Goal: Task Accomplishment & Management: Use online tool/utility

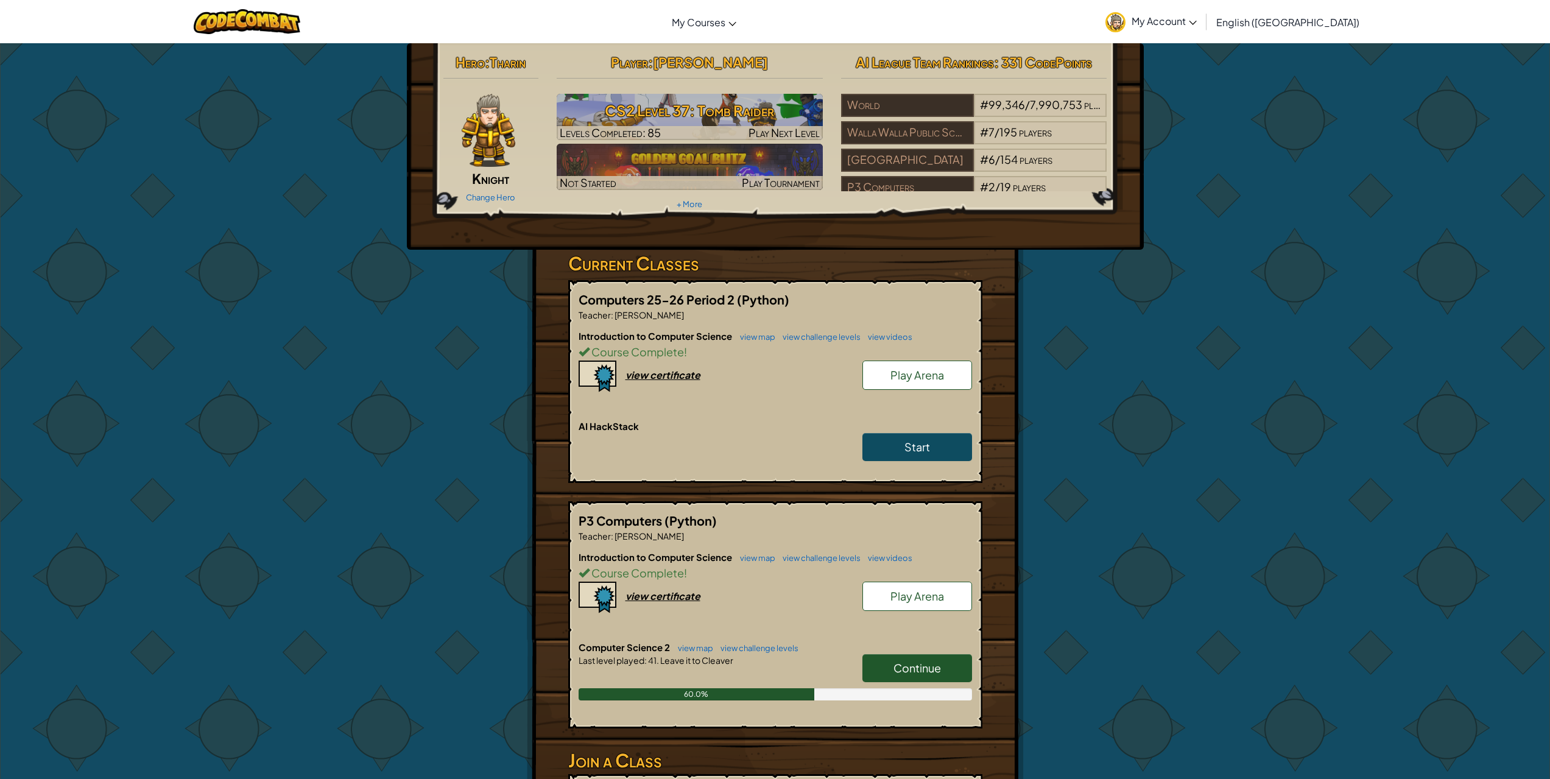
click at [466, 374] on div "Hero : [PERSON_NAME] Change Hero Player : Draven Mc CS2 Level 37: Tomb Raider L…" at bounding box center [775, 474] width 712 height 862
drag, startPoint x: 466, startPoint y: 374, endPoint x: 459, endPoint y: 377, distance: 8.3
click at [465, 374] on div "Hero : [PERSON_NAME] Change Hero Player : Draven Mc CS2 Level 37: Tomb Raider L…" at bounding box center [775, 474] width 712 height 862
click at [386, 410] on div "Hero : [PERSON_NAME] Change Hero Player : Draven Mc CS2 Level 37: Tomb Raider L…" at bounding box center [775, 474] width 1550 height 863
drag, startPoint x: 374, startPoint y: 389, endPoint x: 356, endPoint y: 372, distance: 24.6
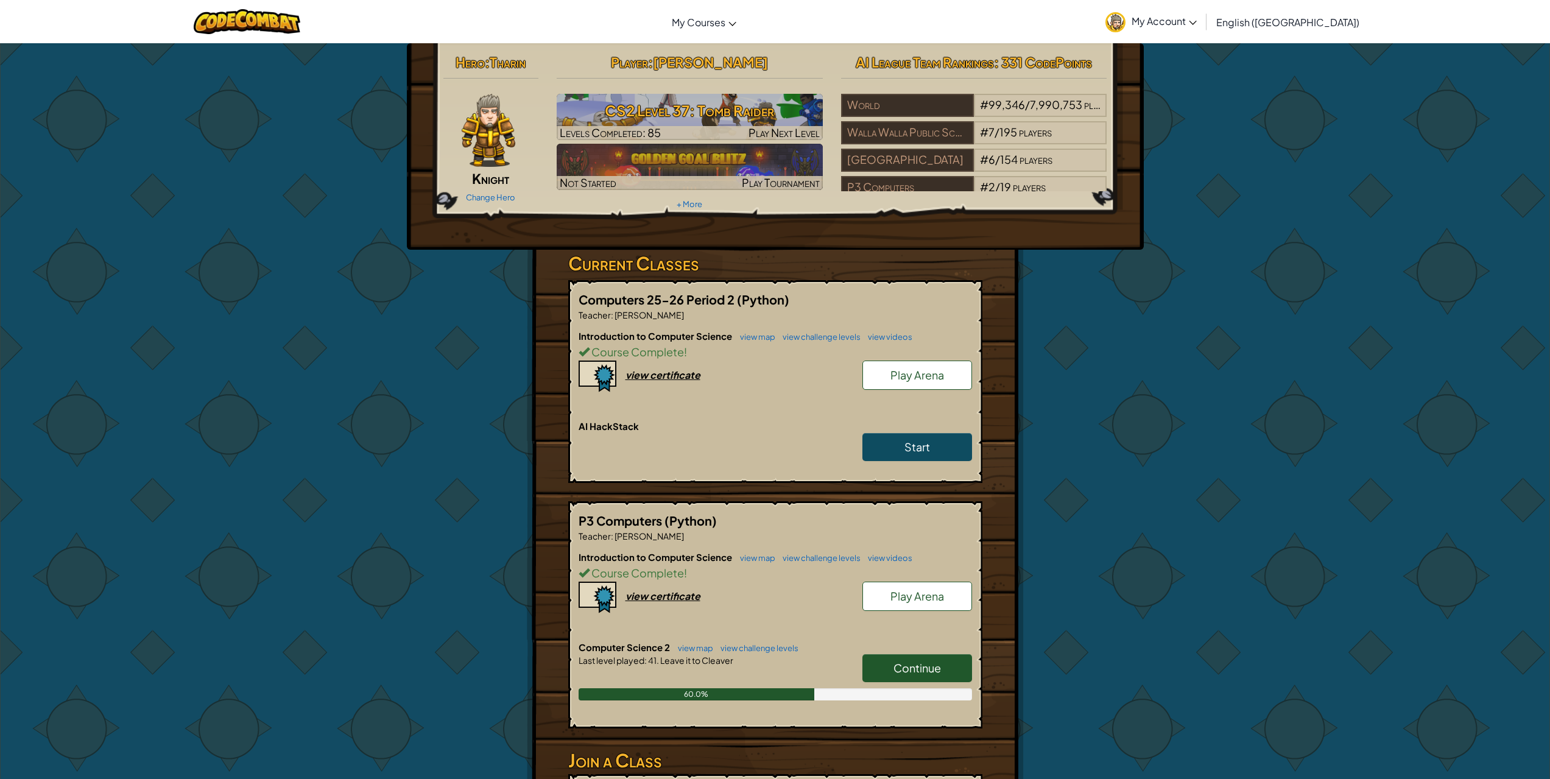
click at [356, 373] on div "Hero : [PERSON_NAME] Change Hero Player : Draven Mc CS2 Level 37: Tomb Raider L…" at bounding box center [775, 474] width 1550 height 863
drag, startPoint x: 330, startPoint y: 322, endPoint x: 322, endPoint y: 320, distance: 8.7
click at [329, 321] on div "Hero : [PERSON_NAME] Change Hero Player : Draven Mc CS2 Level 37: Tomb Raider L…" at bounding box center [775, 474] width 1550 height 863
click at [281, 346] on div "Hero : [PERSON_NAME] Change Hero Player : Draven Mc CS2 Level 37: Tomb Raider L…" at bounding box center [775, 474] width 1550 height 863
click at [940, 446] on link "Start" at bounding box center [917, 447] width 110 height 28
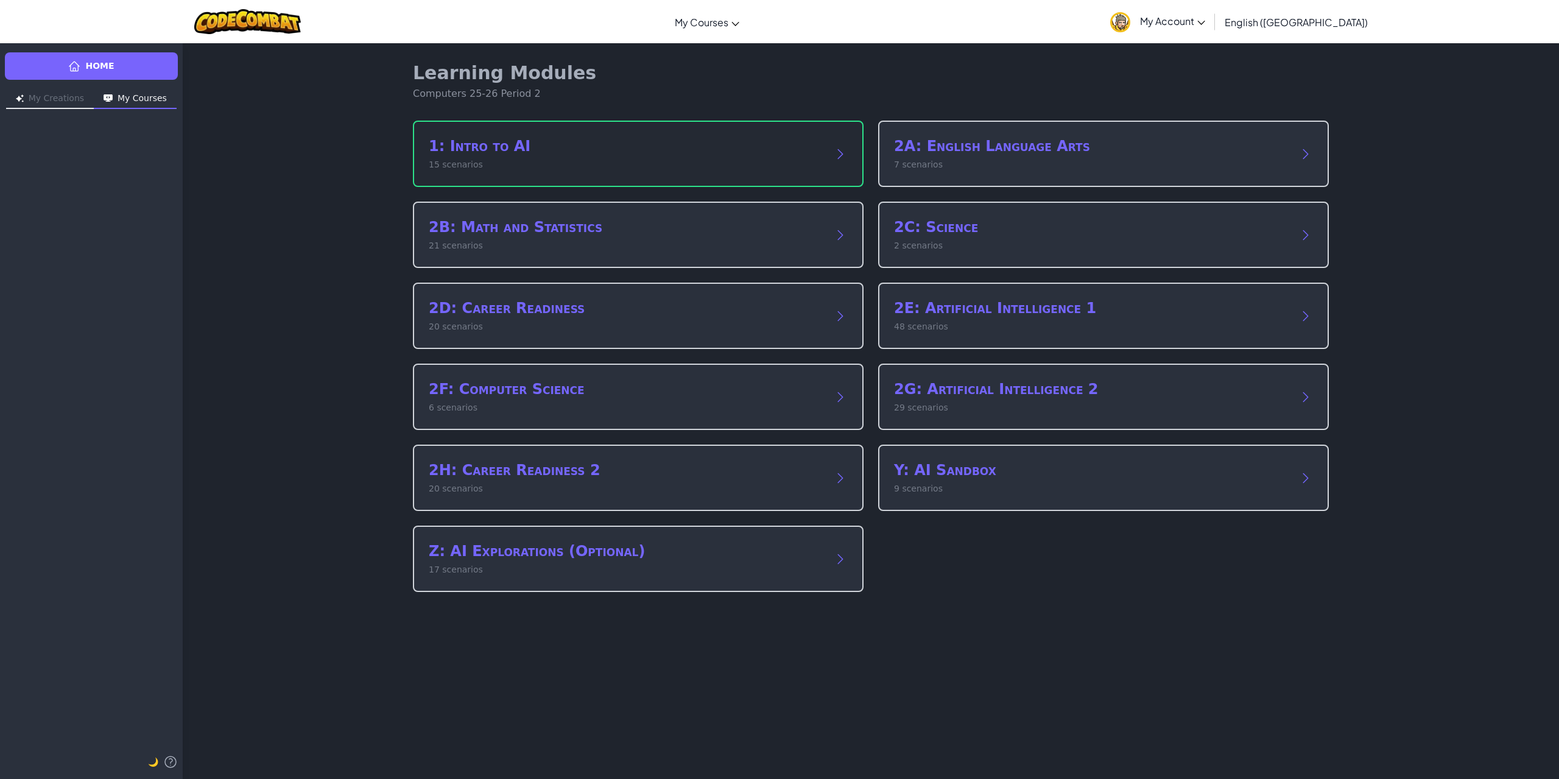
click at [672, 154] on h2 "1: Intro to AI" at bounding box center [626, 145] width 395 height 19
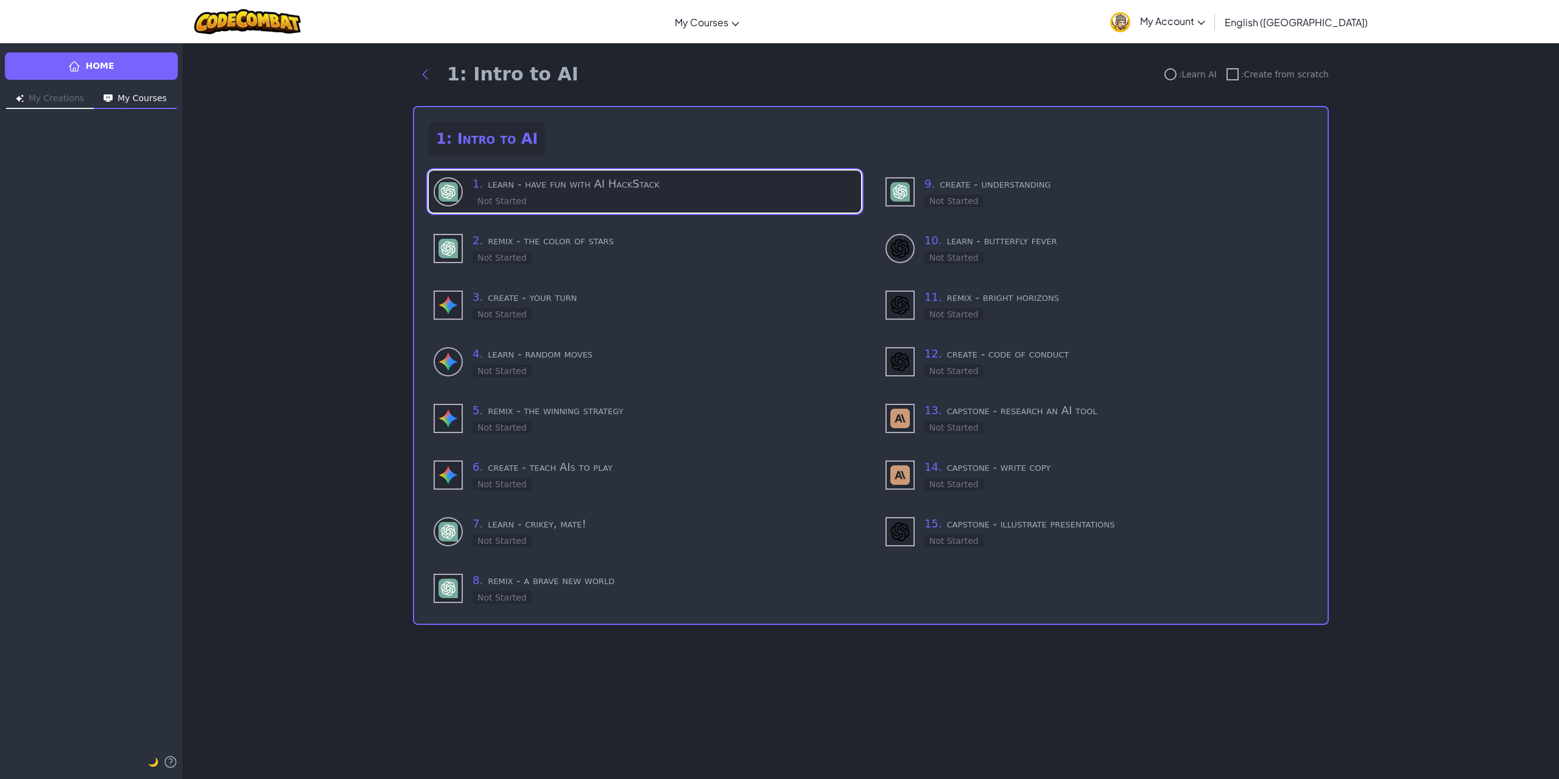
click at [698, 184] on h3 "1 . learn - have fun with AI HackStack" at bounding box center [665, 183] width 384 height 17
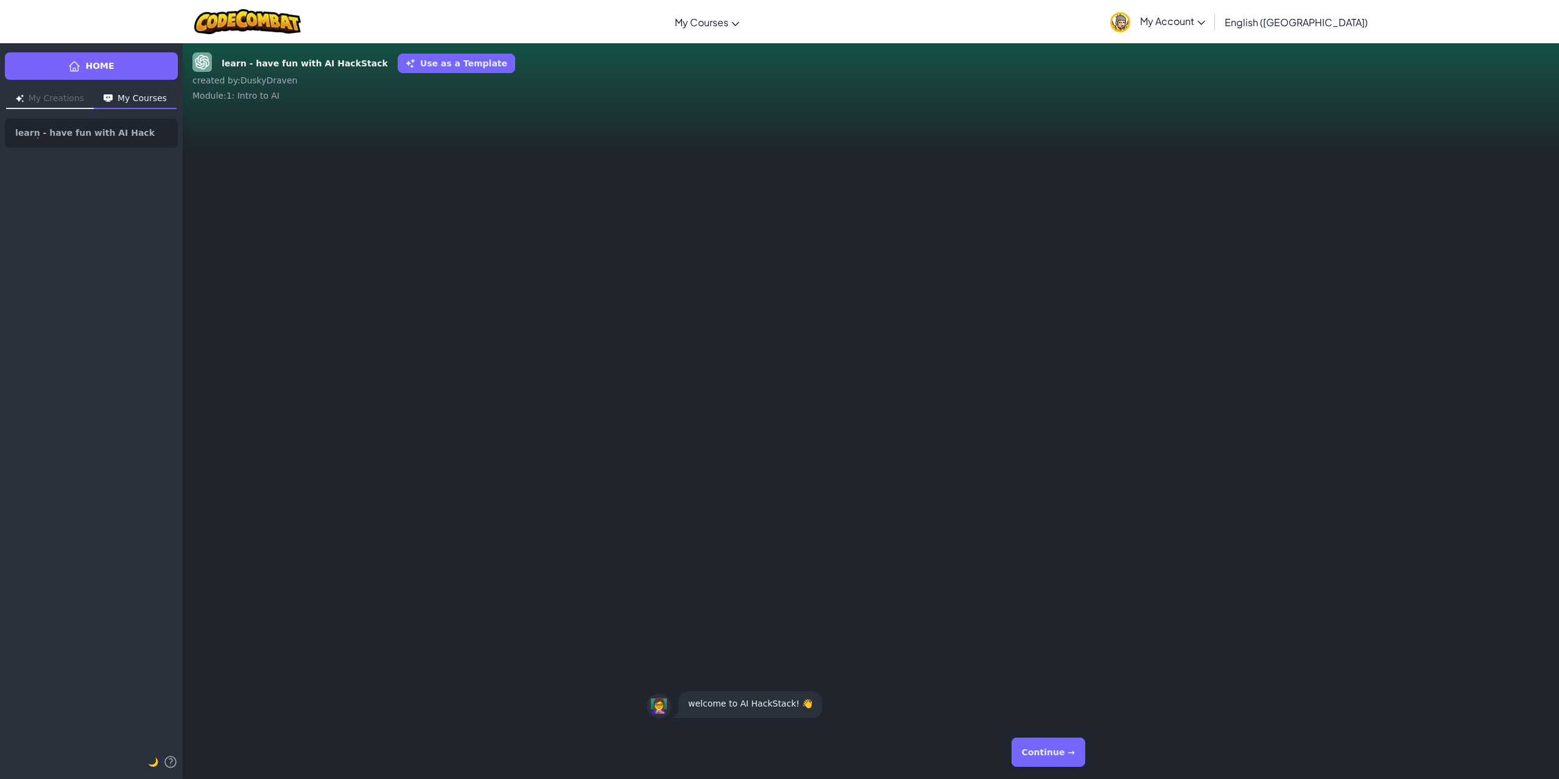
click at [1056, 744] on button "Continue →" at bounding box center [1048, 751] width 74 height 29
click at [988, 672] on div "👩‍🏫 let's see what it can do! 👀" at bounding box center [871, 418] width 1376 height 614
click at [978, 641] on div "👩‍🏫 let's see what it can do! 👀 👩‍🏫 welcome to AI HackStack! 👋" at bounding box center [871, 418] width 1376 height 614
drag, startPoint x: 977, startPoint y: 639, endPoint x: 969, endPoint y: 638, distance: 8.6
click at [976, 639] on div "👩‍🏫 let's see what it can do! 👀 👩‍🏫 welcome to AI HackStack! 👋" at bounding box center [871, 418] width 1376 height 614
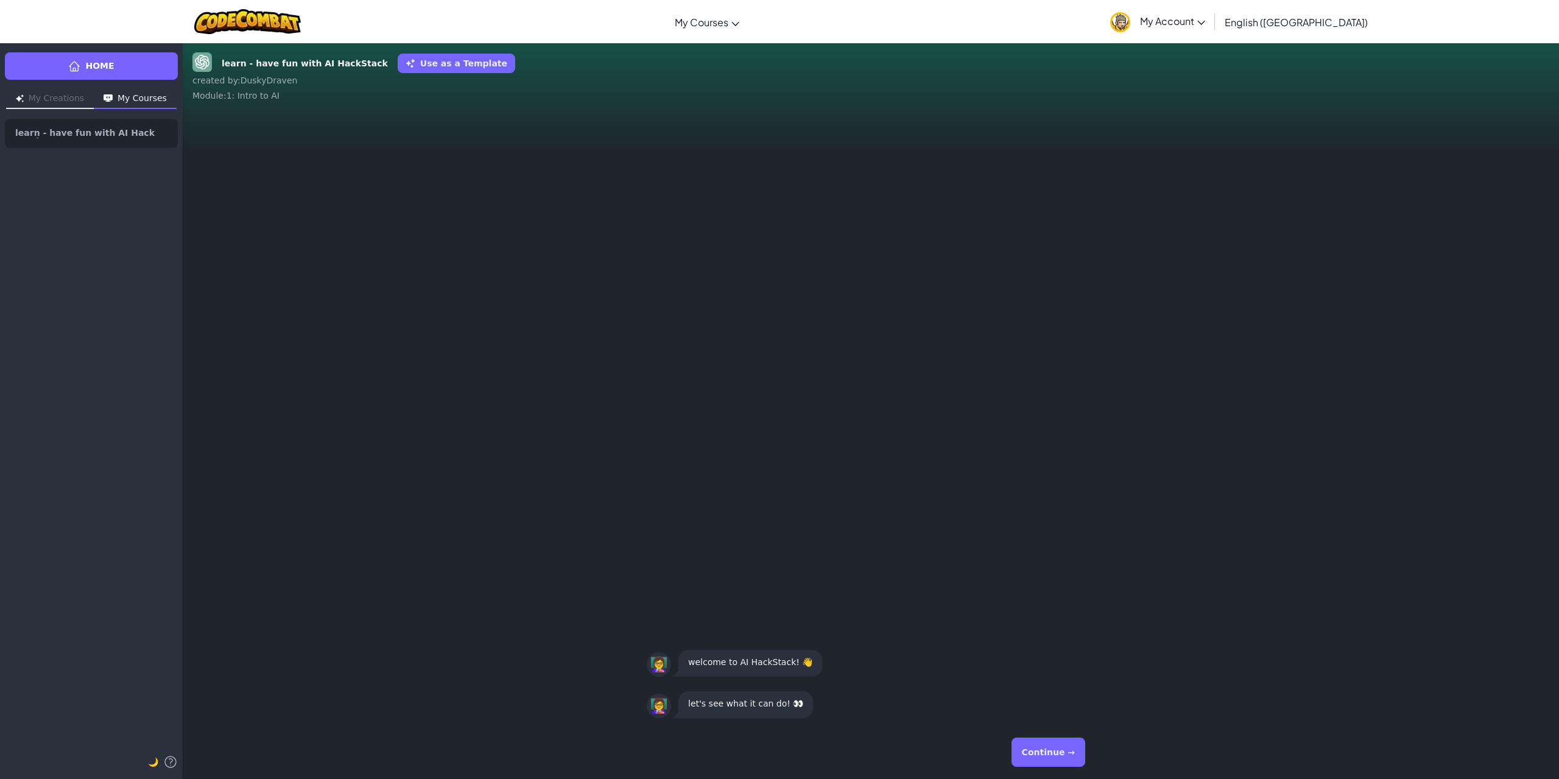
click at [966, 636] on div "👩‍🏫 let's see what it can do! 👀 👩‍🏫 welcome to AI HackStack! 👋" at bounding box center [871, 418] width 1376 height 614
click at [1064, 751] on button "Continue →" at bounding box center [1048, 751] width 74 height 29
click at [1049, 745] on button "Continue →" at bounding box center [1048, 751] width 74 height 29
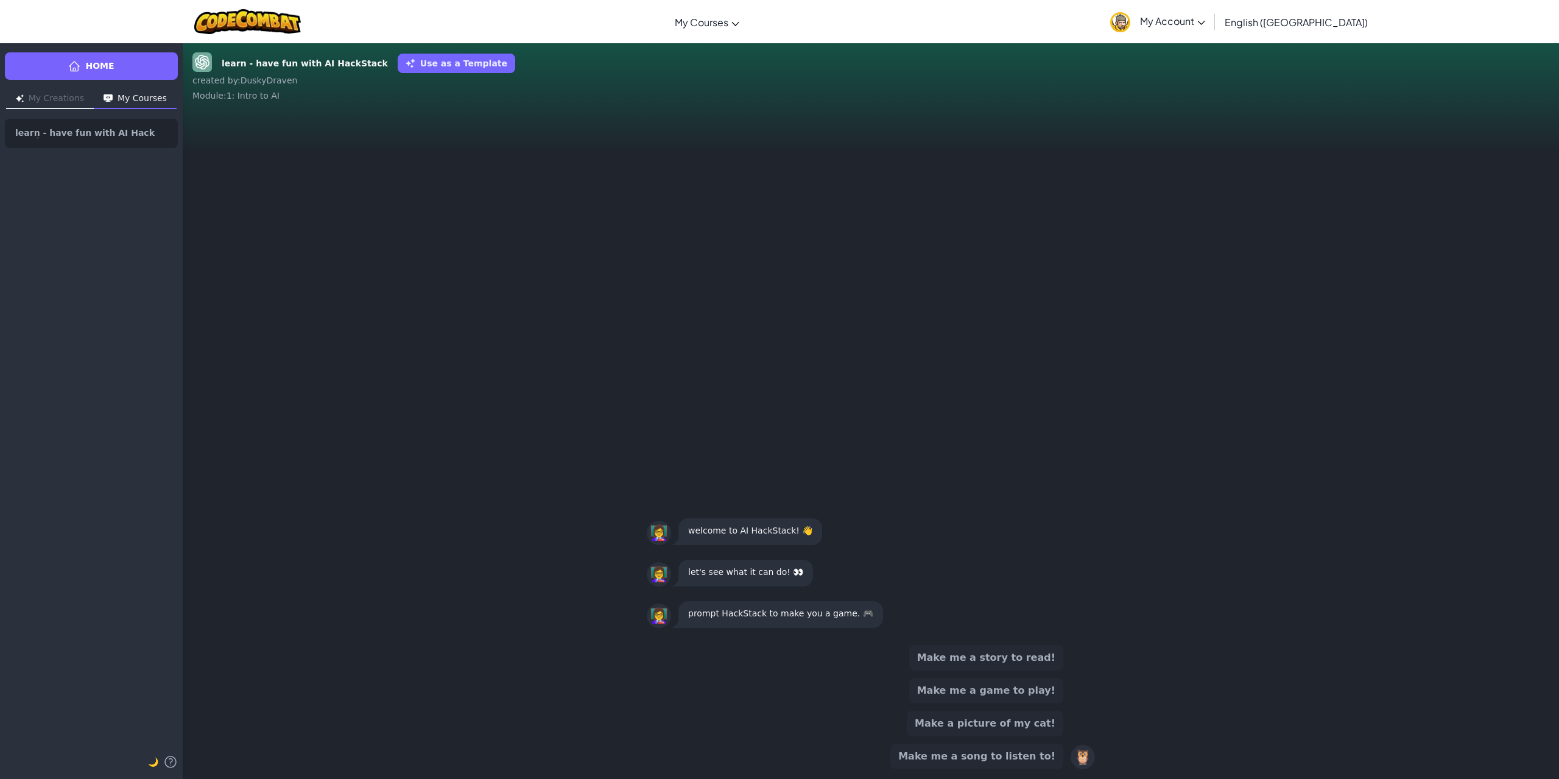
click at [953, 686] on button "Make me a game to play!" at bounding box center [986, 691] width 154 height 26
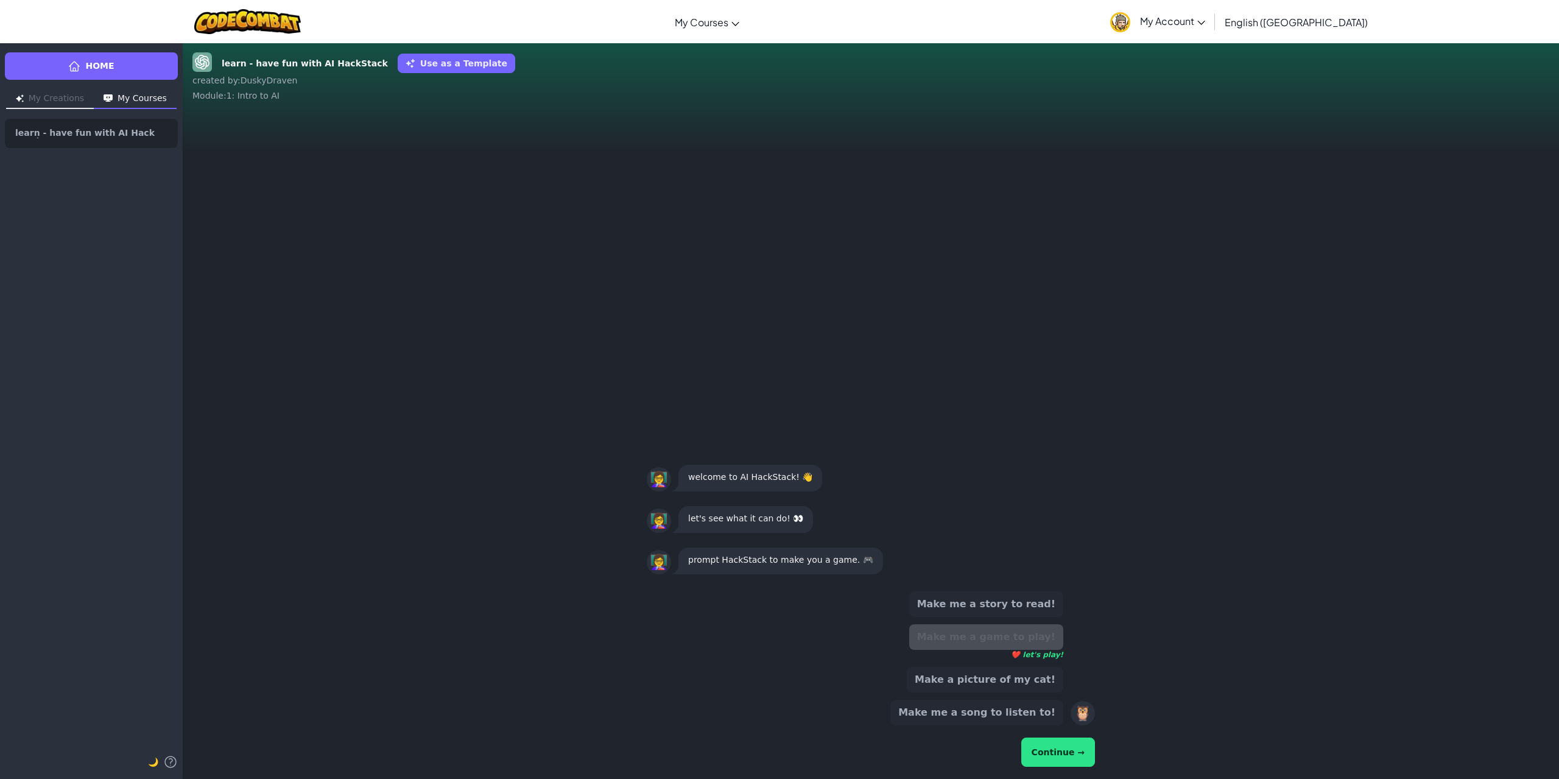
click at [1049, 750] on button "Continue →" at bounding box center [1058, 751] width 74 height 29
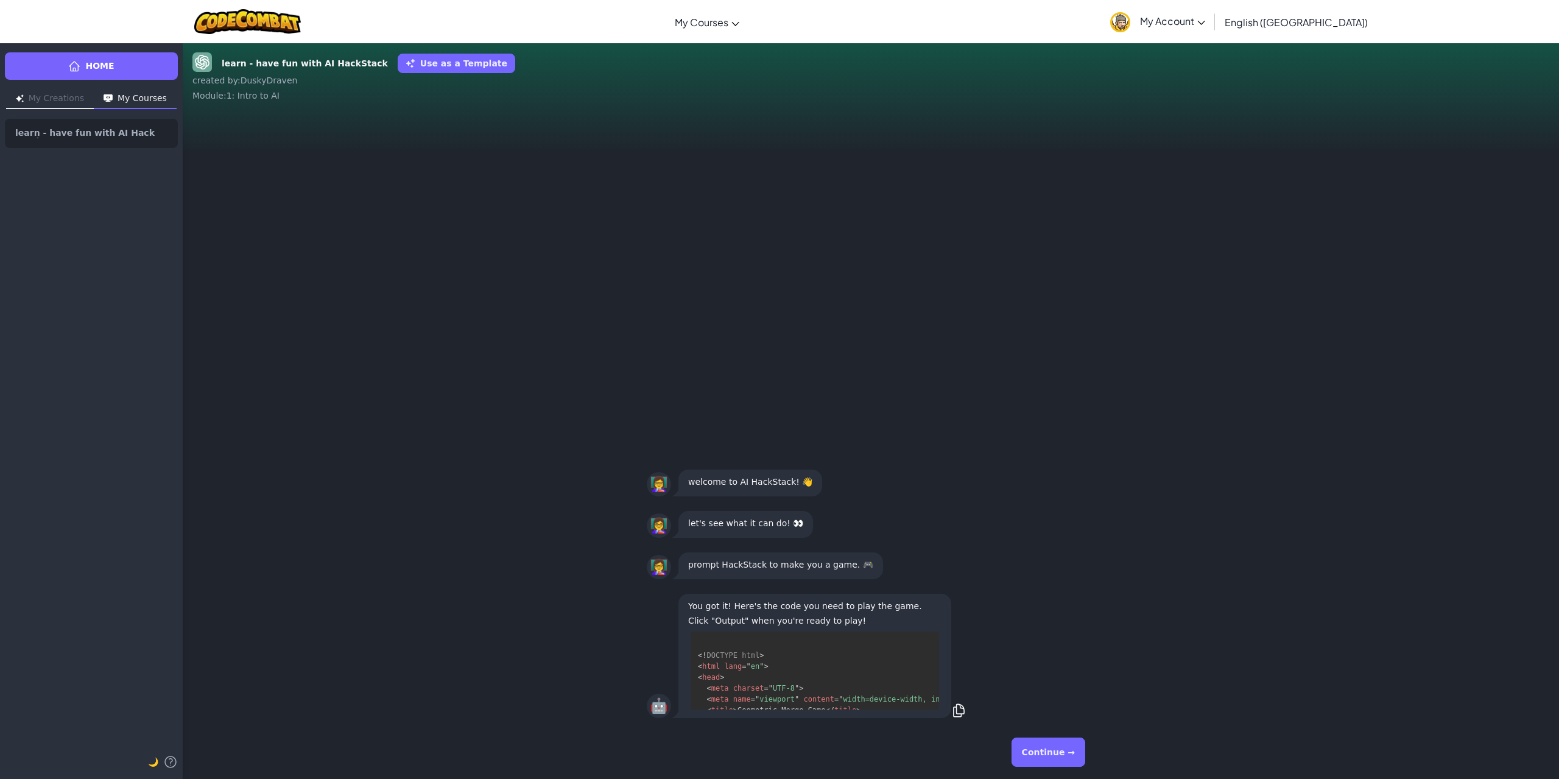
click at [1158, 659] on div "🤖 You got it! Here's the code you need to play the game. Click "Output" when yo…" at bounding box center [871, 655] width 1376 height 139
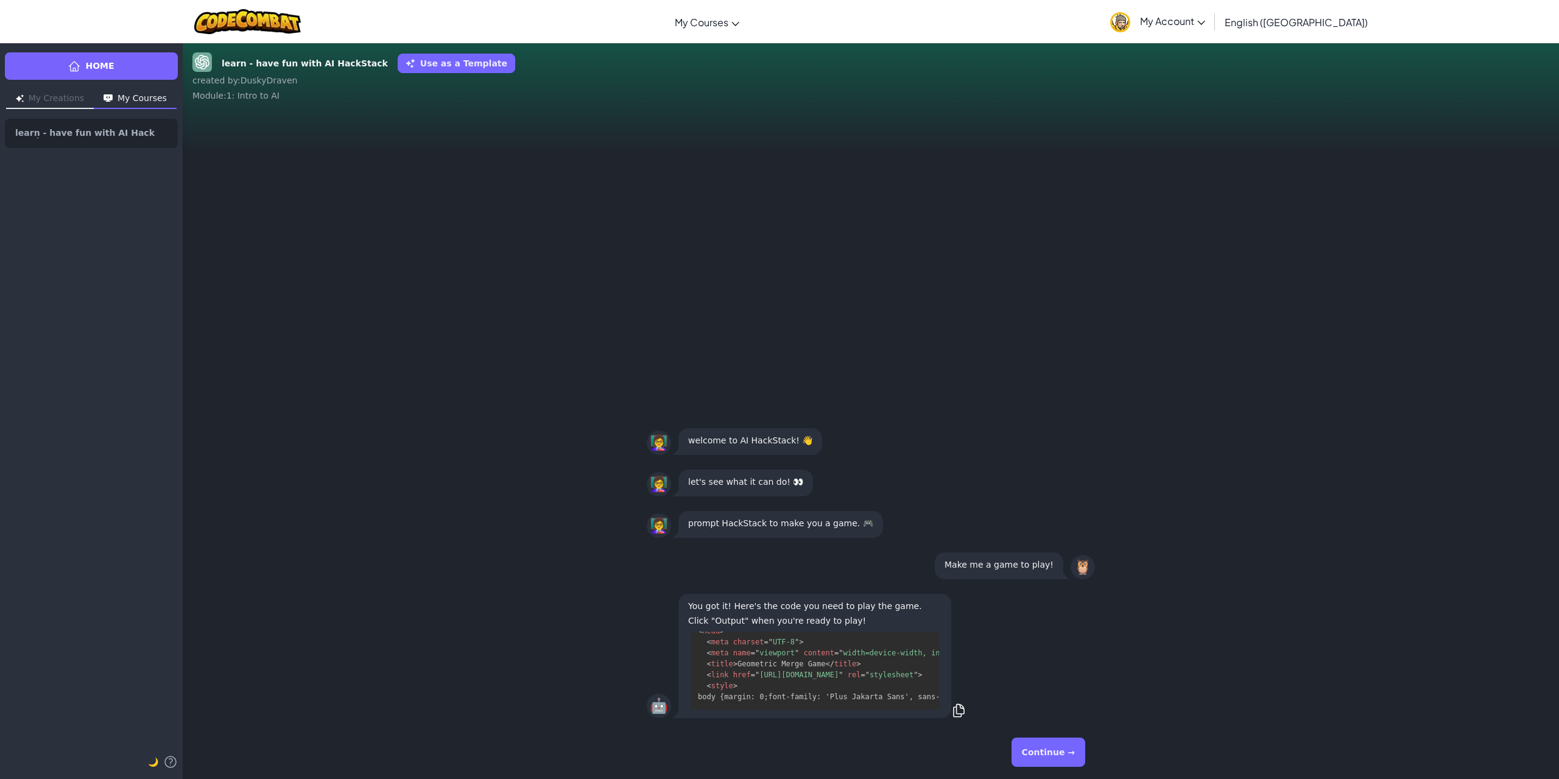
click at [1213, 647] on div "🤖 You got it! Here's the code you need to play the game. Click "Output" when yo…" at bounding box center [871, 655] width 1376 height 139
click at [1215, 646] on div "🤖 You got it! Here's the code you need to play the game. Click "Output" when yo…" at bounding box center [871, 655] width 1376 height 139
click at [1259, 653] on div "🤖 You got it! Here's the code you need to play the game. Click "Output" when yo…" at bounding box center [871, 655] width 1376 height 139
click at [1061, 758] on button "Continue →" at bounding box center [1048, 751] width 74 height 29
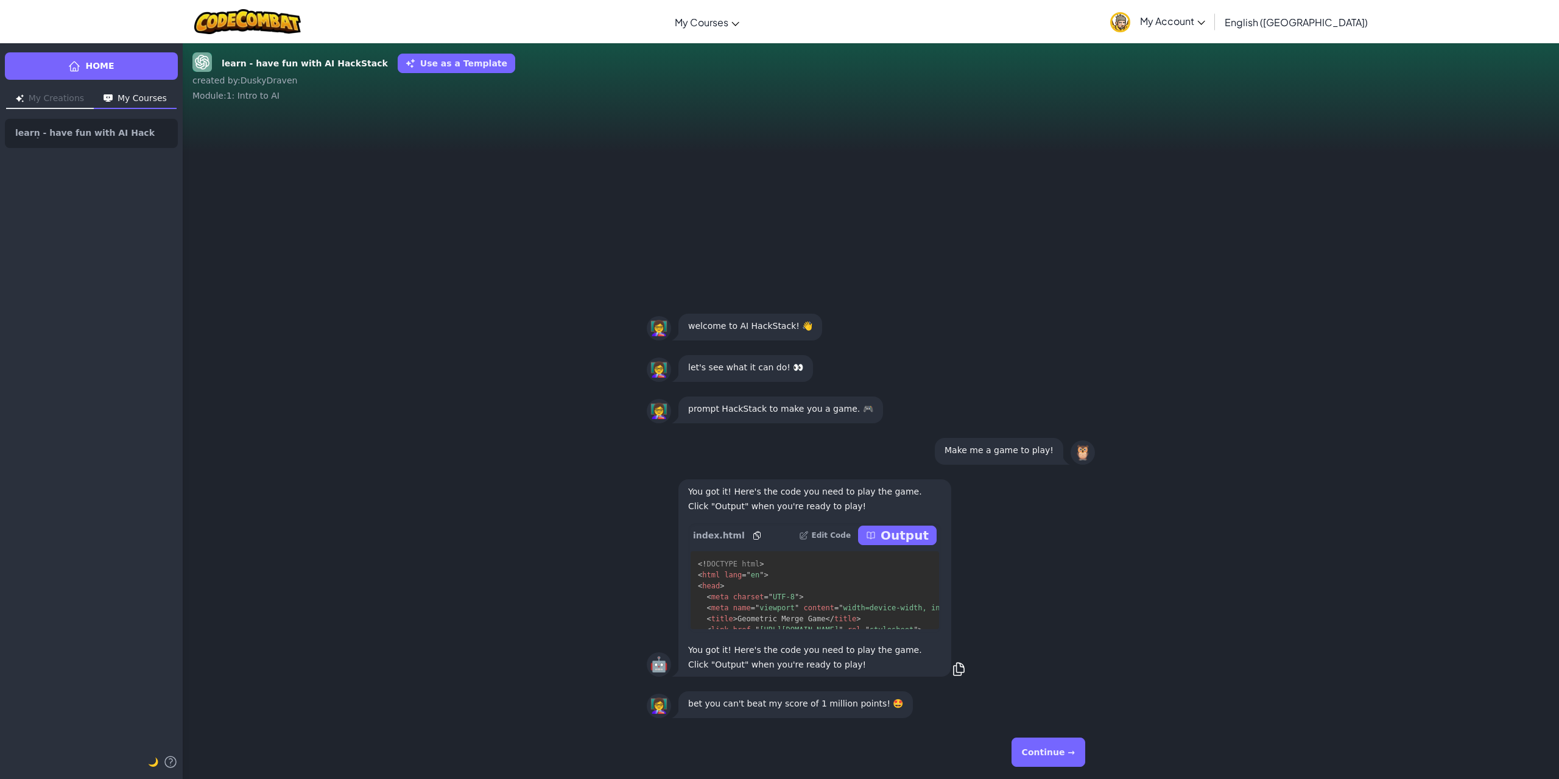
click at [1064, 740] on button "Continue →" at bounding box center [1048, 751] width 74 height 29
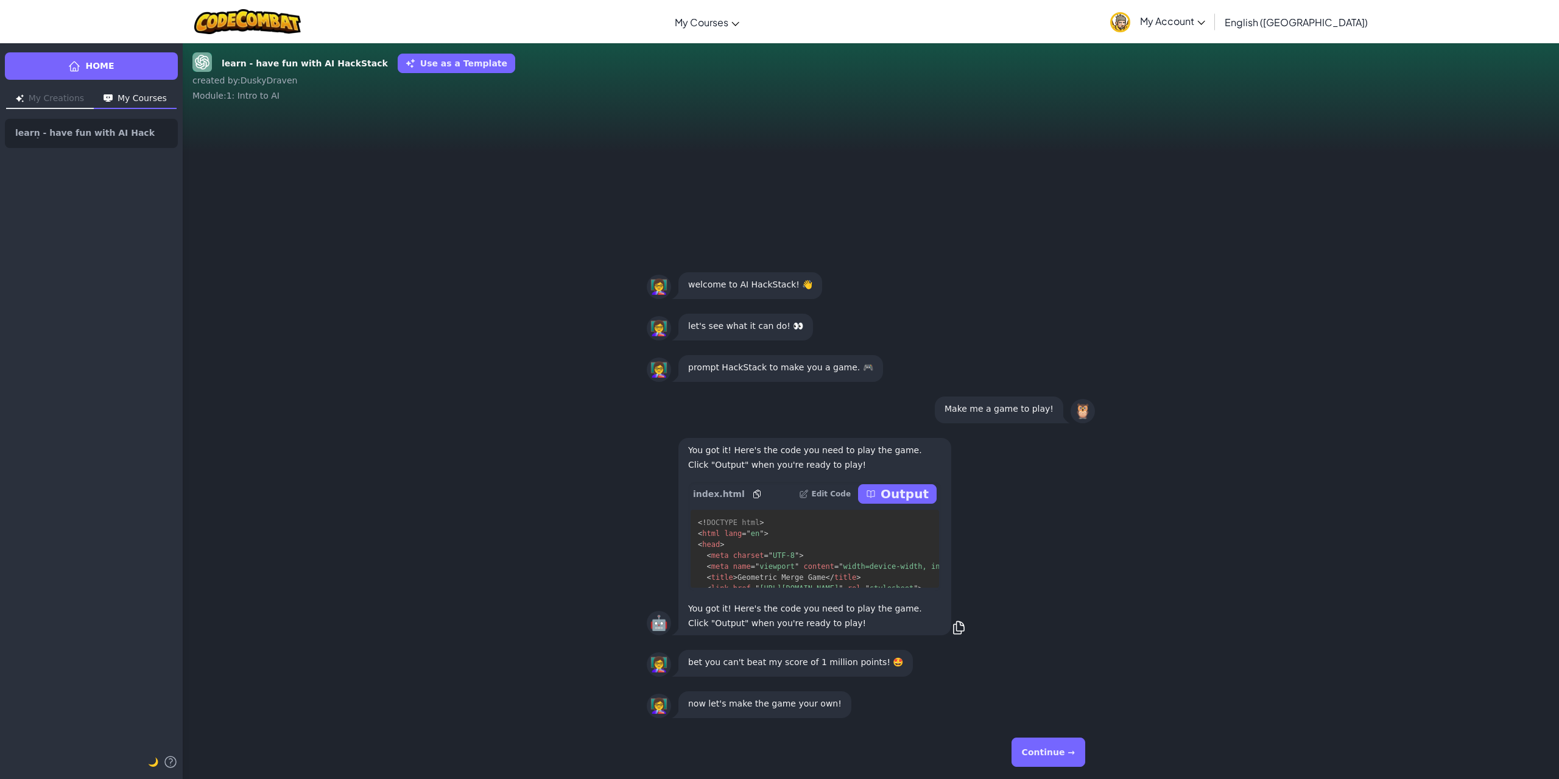
click at [1062, 750] on button "Continue →" at bounding box center [1048, 751] width 74 height 29
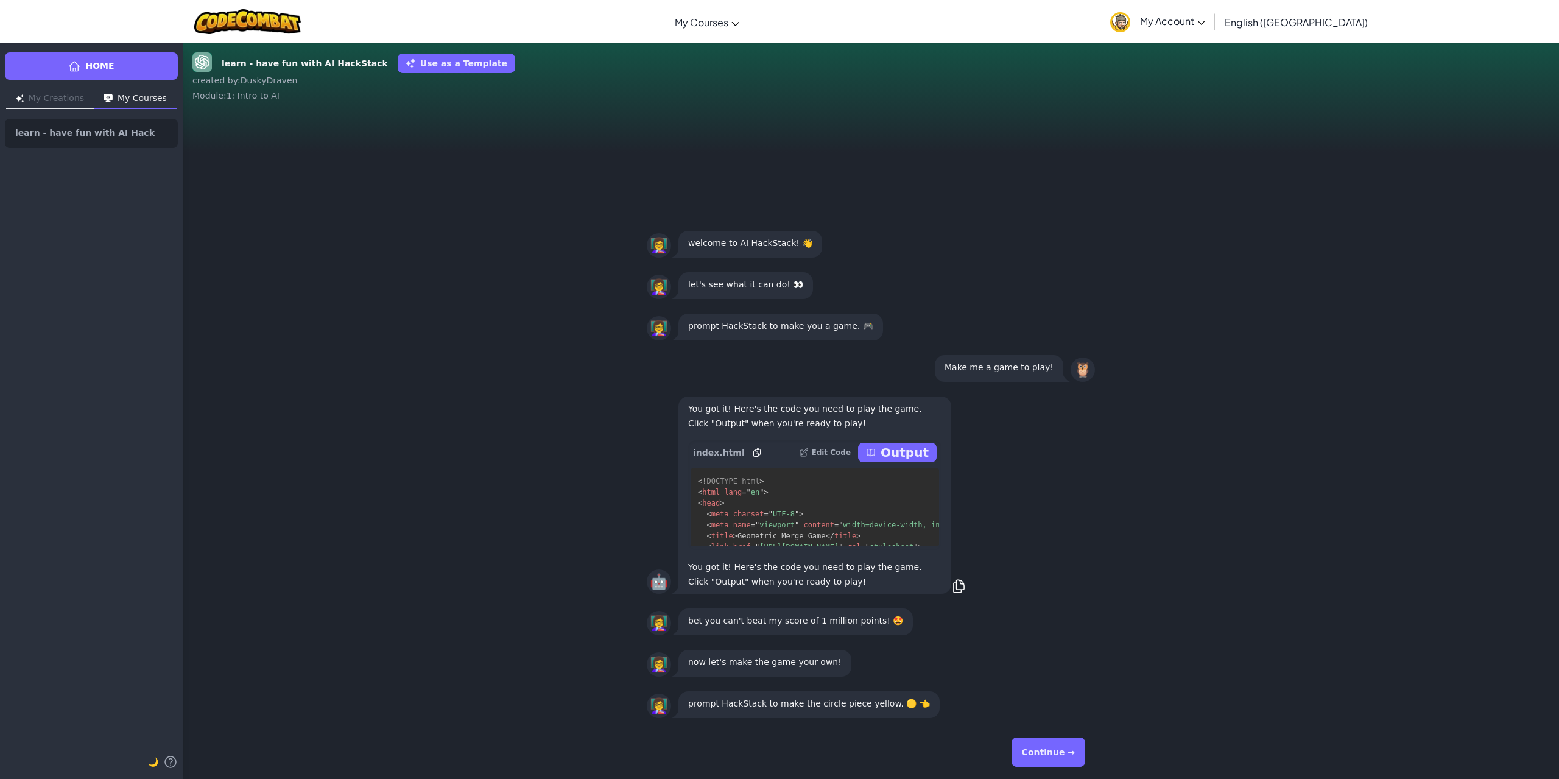
click at [1065, 748] on button "Continue →" at bounding box center [1048, 751] width 74 height 29
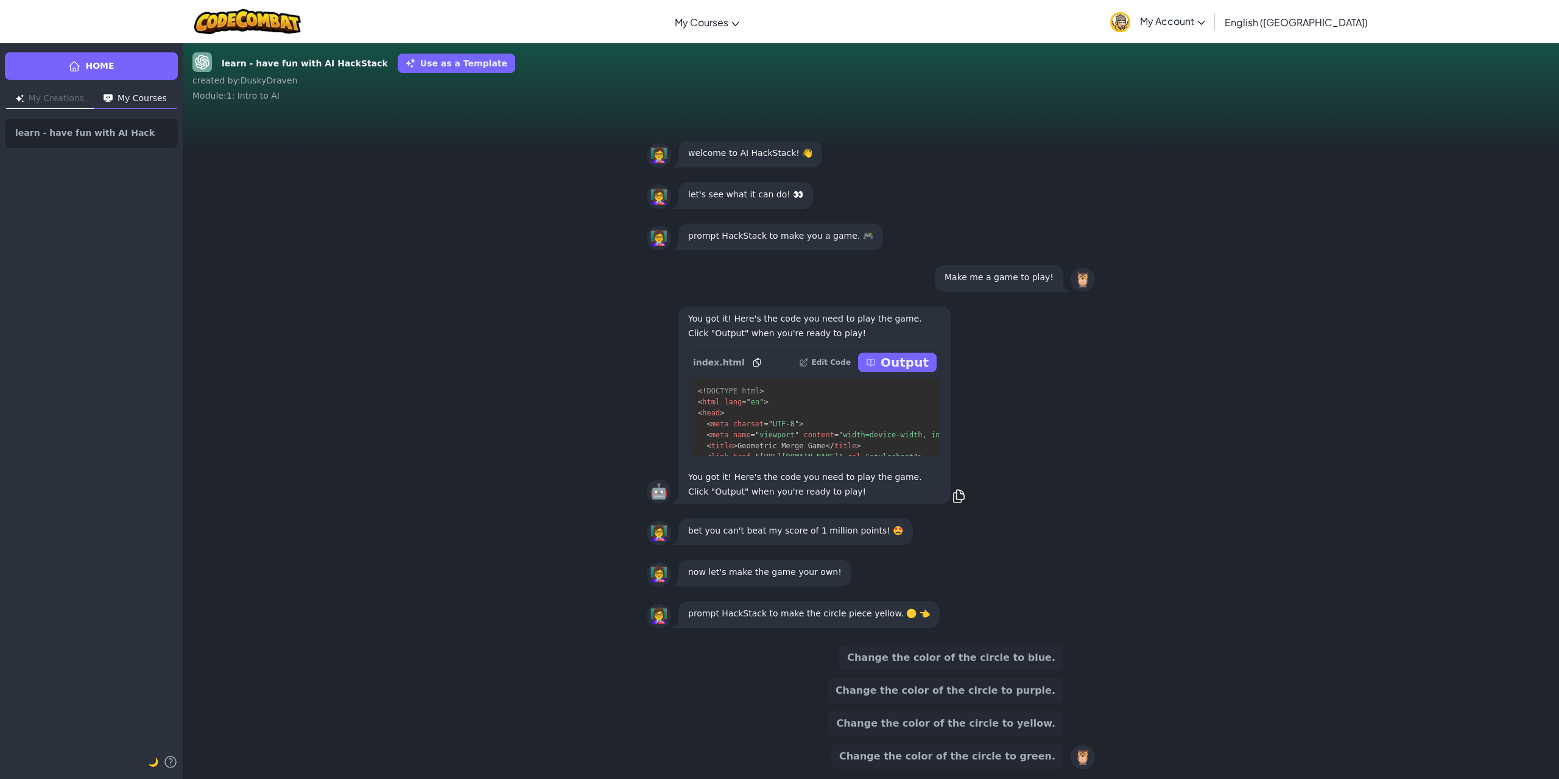
click at [980, 727] on button "Change the color of the circle to yellow." at bounding box center [945, 724] width 235 height 26
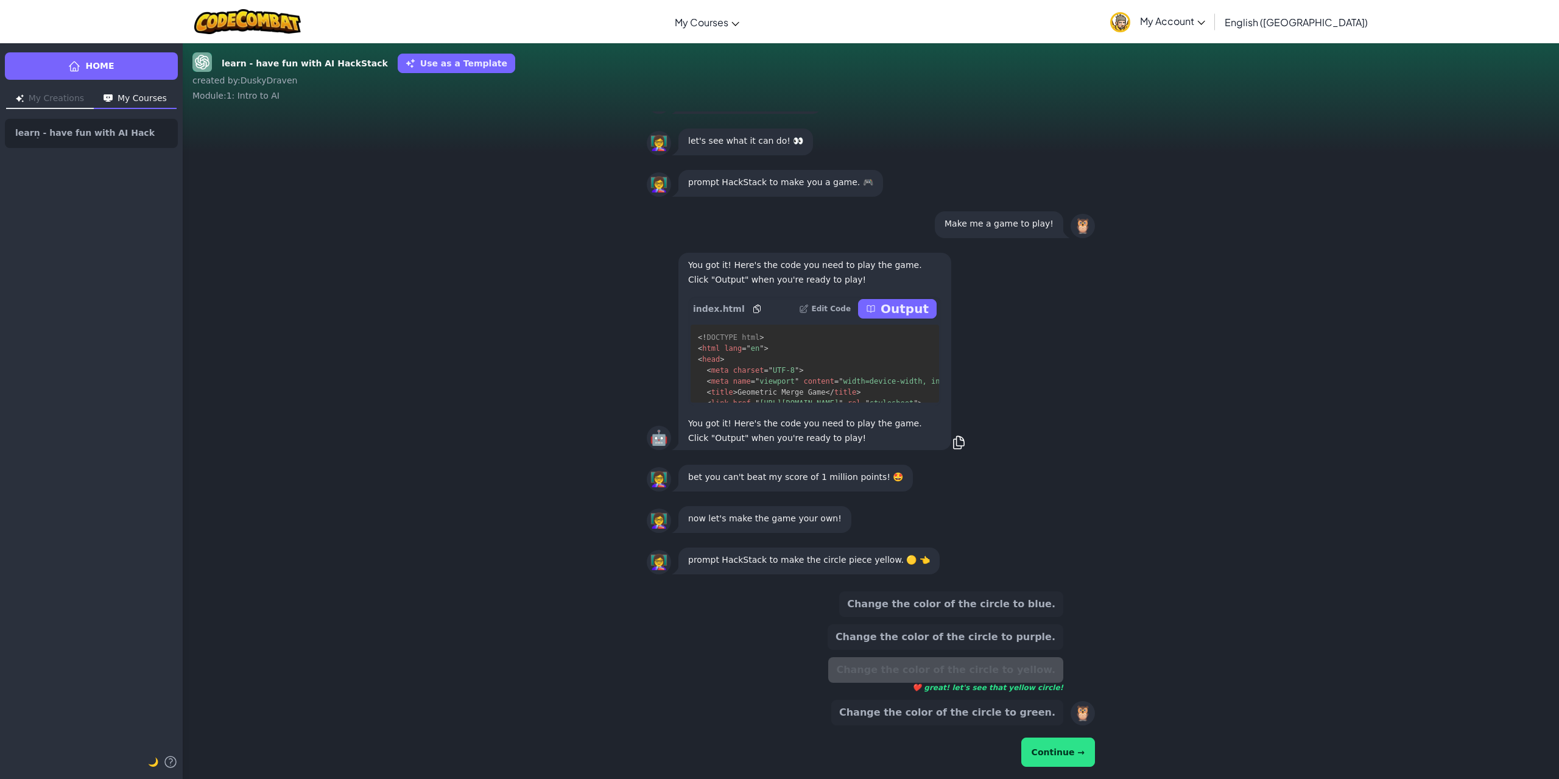
click at [1074, 753] on button "Continue →" at bounding box center [1058, 751] width 74 height 29
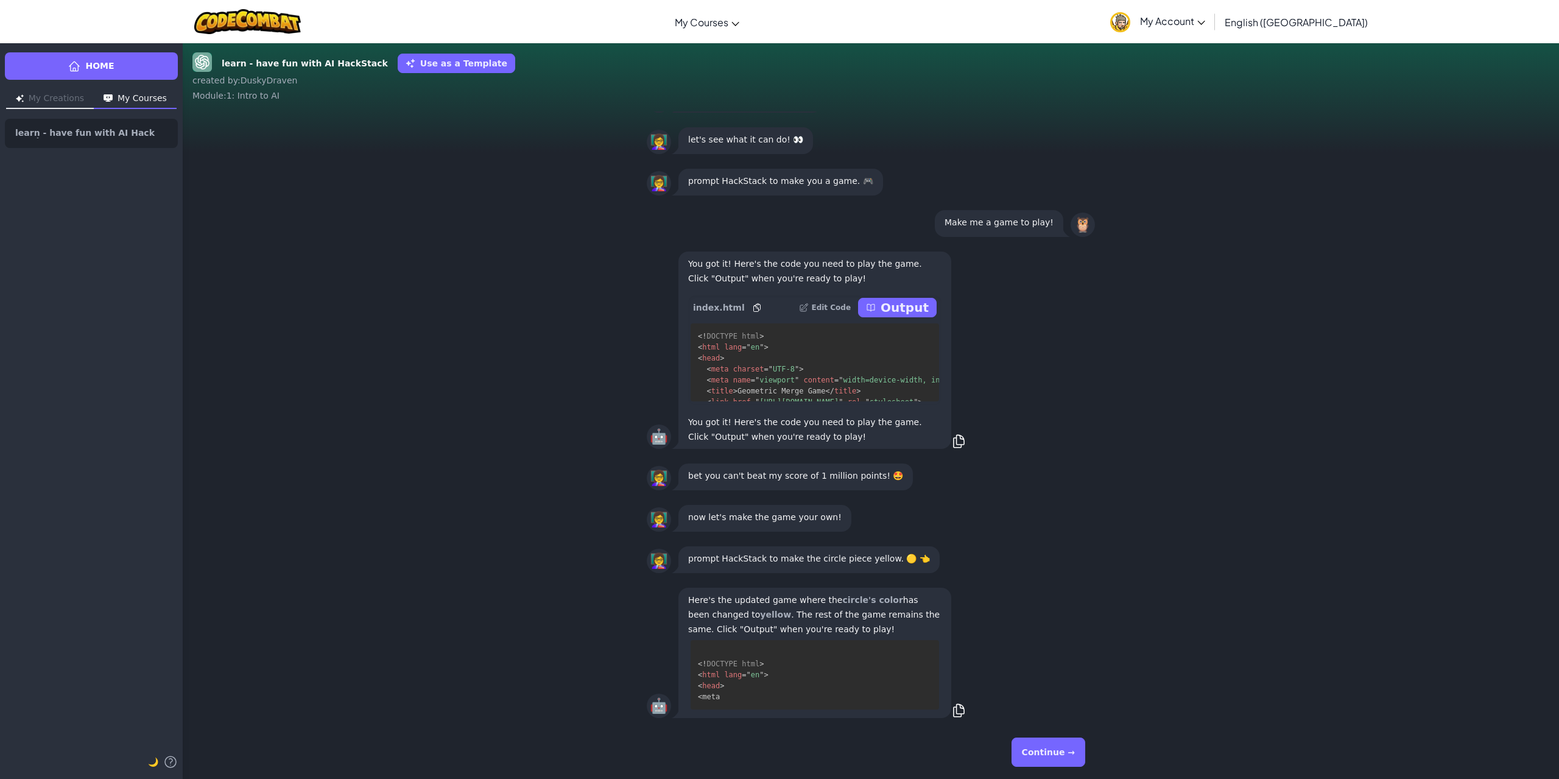
scroll to position [23, 0]
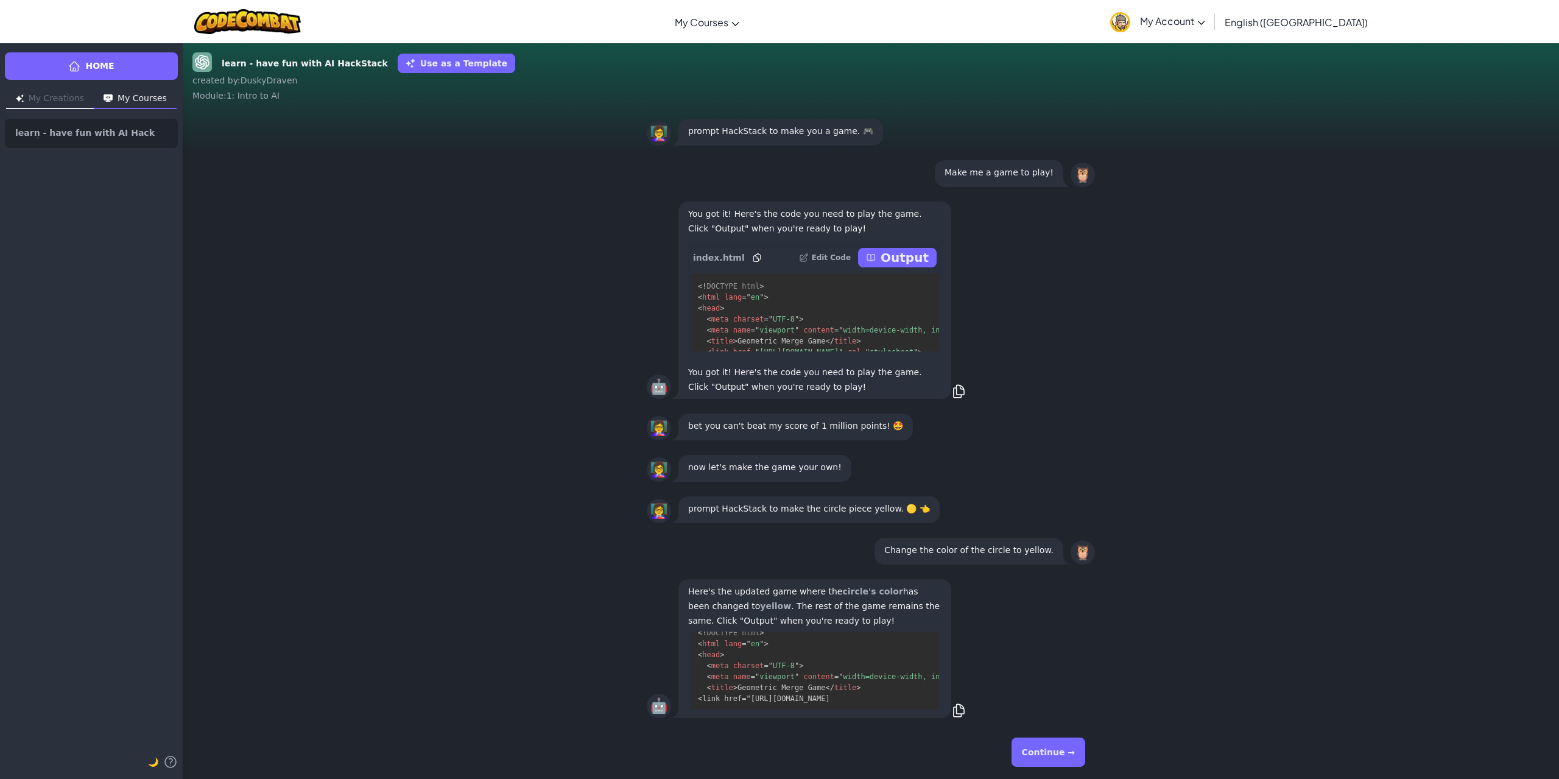
click at [1186, 650] on div "🤖 Here's the updated game where the circle's color has been changed to yellow .…" at bounding box center [871, 648] width 1376 height 153
click at [1067, 754] on button "Continue →" at bounding box center [1048, 751] width 74 height 29
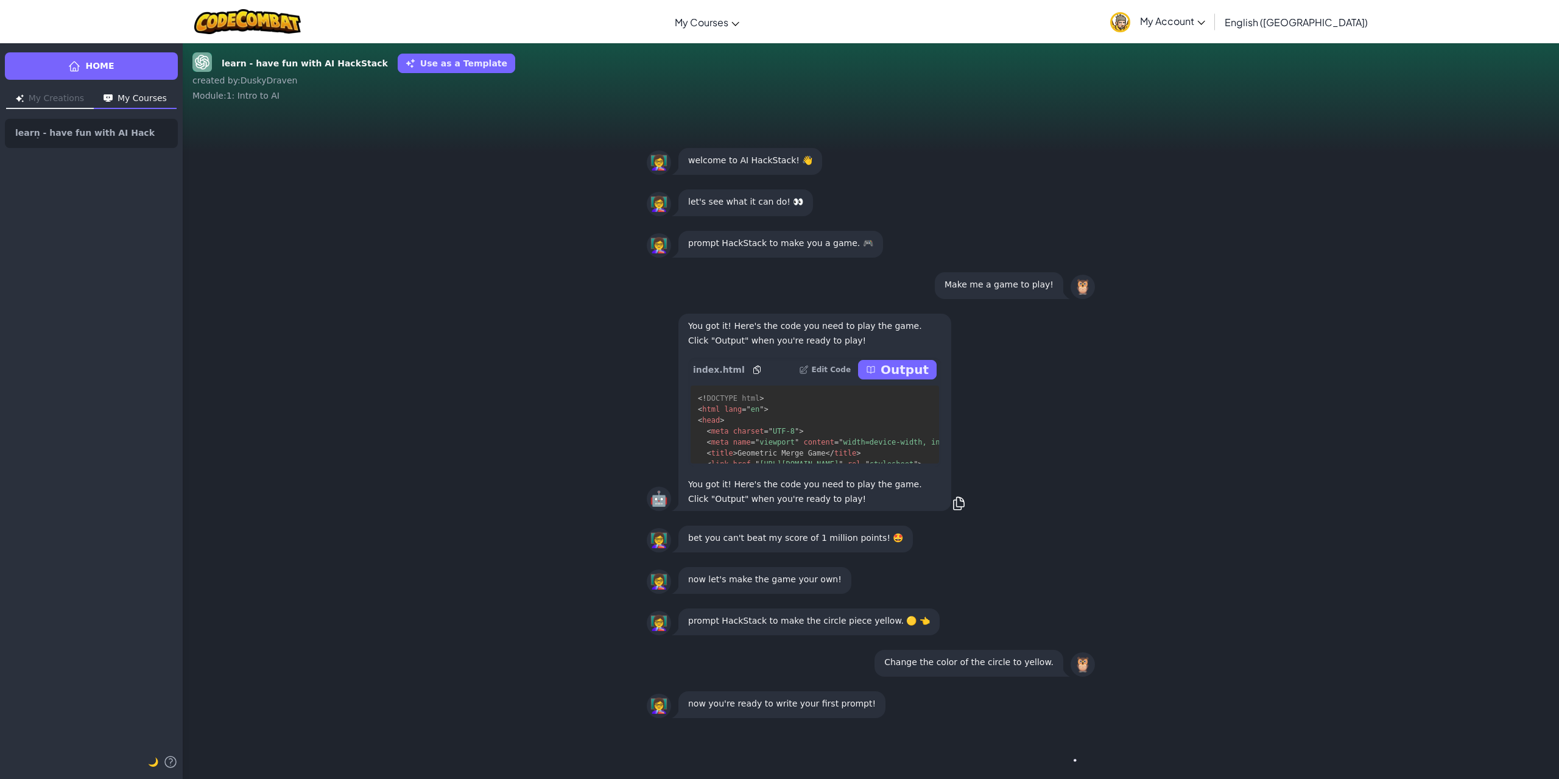
click at [913, 753] on div "Continue →" at bounding box center [871, 752] width 448 height 44
click at [1027, 747] on button "Continue →" at bounding box center [1048, 751] width 74 height 29
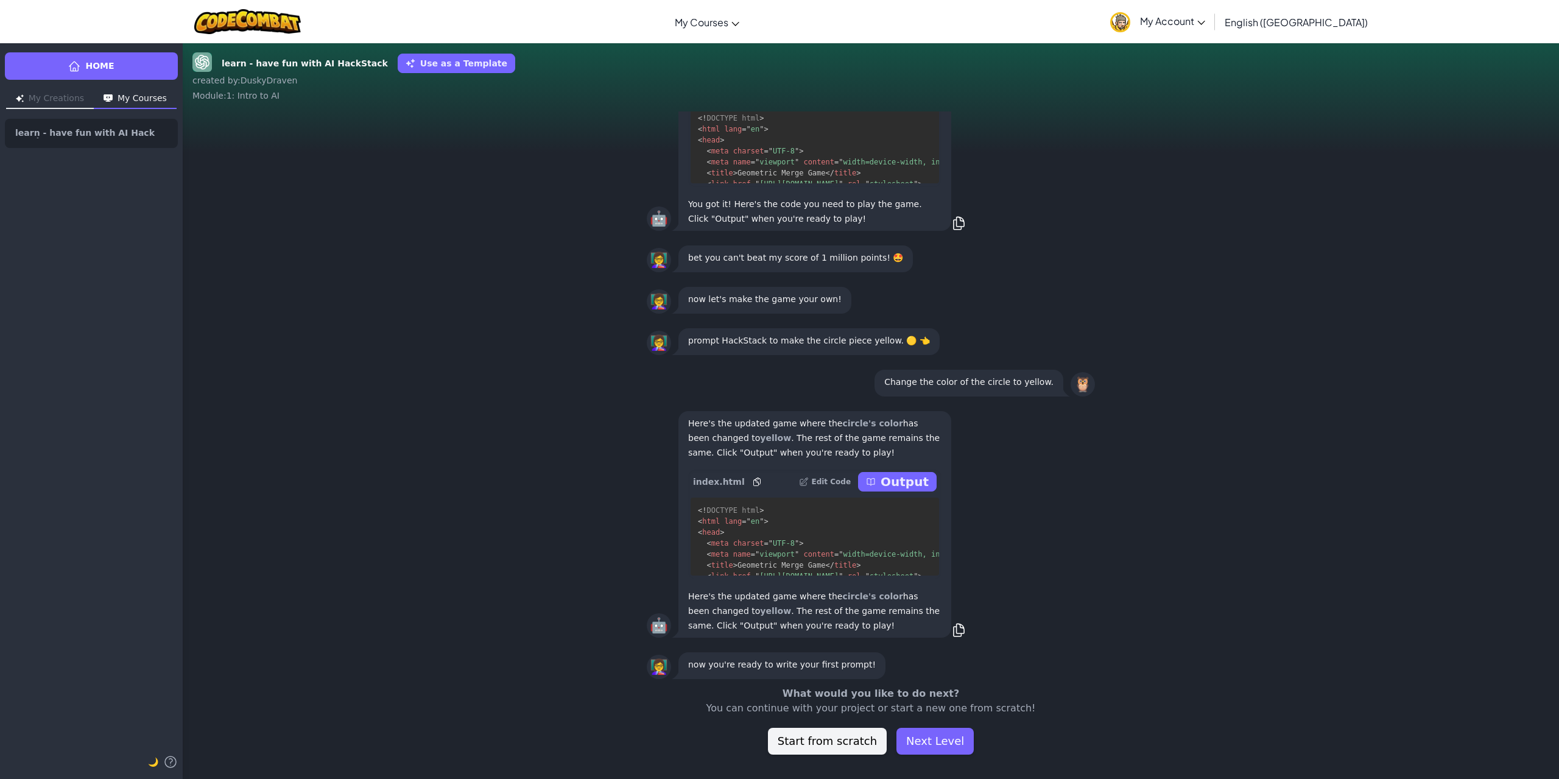
click at [1031, 601] on div "🤖 Here's the updated game where the circle's color has been changed to yellow .…" at bounding box center [871, 524] width 448 height 231
click at [904, 488] on p "Output" at bounding box center [905, 481] width 48 height 17
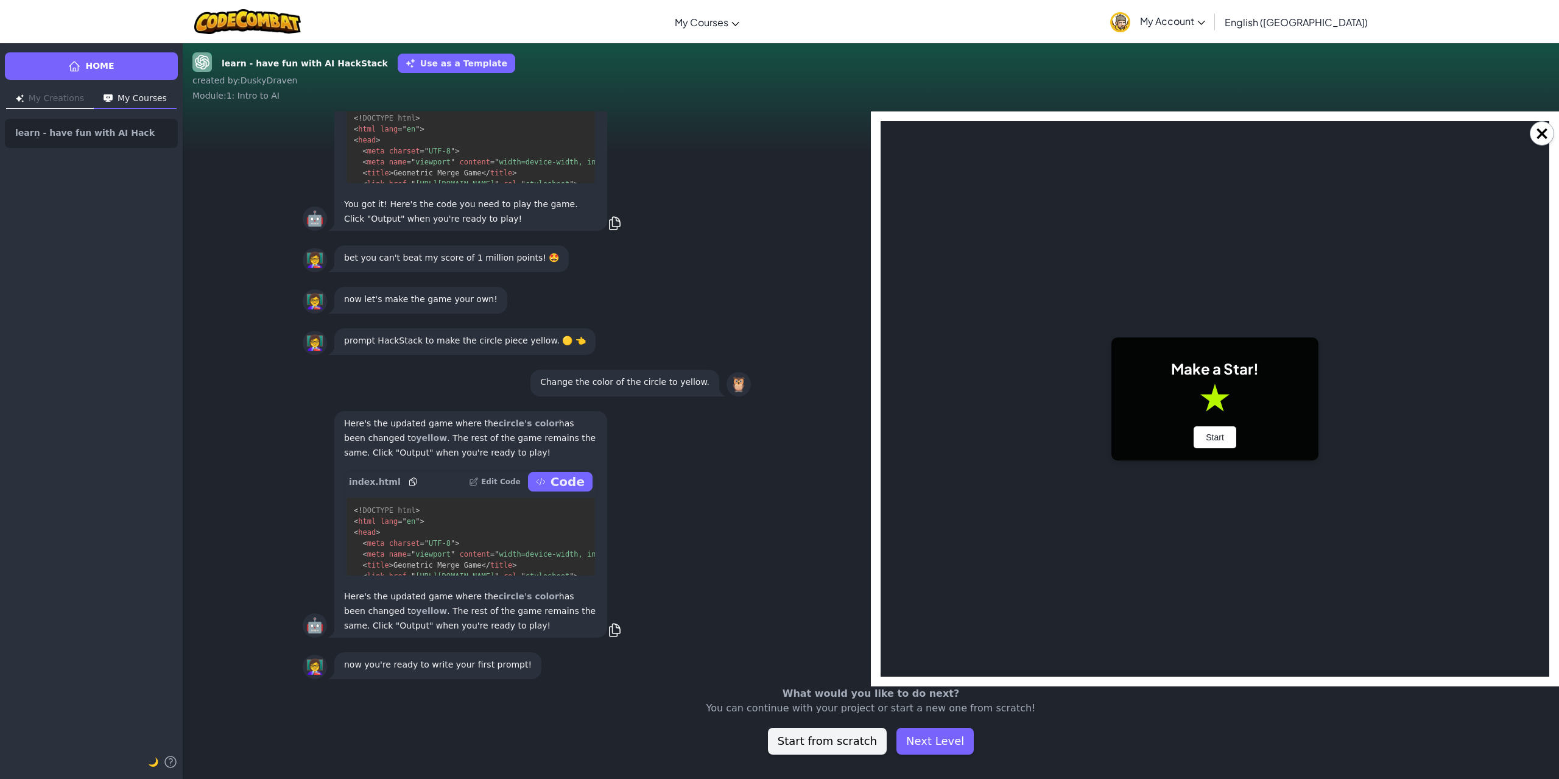
scroll to position [0, 0]
click at [1222, 436] on button "Start" at bounding box center [1215, 437] width 43 height 22
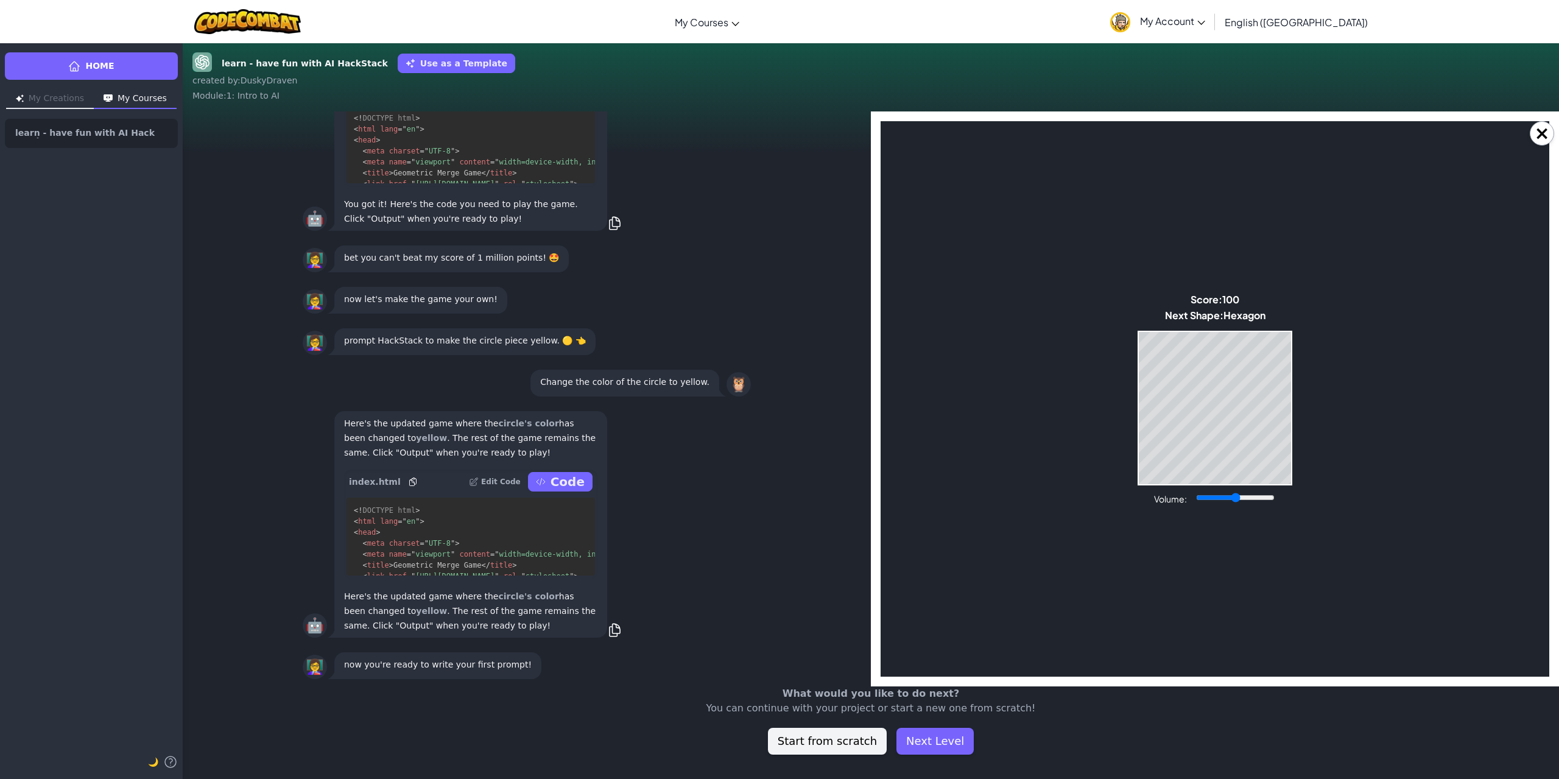
click at [1161, 329] on body "Make a Star! Start Score: 100 Next Shape: Hexagon Game Over Your stack reached …" at bounding box center [1215, 398] width 669 height 555
click at [1155, 327] on body "Make a Star! Start Score: 100 Next Shape: Hexagon Game Over Your stack reached …" at bounding box center [1215, 398] width 669 height 555
click at [1289, 376] on body "Make a Star! Start Score: 122 Next Shape: Triangle Game Over Your stack reached…" at bounding box center [1215, 398] width 669 height 555
drag, startPoint x: 1027, startPoint y: 421, endPoint x: 1028, endPoint y: 427, distance: 6.9
click at [1028, 427] on body "Make a Star! Start Score: 446 Next Shape: Circle Game Over Your stack reached t…" at bounding box center [1215, 398] width 669 height 555
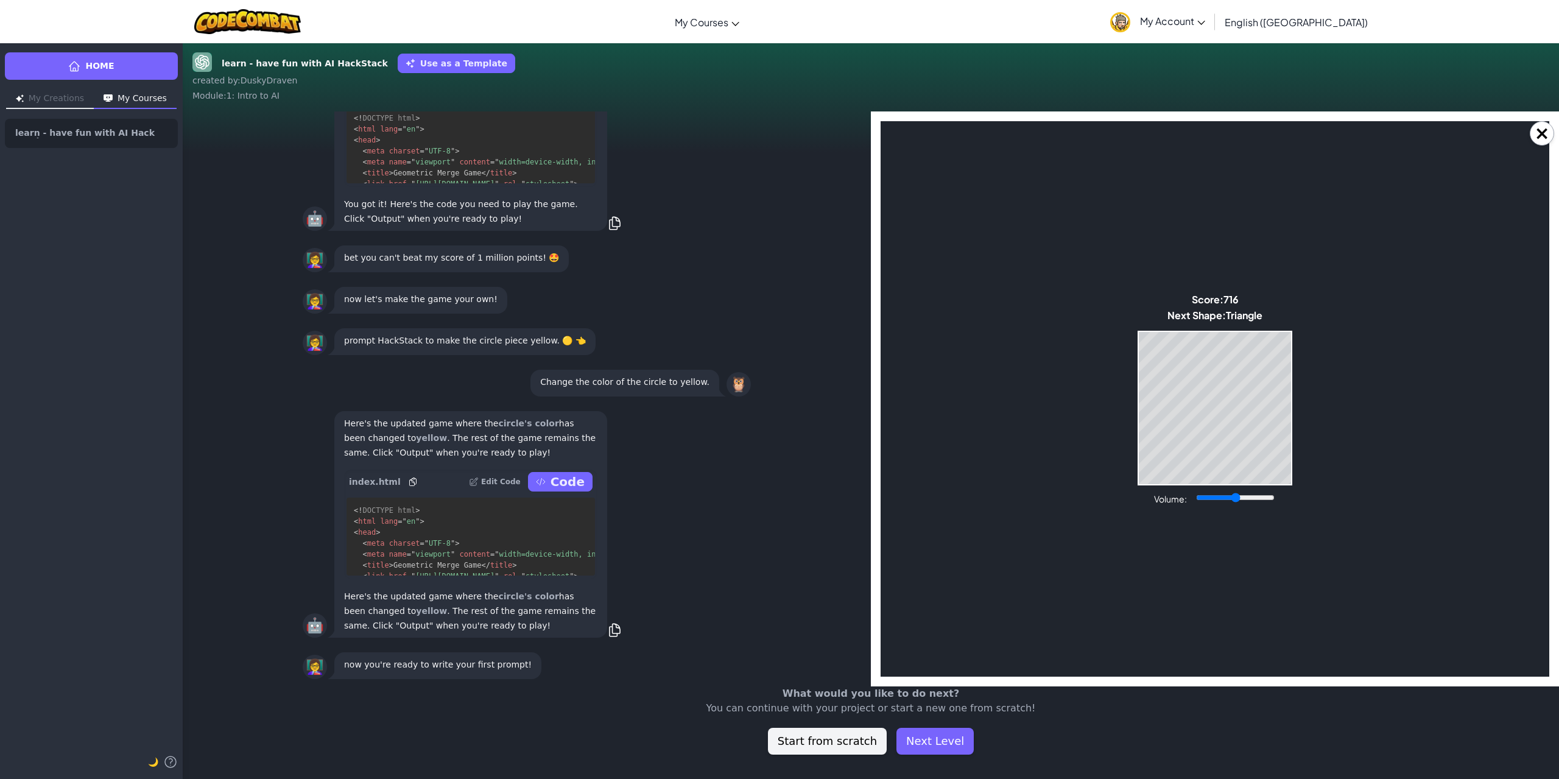
click at [1002, 553] on body "Make a Star! Start Score: 716 Next Shape: Triangle Game Over Your stack reached…" at bounding box center [1215, 398] width 669 height 555
click at [1011, 544] on body "Make a Star! Start Score: 716 Next Shape: Triangle Game Over Your stack reached…" at bounding box center [1215, 398] width 669 height 555
click at [1011, 543] on body "Make a Star! Start Score: 716 Next Shape: Triangle Game Over Your stack reached…" at bounding box center [1215, 398] width 669 height 555
click at [1073, 530] on body "Make a Star! Start Score: 716 Next Shape: Triangle Game Over Your stack reached…" at bounding box center [1215, 398] width 669 height 555
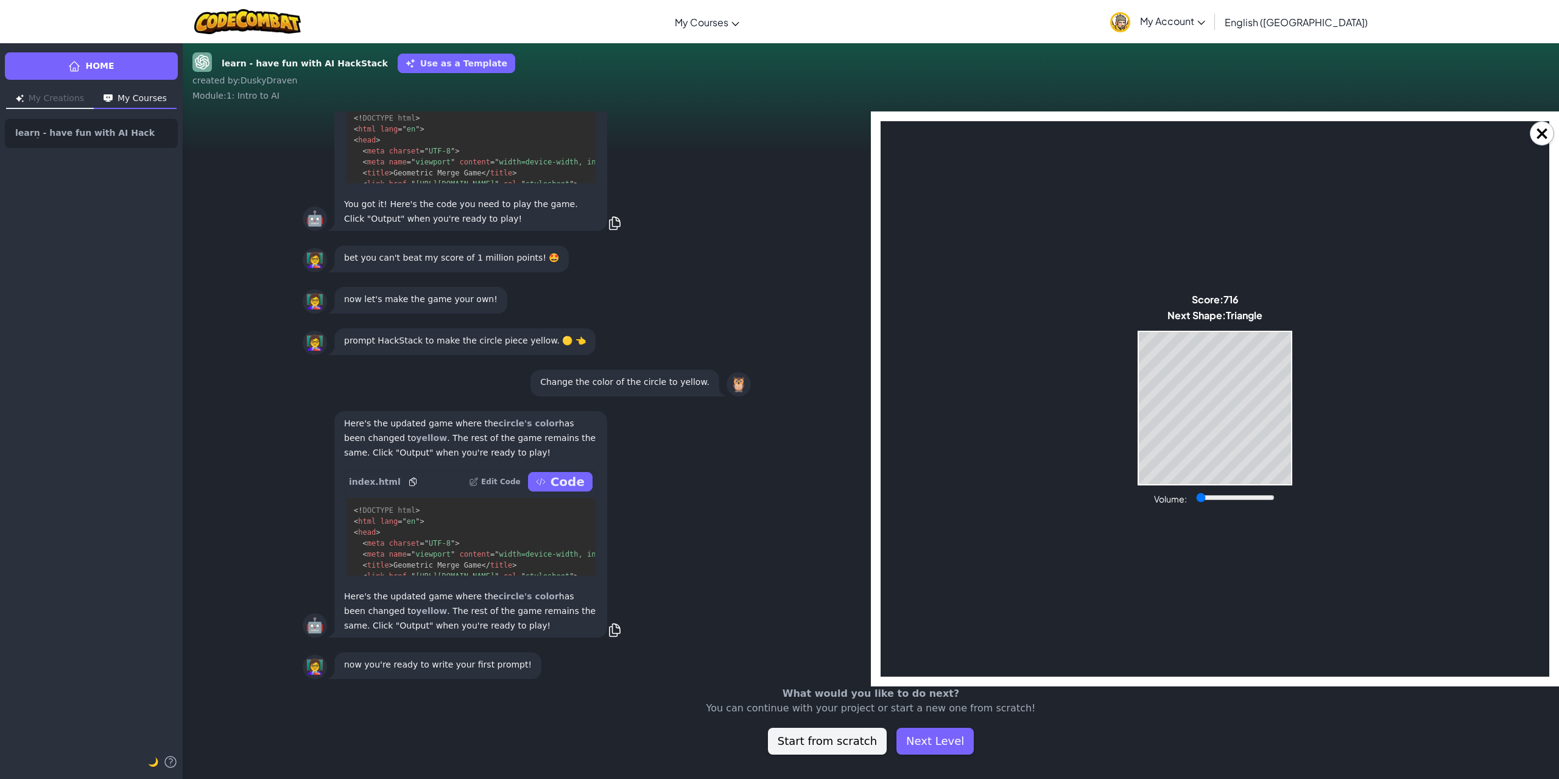
drag, startPoint x: 1231, startPoint y: 498, endPoint x: 1132, endPoint y: 499, distance: 98.7
type input "0"
click at [1196, 497] on input "Volume:" at bounding box center [1235, 498] width 79 height 10
click at [1075, 480] on body "Make a Star! Start Score: 716 Next Shape: Triangle Game Over Your stack reached…" at bounding box center [1215, 398] width 669 height 555
click at [1064, 449] on body "Make a Star! Start Score: 716 Next Shape: Triangle Game Over Your stack reached…" at bounding box center [1215, 398] width 669 height 555
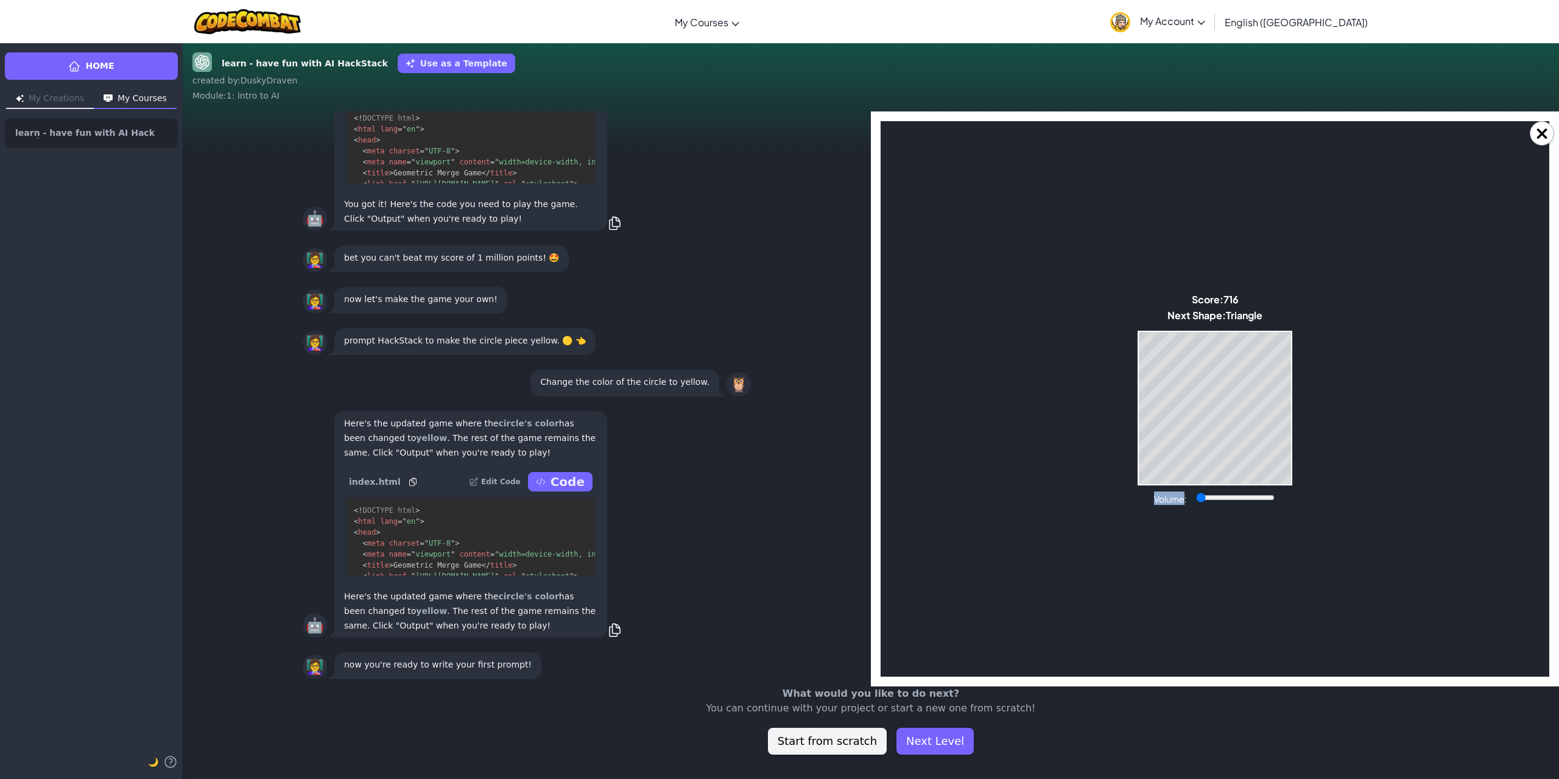
click at [1064, 449] on body "Make a Star! Start Score: 716 Next Shape: Triangle Game Over Your stack reached…" at bounding box center [1215, 398] width 669 height 555
click at [1053, 469] on body "Make a Star! Start Score: 716 Next Shape: Triangle Game Over Your stack reached…" at bounding box center [1215, 398] width 669 height 555
click at [1306, 597] on body "Make a Star! Start Score: 716 Next Shape: Triangle Game Over Your stack reached…" at bounding box center [1215, 398] width 669 height 555
drag, startPoint x: 1262, startPoint y: 590, endPoint x: 1226, endPoint y: 578, distance: 37.2
click at [1255, 589] on body "Make a Star! Start Score: 716 Next Shape: Triangle Game Over Your stack reached…" at bounding box center [1215, 398] width 669 height 555
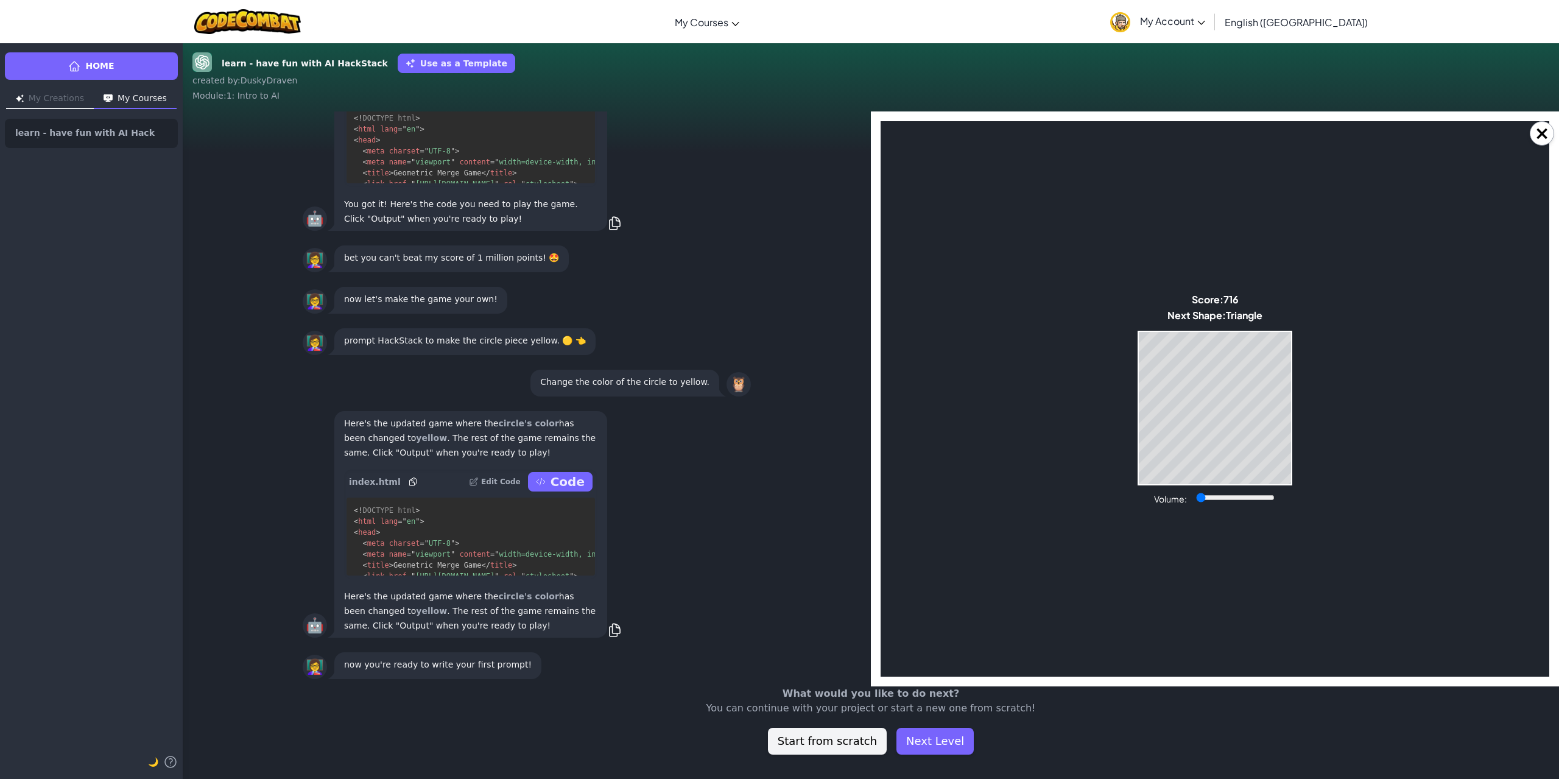
drag, startPoint x: 1196, startPoint y: 569, endPoint x: 1123, endPoint y: 526, distance: 84.4
click at [1190, 565] on body "Make a Star! Start Score: 716 Next Shape: Triangle Game Over Your stack reached…" at bounding box center [1215, 398] width 669 height 555
drag, startPoint x: 1257, startPoint y: 300, endPoint x: 1276, endPoint y: 298, distance: 19.6
click at [1257, 300] on body "Make a Star! Start Score: 716 Next Shape: Triangle Game Over Your stack reached…" at bounding box center [1215, 398] width 669 height 555
click at [1206, 252] on body "Make a Star! Start Score: 716 Next Shape: Triangle Game Over Your stack reached…" at bounding box center [1215, 398] width 669 height 555
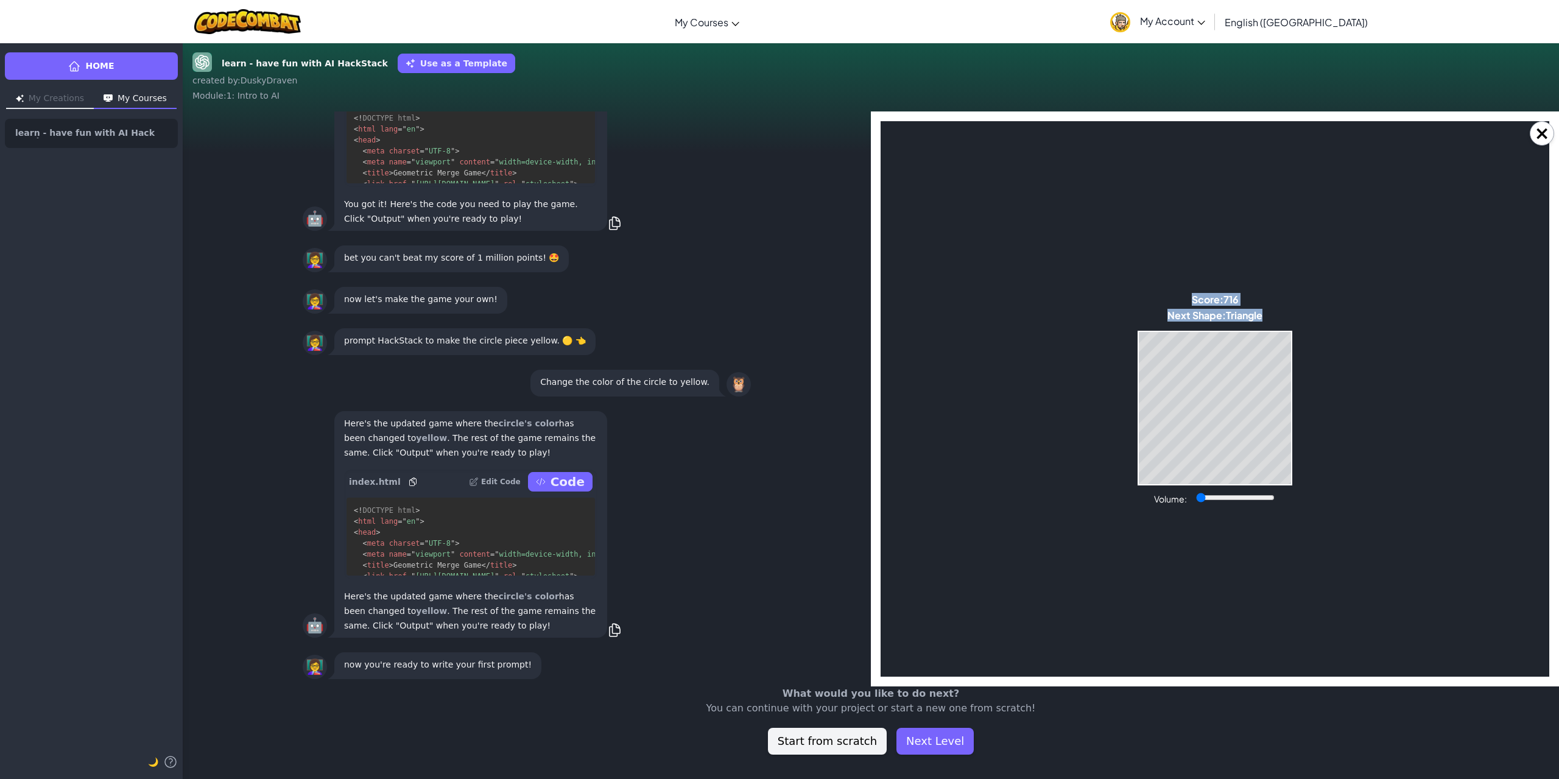
click at [1078, 257] on body "Make a Star! Start Score: 716 Next Shape: Triangle Game Over Your stack reached…" at bounding box center [1215, 398] width 669 height 555
click at [986, 415] on body "Make a Star! Start Score: 716 Next Shape: Triangle Game Over Your stack reached…" at bounding box center [1215, 398] width 669 height 555
click at [1010, 423] on body "Make a Star! Start Score: 716 Next Shape: Triangle Game Over Your stack reached…" at bounding box center [1215, 398] width 669 height 555
drag, startPoint x: 1043, startPoint y: 393, endPoint x: 1052, endPoint y: 413, distance: 21.8
click at [1052, 413] on body "Make a Star! Start Score: 716 Next Shape: Triangle Game Over Your stack reached…" at bounding box center [1215, 398] width 669 height 555
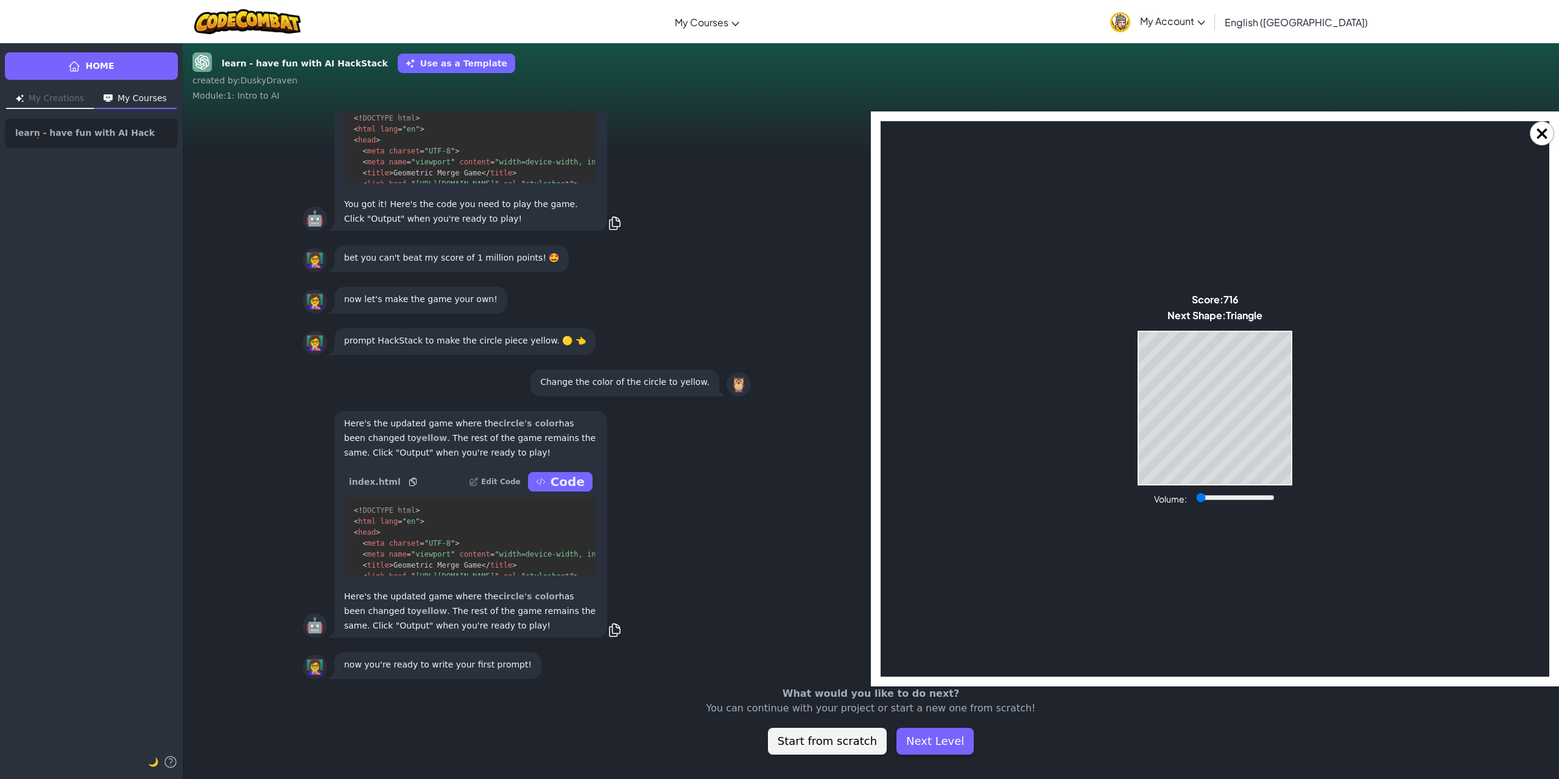
click at [1481, 393] on body "Make a Star! Start Score: 716 Next Shape: Triangle Game Over Your stack reached…" at bounding box center [1215, 398] width 669 height 555
click at [1436, 522] on body "Make a Star! Start Score: 716 Next Shape: Triangle Game Over Your stack reached…" at bounding box center [1215, 398] width 669 height 555
click at [1014, 389] on body "Make a Star! Start Score: 716 Next Shape: Triangle Game Over Your stack reached…" at bounding box center [1215, 398] width 669 height 555
drag, startPoint x: 1005, startPoint y: 405, endPoint x: 1005, endPoint y: 412, distance: 7.3
click at [1005, 412] on body "Make a Star! Start Score: 716 Next Shape: Triangle Game Over Your stack reached…" at bounding box center [1215, 398] width 669 height 555
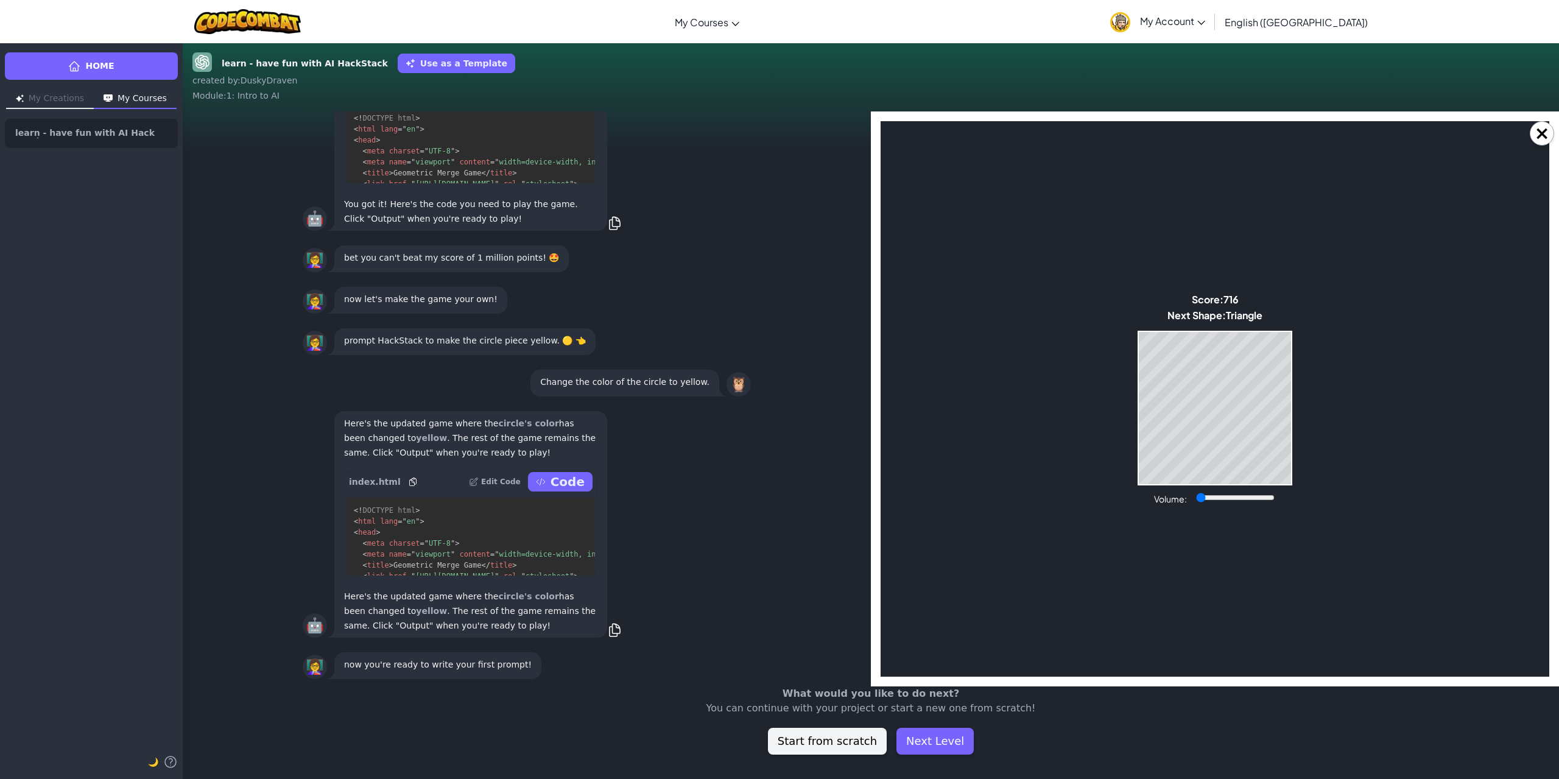
click at [1047, 387] on body "Make a Star! Start Score: 716 Next Shape: Triangle Game Over Your stack reached…" at bounding box center [1215, 398] width 669 height 555
click at [1042, 518] on body "Make a Star! Start Score: 726 Next Shape: [GEOGRAPHIC_DATA] Game Over Your stac…" at bounding box center [1215, 398] width 669 height 555
click at [1097, 481] on body "Make a Star! Start Score: 726 Next Shape: [GEOGRAPHIC_DATA] Game Over Your stac…" at bounding box center [1215, 398] width 669 height 555
click at [1061, 443] on body "Make a Star! Start Score: 726 Next Shape: [GEOGRAPHIC_DATA] Game Over Your stac…" at bounding box center [1215, 398] width 669 height 555
drag, startPoint x: 1061, startPoint y: 444, endPoint x: 1044, endPoint y: 401, distance: 46.3
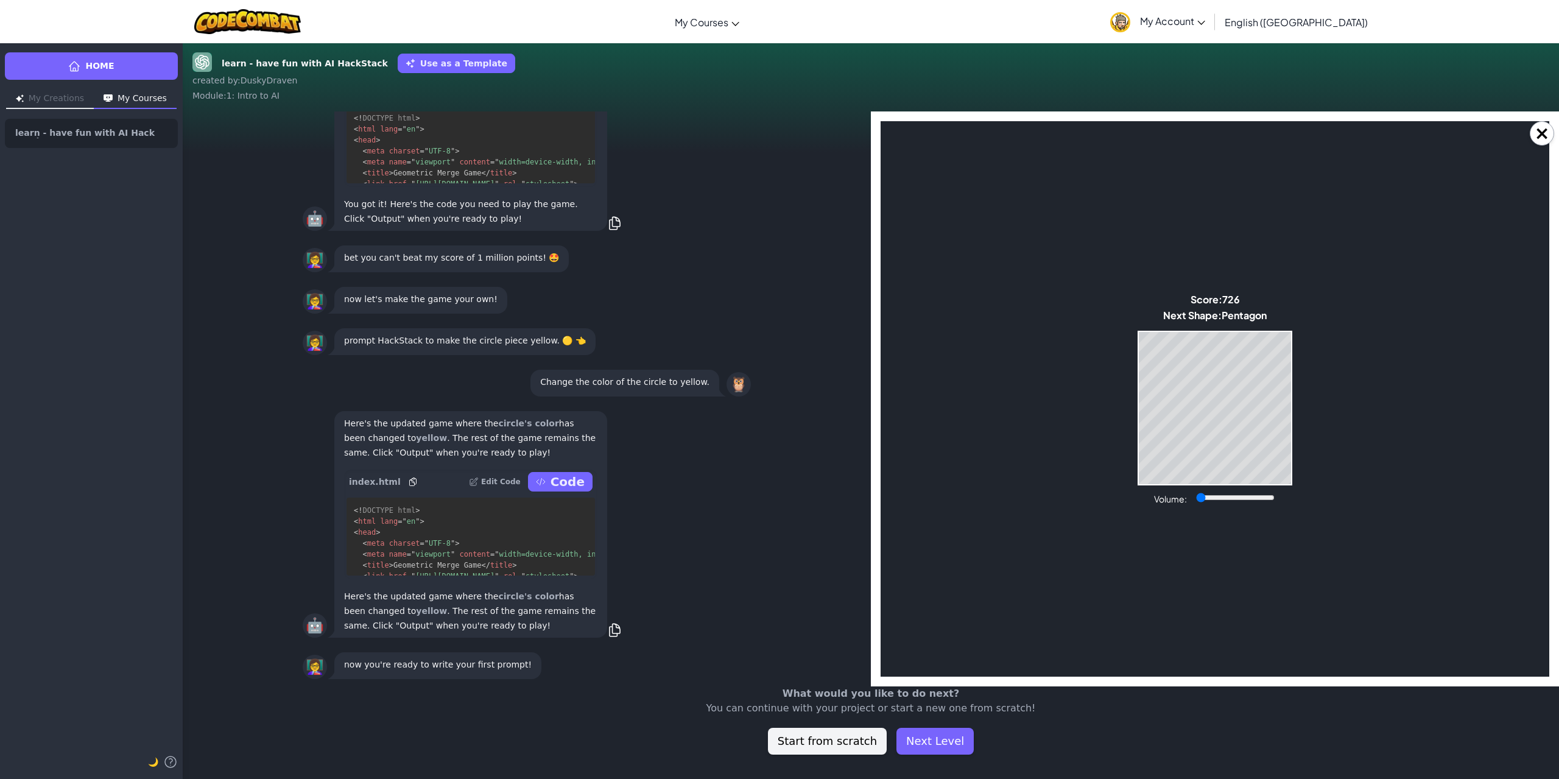
click at [1049, 415] on body "Make a Star! Start Score: 726 Next Shape: [GEOGRAPHIC_DATA] Game Over Your stac…" at bounding box center [1215, 398] width 669 height 555
drag, startPoint x: 1047, startPoint y: 413, endPoint x: 1033, endPoint y: 446, distance: 35.2
click at [1033, 446] on body "Make a Star! Start Score: 726 Next Shape: [GEOGRAPHIC_DATA] Game Over Your stac…" at bounding box center [1215, 398] width 669 height 555
click at [1044, 407] on body "Make a Star! Start Score: 726 Next Shape: [GEOGRAPHIC_DATA] Game Over Your stac…" at bounding box center [1215, 398] width 669 height 555
click at [1022, 379] on body "Make a Star! Start Score: 726 Next Shape: [GEOGRAPHIC_DATA] Game Over Your stac…" at bounding box center [1215, 398] width 669 height 555
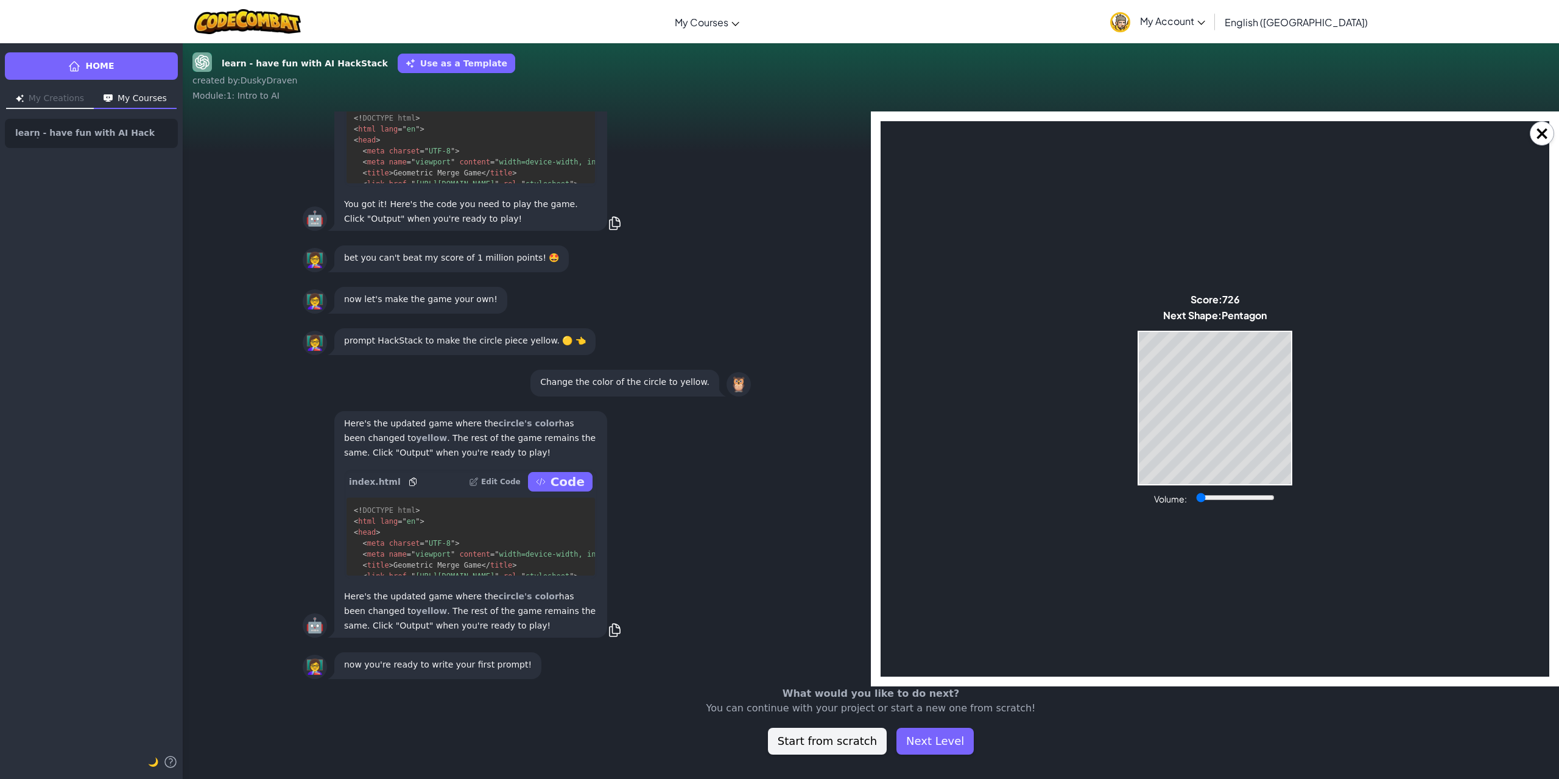
click at [1016, 395] on body "Make a Star! Start Score: 726 Next Shape: [GEOGRAPHIC_DATA] Game Over Your stac…" at bounding box center [1215, 398] width 669 height 555
click at [1080, 379] on body "Make a Star! Start Score: 741 Next Shape: Circle Game Over Your stack reached t…" at bounding box center [1215, 398] width 669 height 555
click at [974, 453] on body "Make a Star! Start Score: 741 Next Shape: Circle Game Over Your stack reached t…" at bounding box center [1215, 398] width 669 height 555
click at [1050, 522] on body "Make a Star! Start Score: 1011 Next Shape: Circle Game Over Your stack reached …" at bounding box center [1215, 398] width 669 height 555
click at [1038, 440] on body "Make a Star! Start Score: 1018 Next Shape: Triangle Game Over Your stack reache…" at bounding box center [1215, 398] width 669 height 555
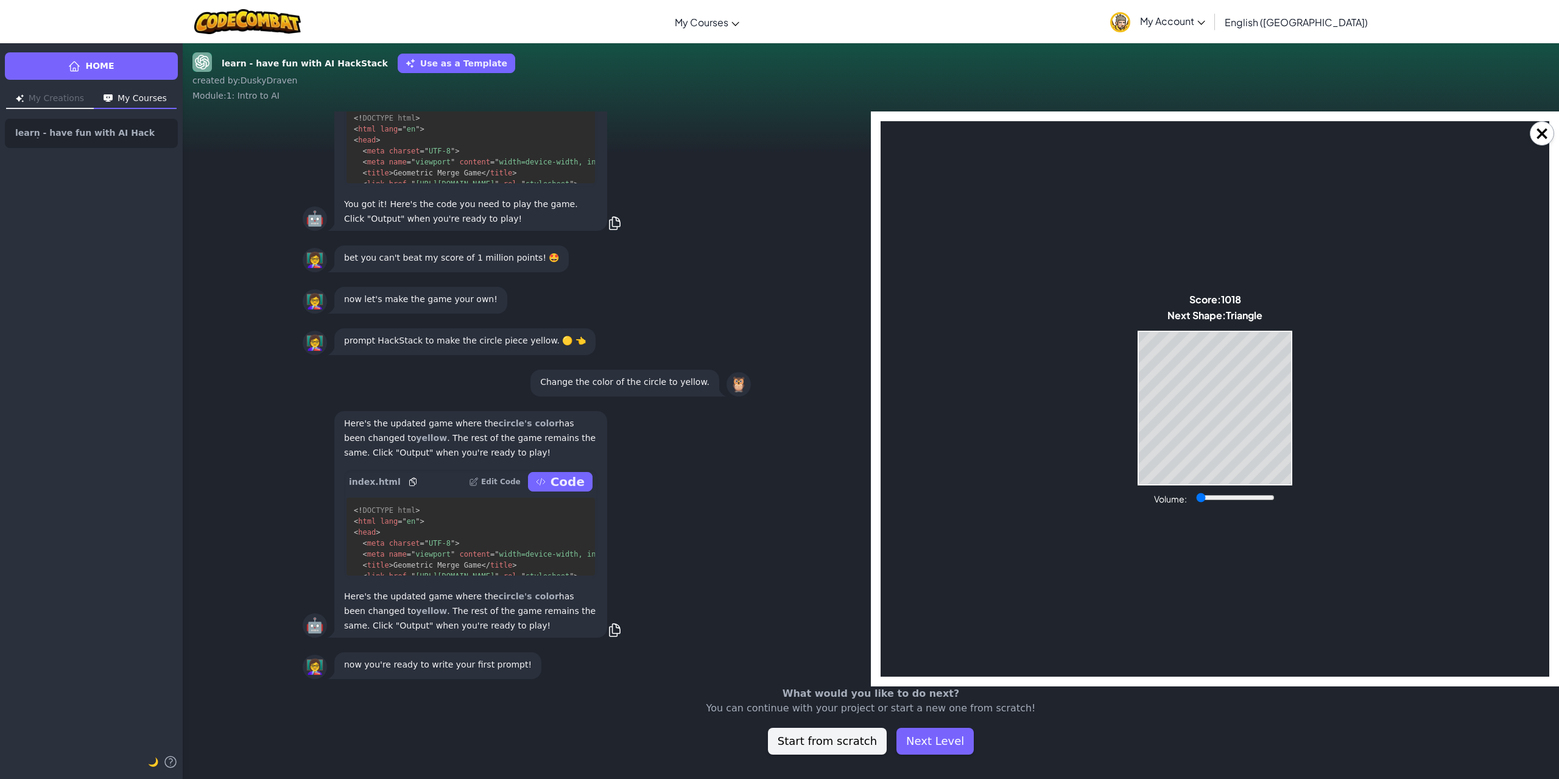
click at [1004, 472] on body "Make a Star! Start Score: 1018 Next Shape: Triangle Game Over Your stack reache…" at bounding box center [1215, 398] width 669 height 555
click at [1001, 471] on body "Make a Star! Start Score: 1018 Next Shape: Triangle Game Over Your stack reache…" at bounding box center [1215, 398] width 669 height 555
click at [999, 437] on body "Make a Star! Start Score: 1018 Next Shape: Triangle Game Over Your stack reache…" at bounding box center [1215, 398] width 669 height 555
click at [1017, 488] on body "Make a Star! Start Score: 1018 Next Shape: Triangle Game Over Your stack reache…" at bounding box center [1215, 398] width 669 height 555
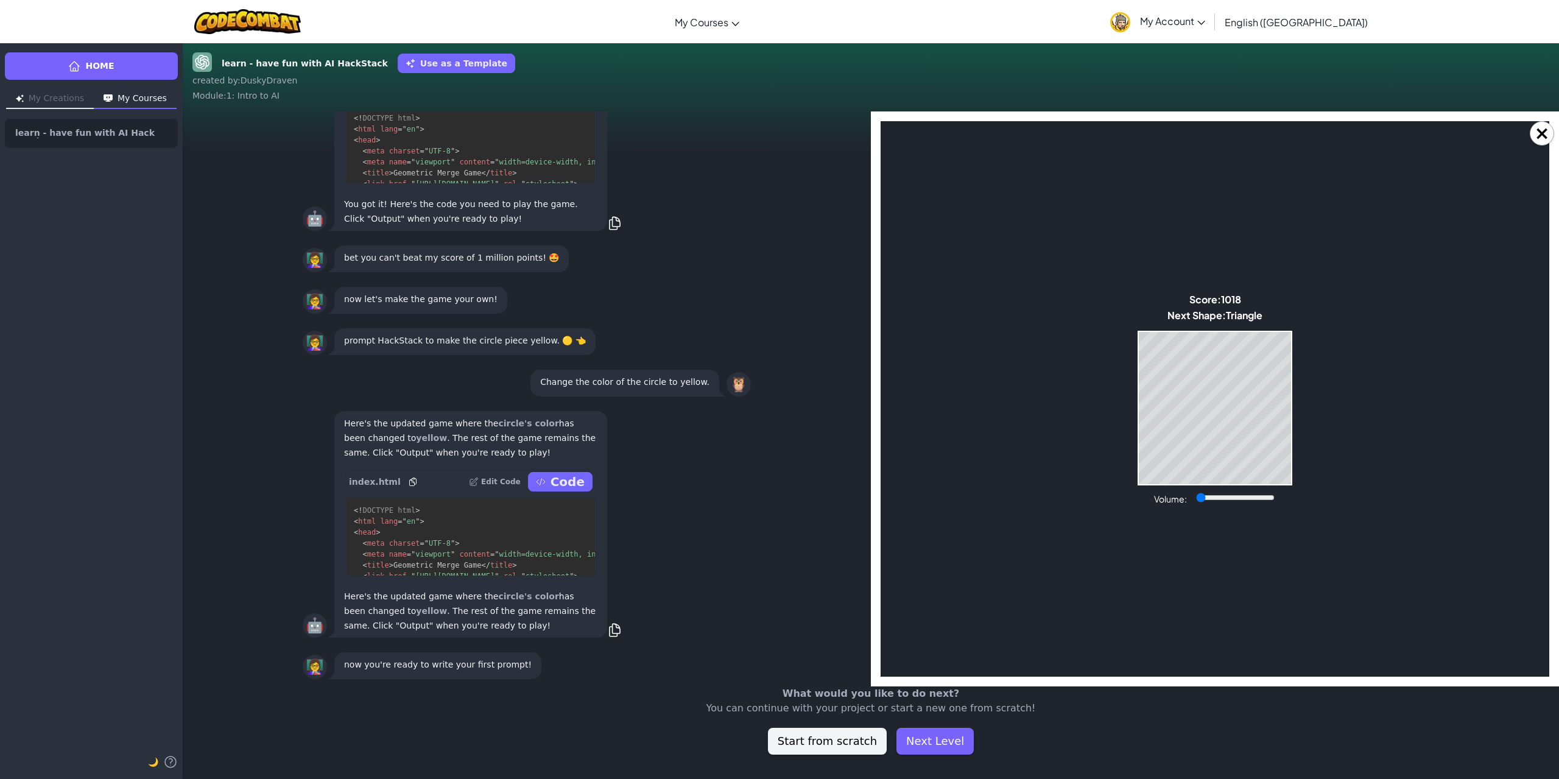
drag, startPoint x: 995, startPoint y: 506, endPoint x: 995, endPoint y: 496, distance: 9.7
click at [995, 496] on body "Make a Star! Start Score: 1018 Next Shape: Triangle Game Over Your stack reache…" at bounding box center [1215, 398] width 669 height 555
click at [1058, 420] on body "Make a Star! Start Score: 1018 Next Shape: Triangle Game Over Your stack reache…" at bounding box center [1215, 398] width 669 height 555
click at [1144, 369] on body "Make a Star! Start Score: 2001187 Next Shape: Triangle Game Over Your stack rea…" at bounding box center [1215, 398] width 669 height 555
click at [1248, 322] on div "Score: 3001287 Next Shape: Hexagon" at bounding box center [1215, 309] width 100 height 32
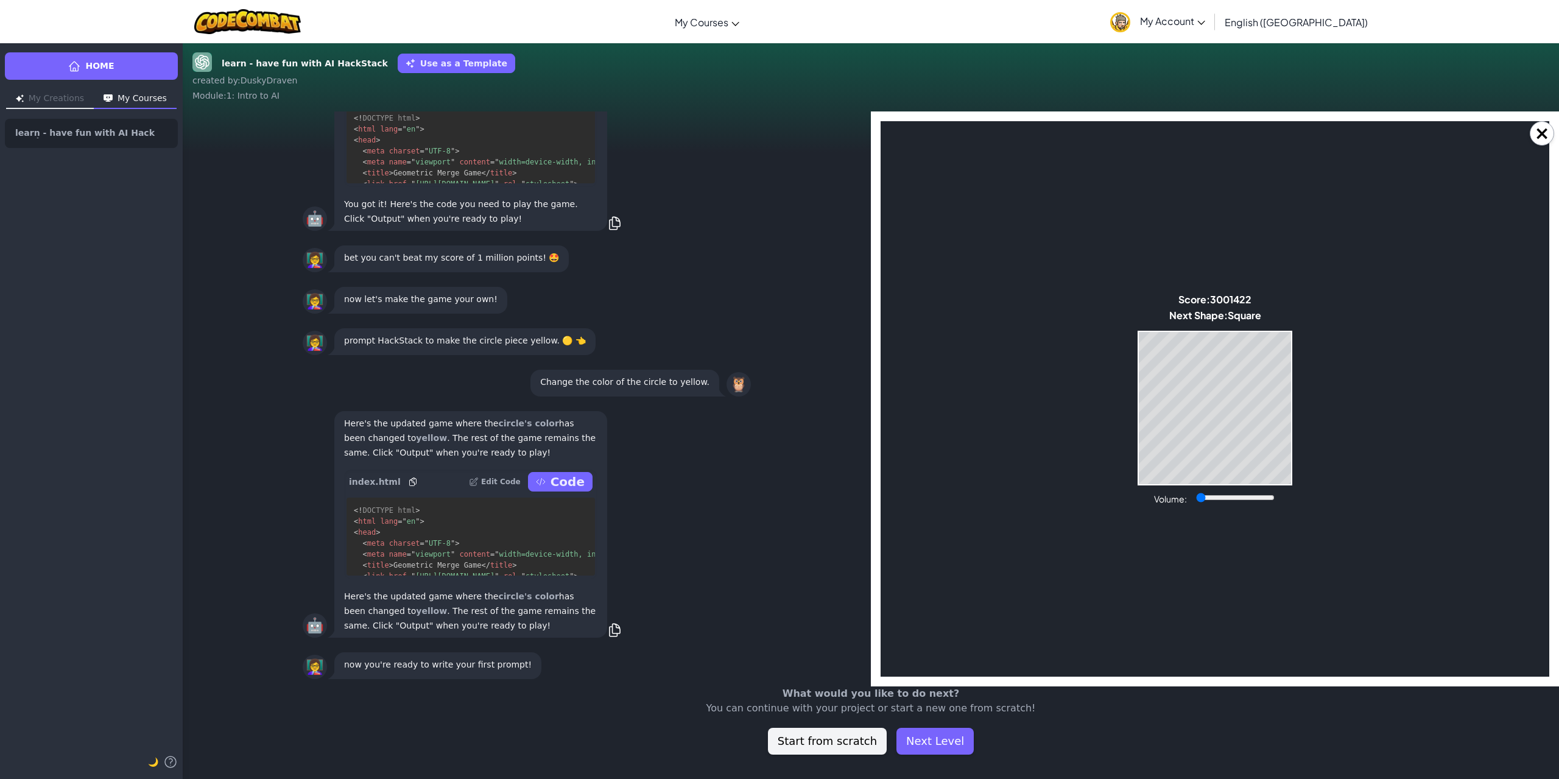
click at [1009, 388] on body "Make a Star! Start Score: 3001422 Next Shape: Square Game Over Your stack reach…" at bounding box center [1215, 398] width 669 height 555
drag, startPoint x: 1016, startPoint y: 417, endPoint x: 1000, endPoint y: 395, distance: 27.0
click at [1000, 395] on body "Make a Star! Start Score: 3001734 Next Shape: Square Game Over Your stack reach…" at bounding box center [1215, 398] width 669 height 555
click at [999, 462] on body "Make a Star! Start Score: 3001734 Next Shape: Square Game Over Your stack reach…" at bounding box center [1215, 398] width 669 height 555
drag, startPoint x: 997, startPoint y: 437, endPoint x: 998, endPoint y: 392, distance: 45.1
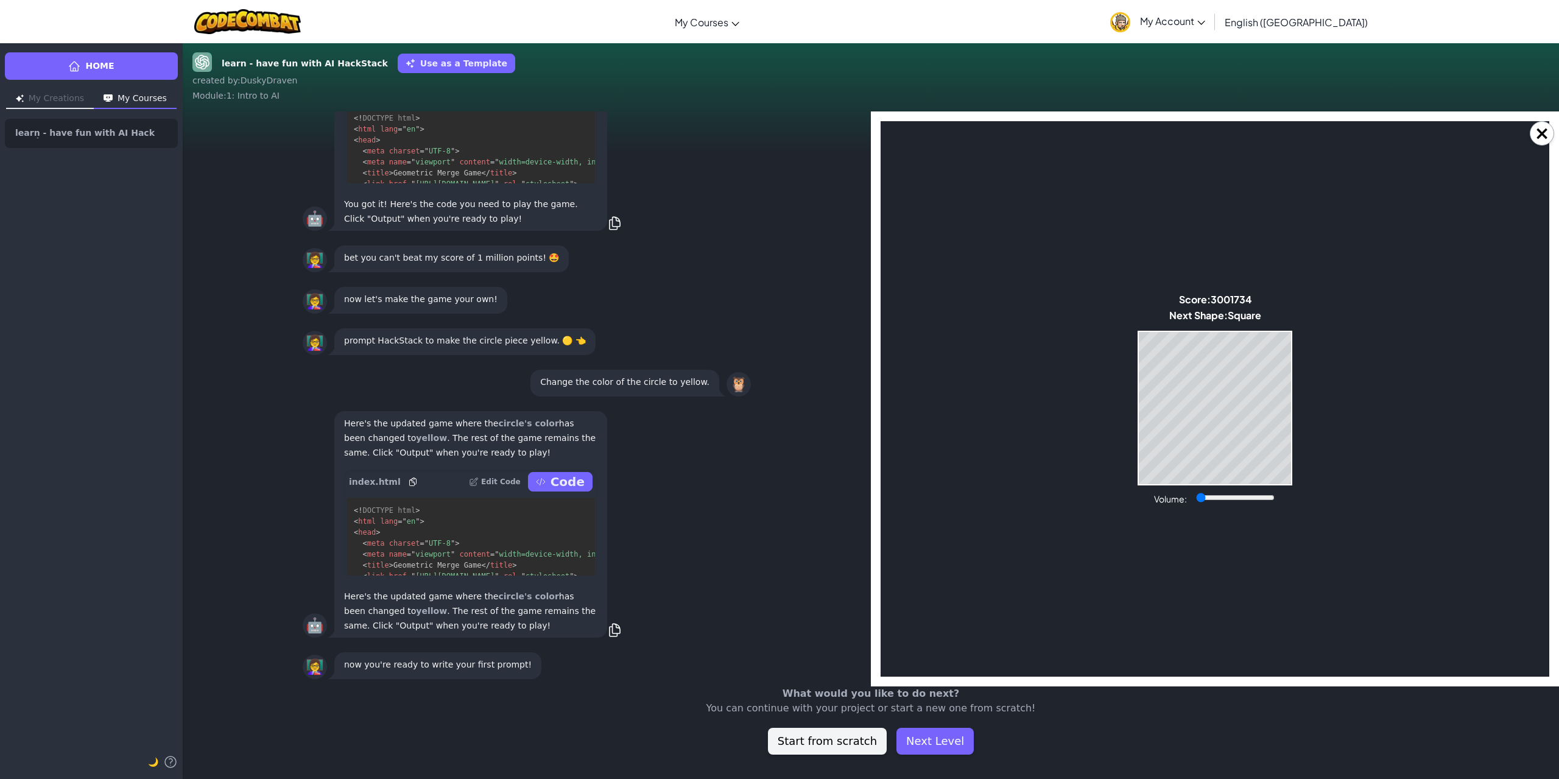
click at [997, 403] on body "Make a Star! Start Score: 3001734 Next Shape: Square Game Over Your stack reach…" at bounding box center [1215, 398] width 669 height 555
drag, startPoint x: 995, startPoint y: 466, endPoint x: 993, endPoint y: 513, distance: 46.3
click at [994, 398] on body "Make a Star! Start Score: 3001734 Next Shape: Square Game Over Your stack reach…" at bounding box center [1215, 398] width 669 height 555
click at [1039, 450] on body "Make a Star! Start Score: 3001734 Next Shape: Square Game Over Your stack reach…" at bounding box center [1215, 398] width 669 height 555
drag, startPoint x: 1044, startPoint y: 409, endPoint x: 1043, endPoint y: 392, distance: 16.5
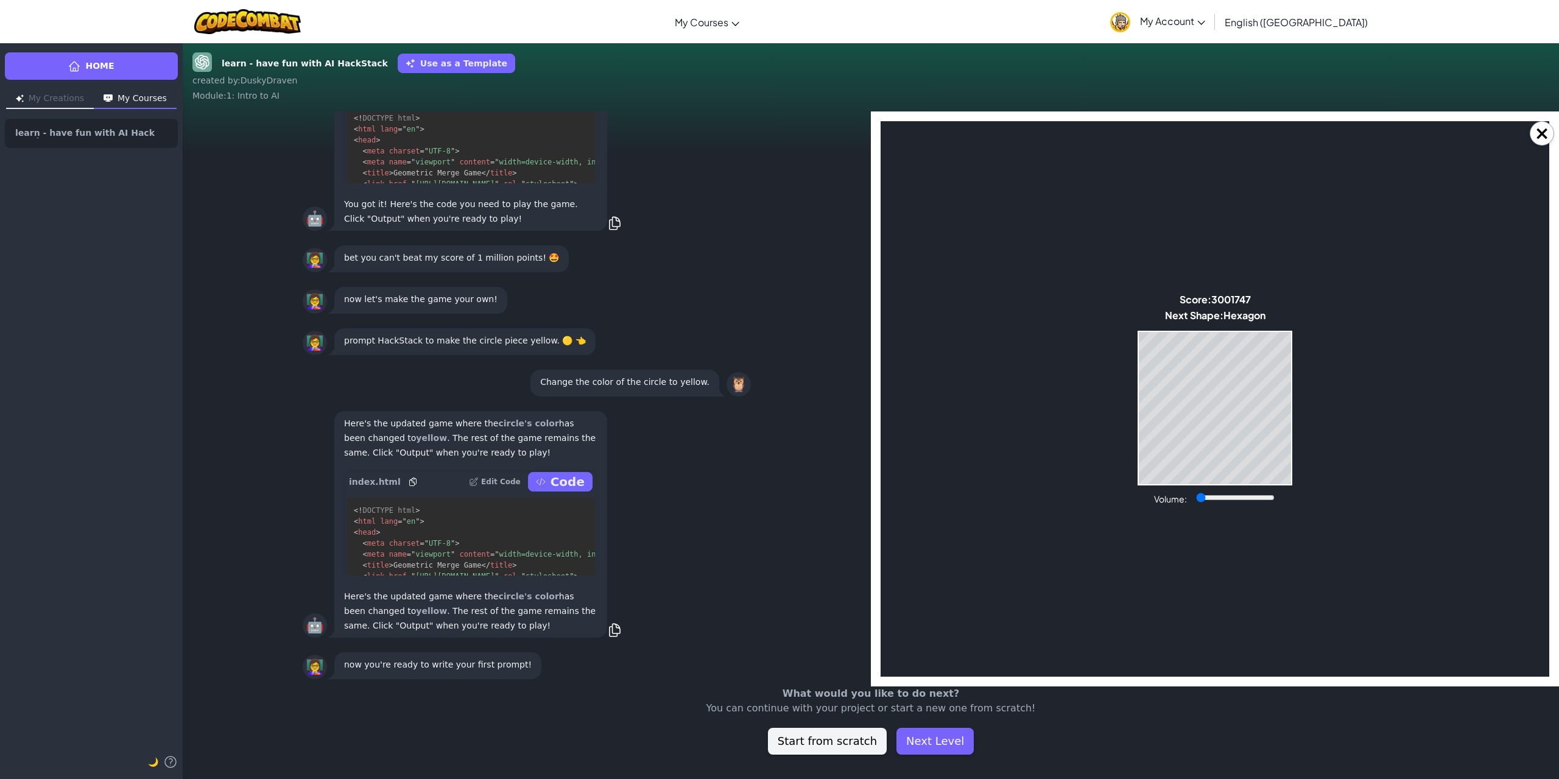
click at [1044, 407] on body "Make a Star! Start Score: 3001747 Next Shape: Hexagon Game Over Your stack reac…" at bounding box center [1215, 398] width 669 height 555
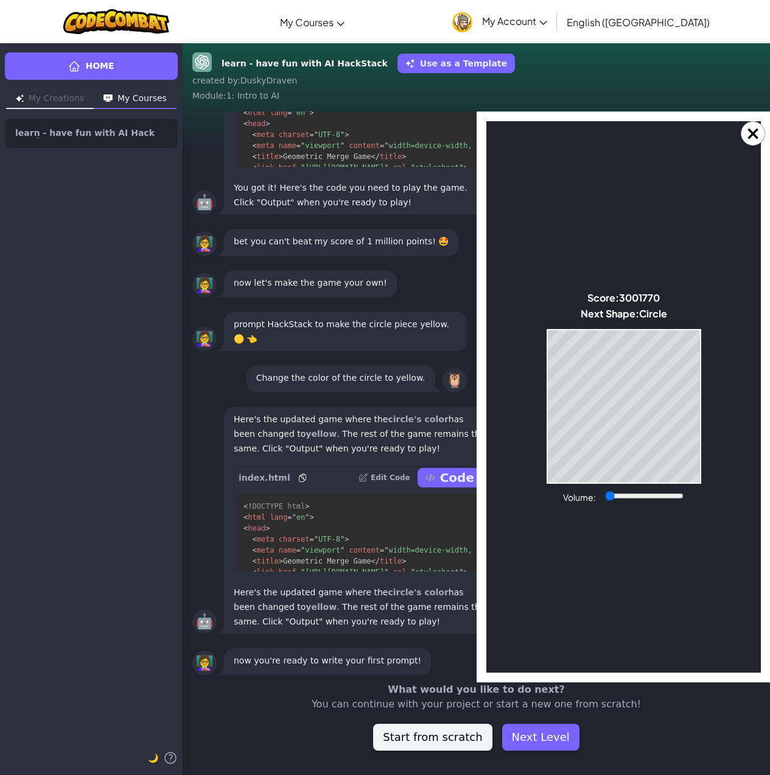
click at [554, 558] on body "Make a Star! Start Score: 3001770 Next Shape: Circle Game Over Your stack reach…" at bounding box center [623, 396] width 275 height 551
click at [531, 538] on body "Make a Star! Start Score: 3001770 Next Shape: Circle Game Over Your stack reach…" at bounding box center [623, 396] width 275 height 551
click at [564, 546] on body "Make a Star! Start Score: 3001770 Next Shape: Circle Game Over Your stack reach…" at bounding box center [623, 396] width 275 height 551
click at [678, 387] on body "Make a Star! Start Score: 5002136 Next Shape: Triangle Game Over Your stack rea…" at bounding box center [623, 396] width 275 height 551
click at [598, 400] on body "Make a Star! Start Score: 5002137 Next Shape: Circle Game Over Your stack reach…" at bounding box center [623, 396] width 275 height 551
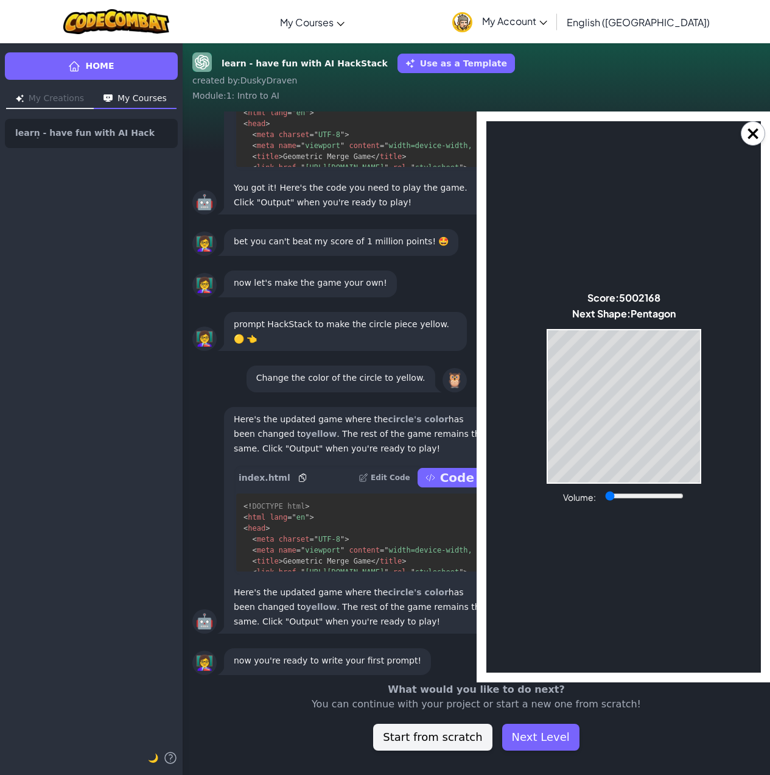
drag, startPoint x: 543, startPoint y: 400, endPoint x: 544, endPoint y: 373, distance: 27.5
click at [535, 373] on body "Make a Star! Start Score: 5002168 Next Shape: [GEOGRAPHIC_DATA] Game Over Your …" at bounding box center [623, 396] width 275 height 551
click at [705, 401] on body "Make a Star! Start Score: 5002184 Next Shape: [GEOGRAPHIC_DATA] Game Over Your …" at bounding box center [623, 396] width 275 height 551
click at [672, 383] on body "Make a Star! Start Score: 5002211 Next Shape: Square Game Over Your stack reach…" at bounding box center [623, 396] width 275 height 551
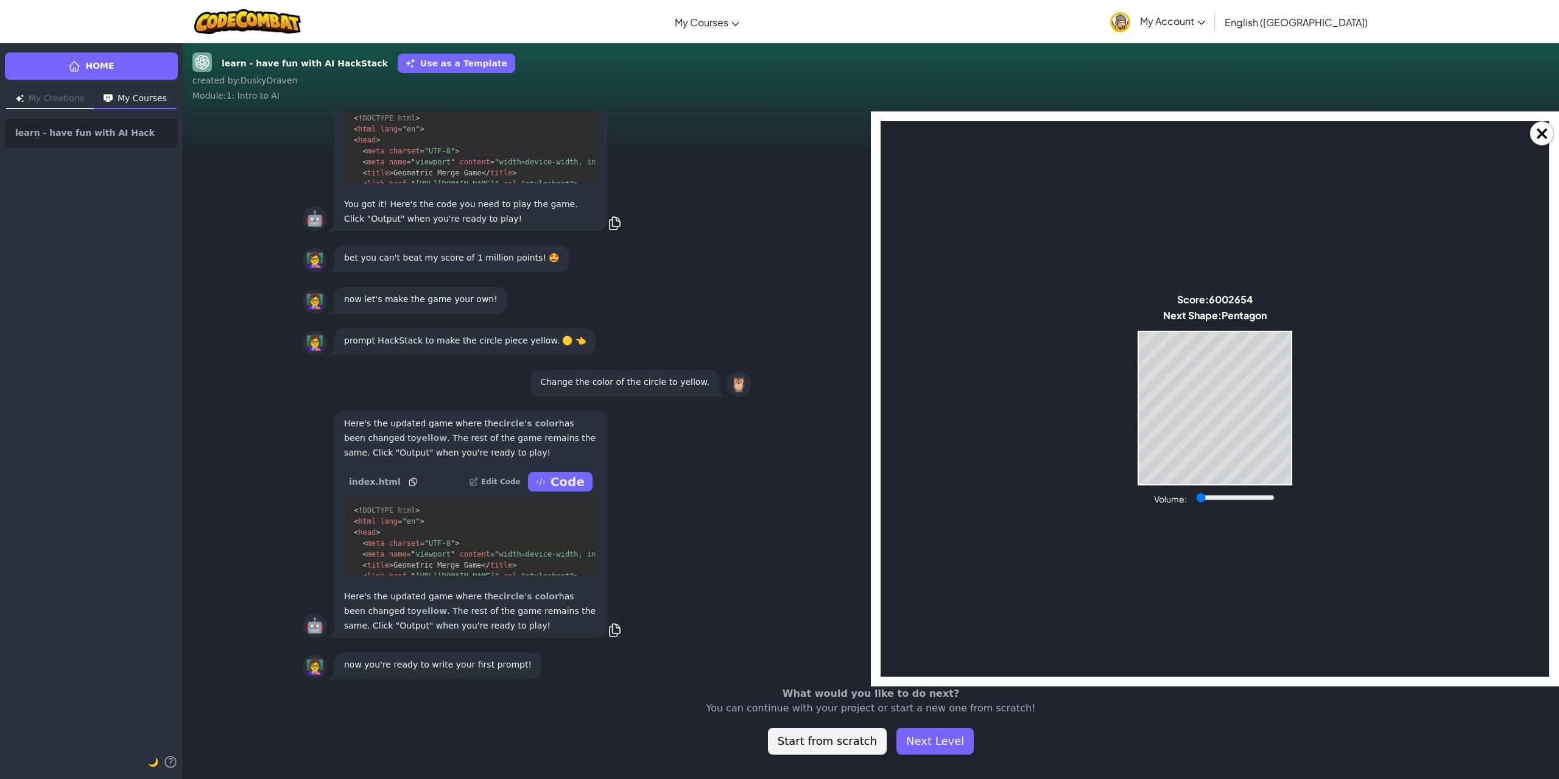
click at [1013, 336] on body "Make a Star! Start Score: 6002654 Next Shape: [GEOGRAPHIC_DATA] Game Over Your …" at bounding box center [1215, 398] width 669 height 555
click at [963, 391] on body "Make a Star! Start Score: 6002654 Next Shape: [GEOGRAPHIC_DATA] Game Over Your …" at bounding box center [1215, 398] width 669 height 555
drag, startPoint x: 948, startPoint y: 739, endPoint x: 948, endPoint y: 730, distance: 9.1
click at [948, 738] on button "Next Level" at bounding box center [934, 741] width 77 height 27
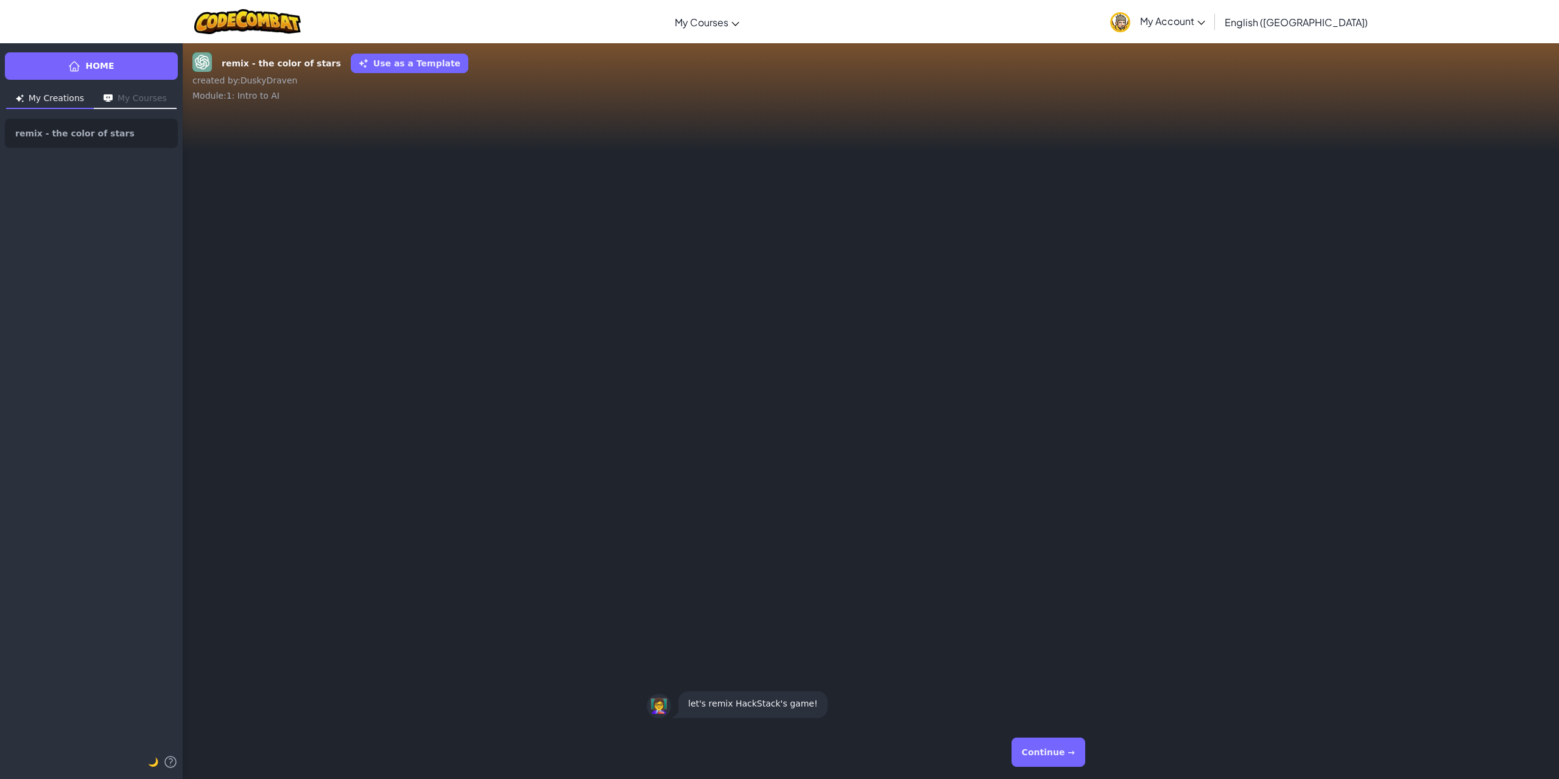
click at [1160, 608] on div "👩‍🏫 let's remix HackStack's game!" at bounding box center [871, 418] width 1376 height 614
click at [1055, 750] on button "Continue →" at bounding box center [1048, 751] width 74 height 29
click at [1058, 587] on div "👩‍🏫 your mission is to change the color of the star! ⭐ 👩‍🏫 let's remix HackStac…" at bounding box center [871, 418] width 1376 height 614
drag, startPoint x: 1058, startPoint y: 755, endPoint x: 1060, endPoint y: 748, distance: 6.9
click at [1058, 753] on button "Continue →" at bounding box center [1048, 751] width 74 height 29
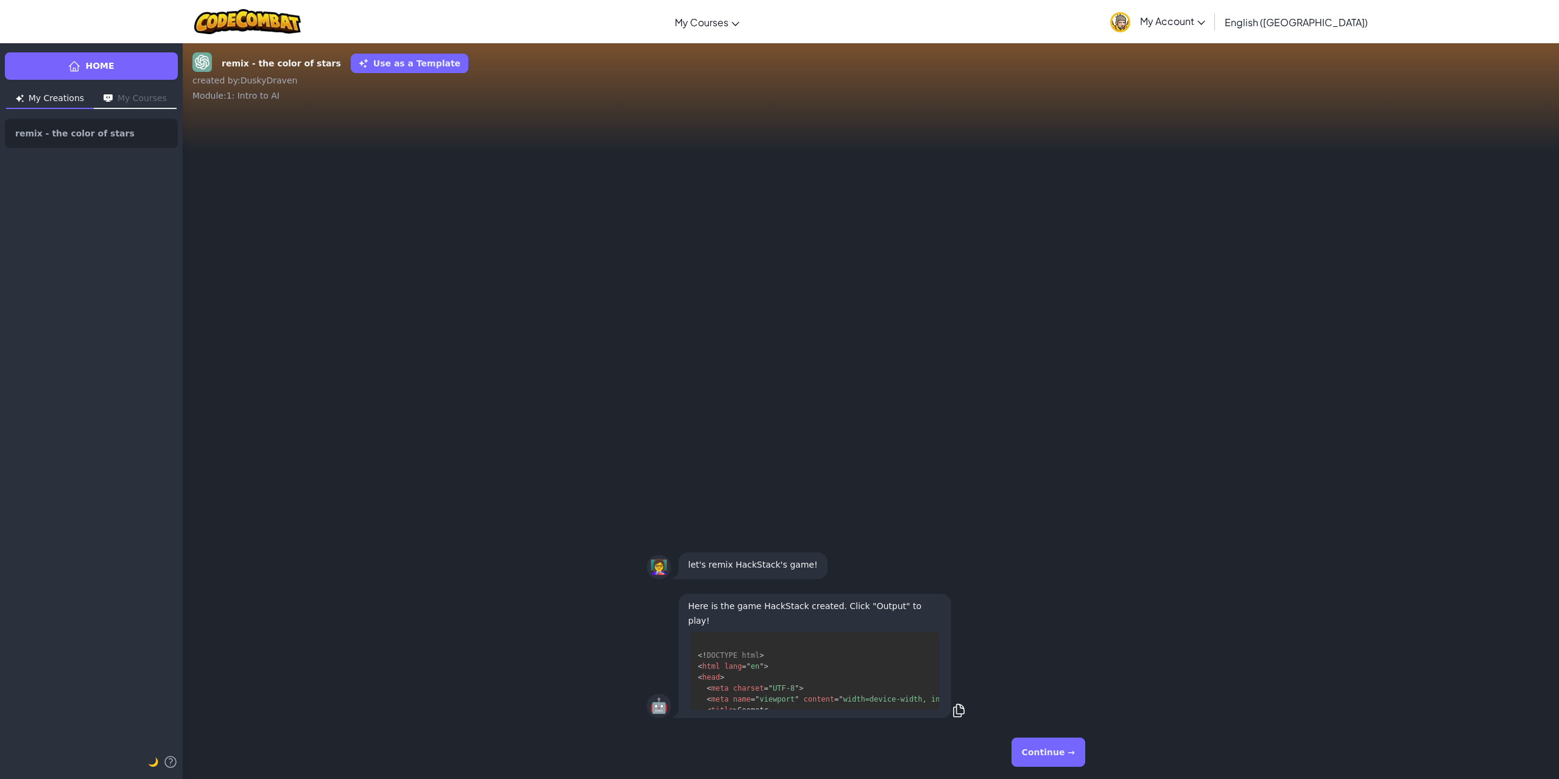
scroll to position [33, 0]
drag, startPoint x: 1054, startPoint y: 750, endPoint x: 1060, endPoint y: 742, distance: 10.5
click at [1054, 750] on button "Continue →" at bounding box center [1048, 751] width 74 height 29
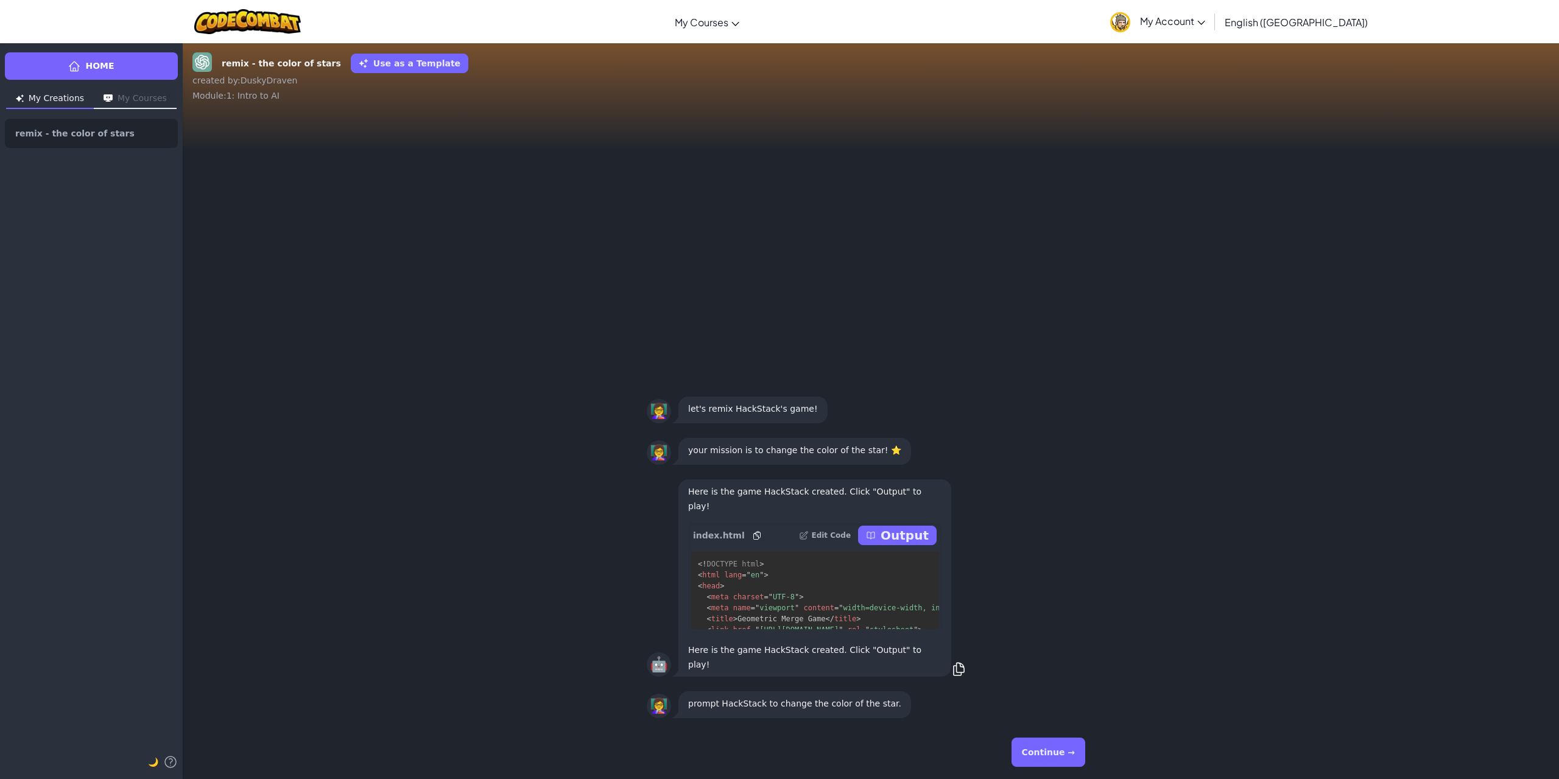
click at [1042, 760] on button "Continue →" at bounding box center [1048, 751] width 74 height 29
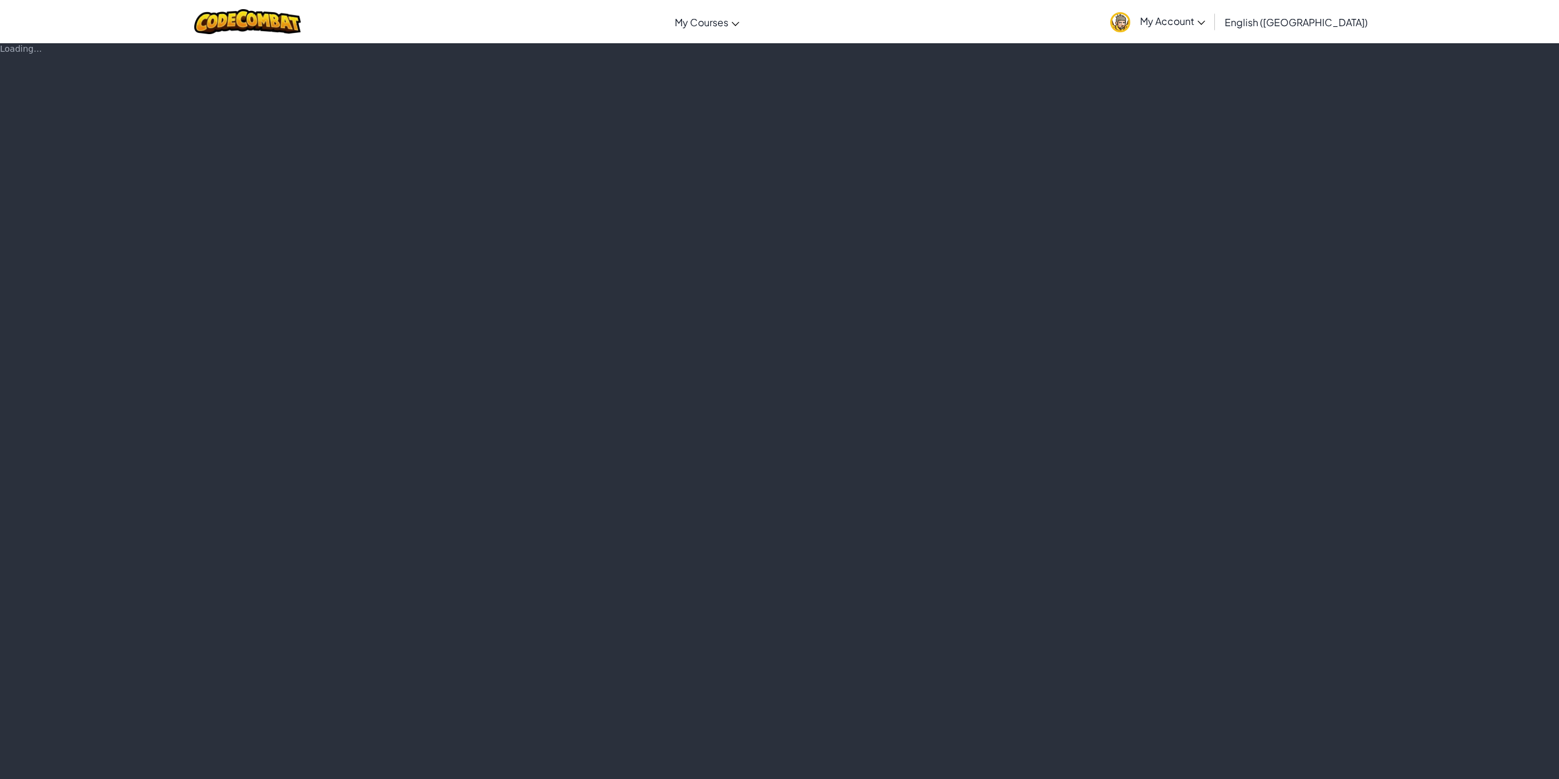
click at [1170, 430] on div "Loading..." at bounding box center [779, 411] width 1559 height 736
click at [700, 312] on div "Loading..." at bounding box center [779, 411] width 1559 height 736
drag, startPoint x: 691, startPoint y: 308, endPoint x: 683, endPoint y: 308, distance: 7.3
click at [683, 308] on div "Loading..." at bounding box center [779, 411] width 1559 height 736
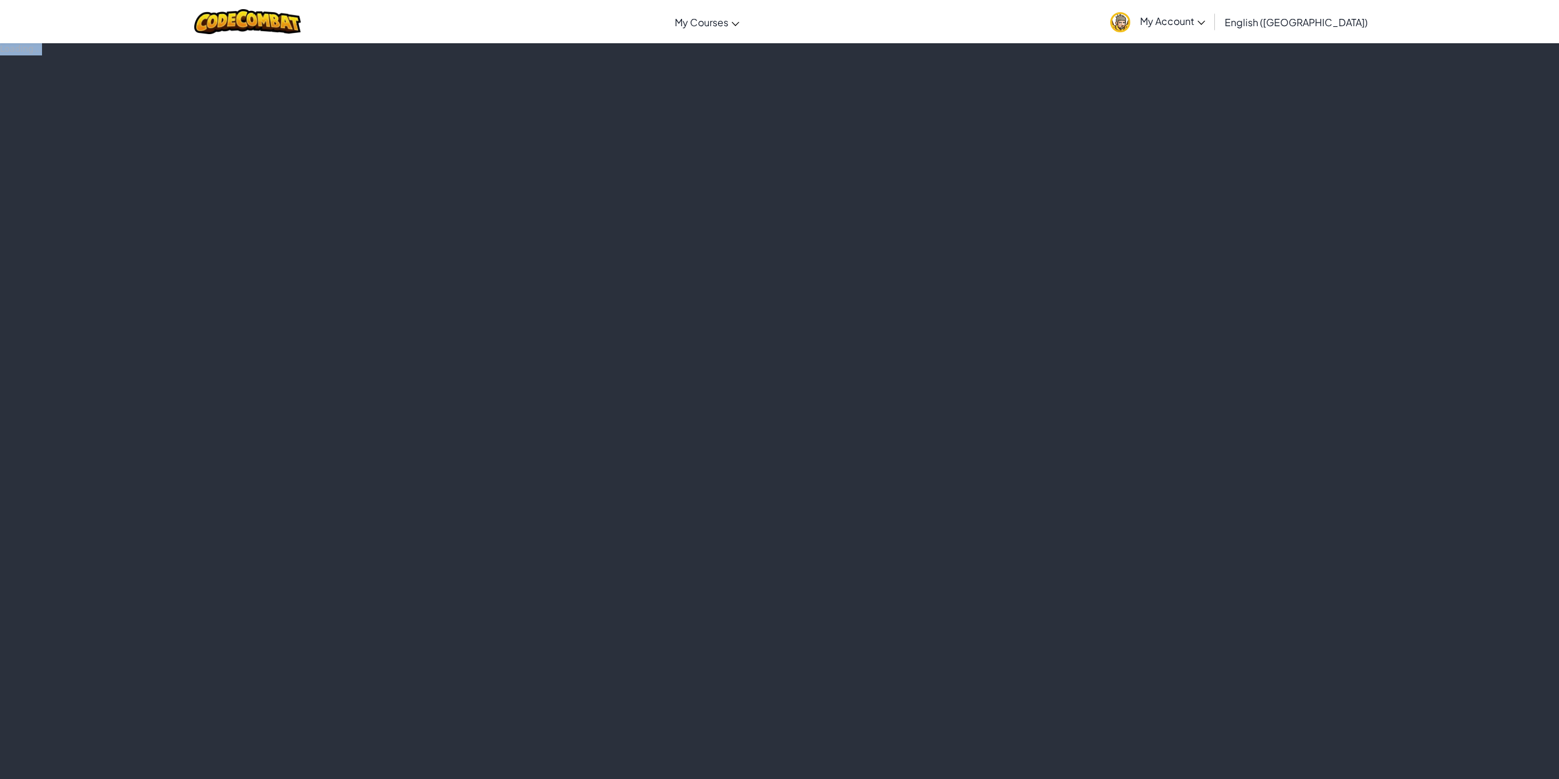
click at [683, 308] on div "Loading..." at bounding box center [779, 411] width 1559 height 736
click at [374, 320] on div "Loading..." at bounding box center [779, 411] width 1559 height 736
drag, startPoint x: 937, startPoint y: 343, endPoint x: 815, endPoint y: 645, distance: 326.5
click at [817, 645] on div "Loading..." at bounding box center [779, 411] width 1559 height 736
drag, startPoint x: 741, startPoint y: 358, endPoint x: 739, endPoint y: 351, distance: 6.9
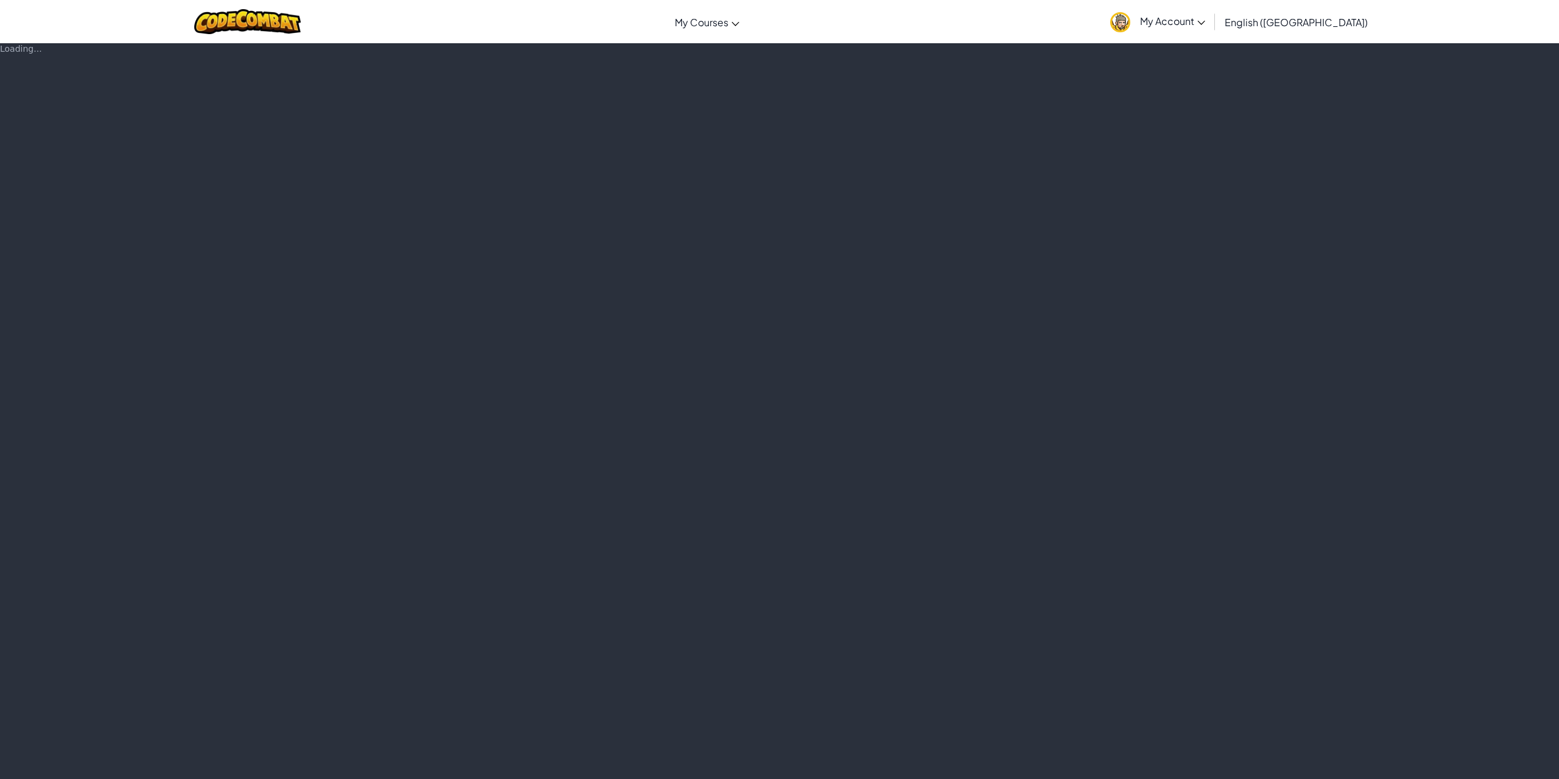
click at [739, 351] on div "Loading..." at bounding box center [779, 411] width 1559 height 736
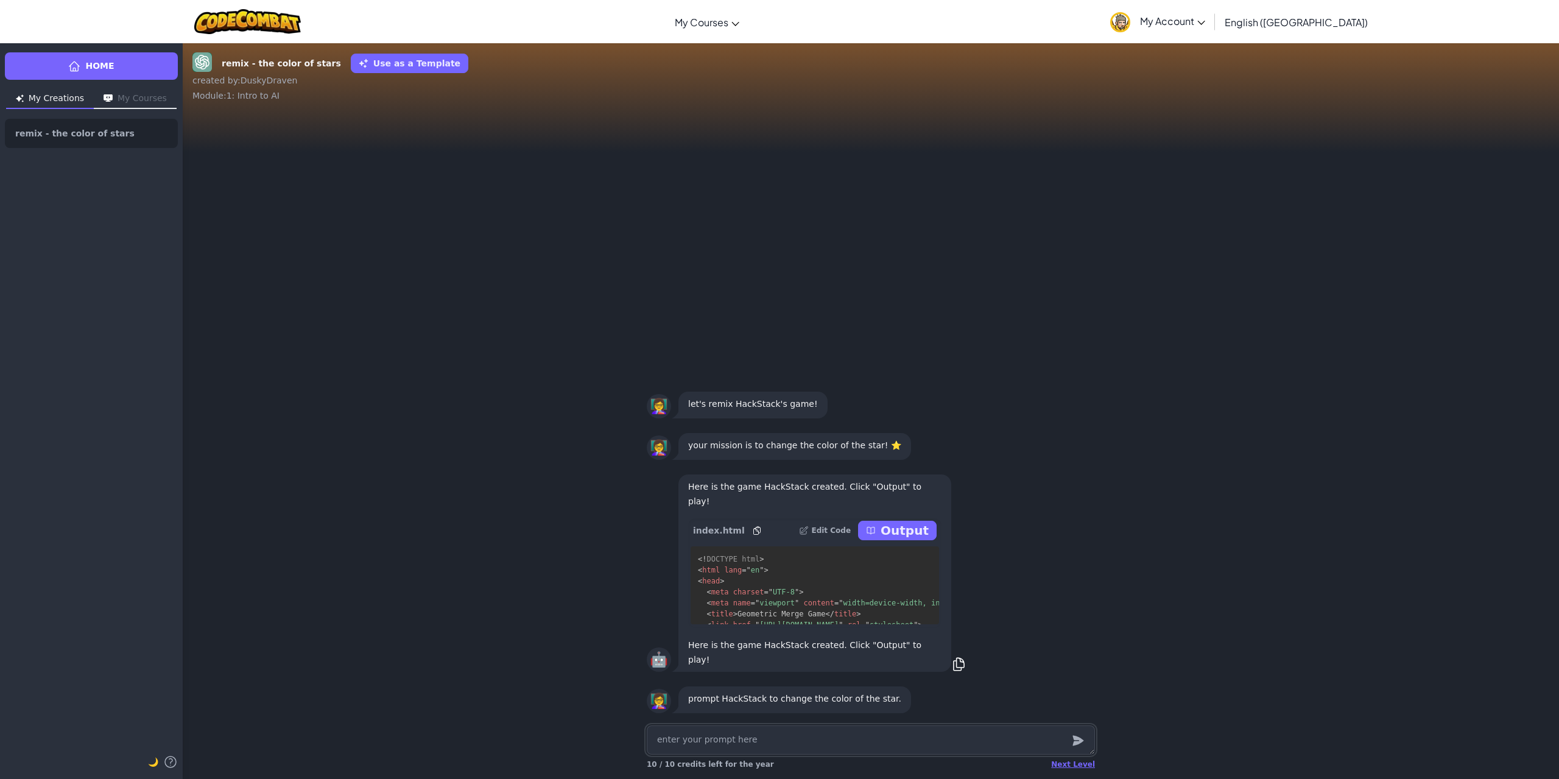
click at [971, 740] on textarea at bounding box center [871, 739] width 448 height 29
type textarea "x"
type textarea "c"
type textarea "x"
type textarea "ch"
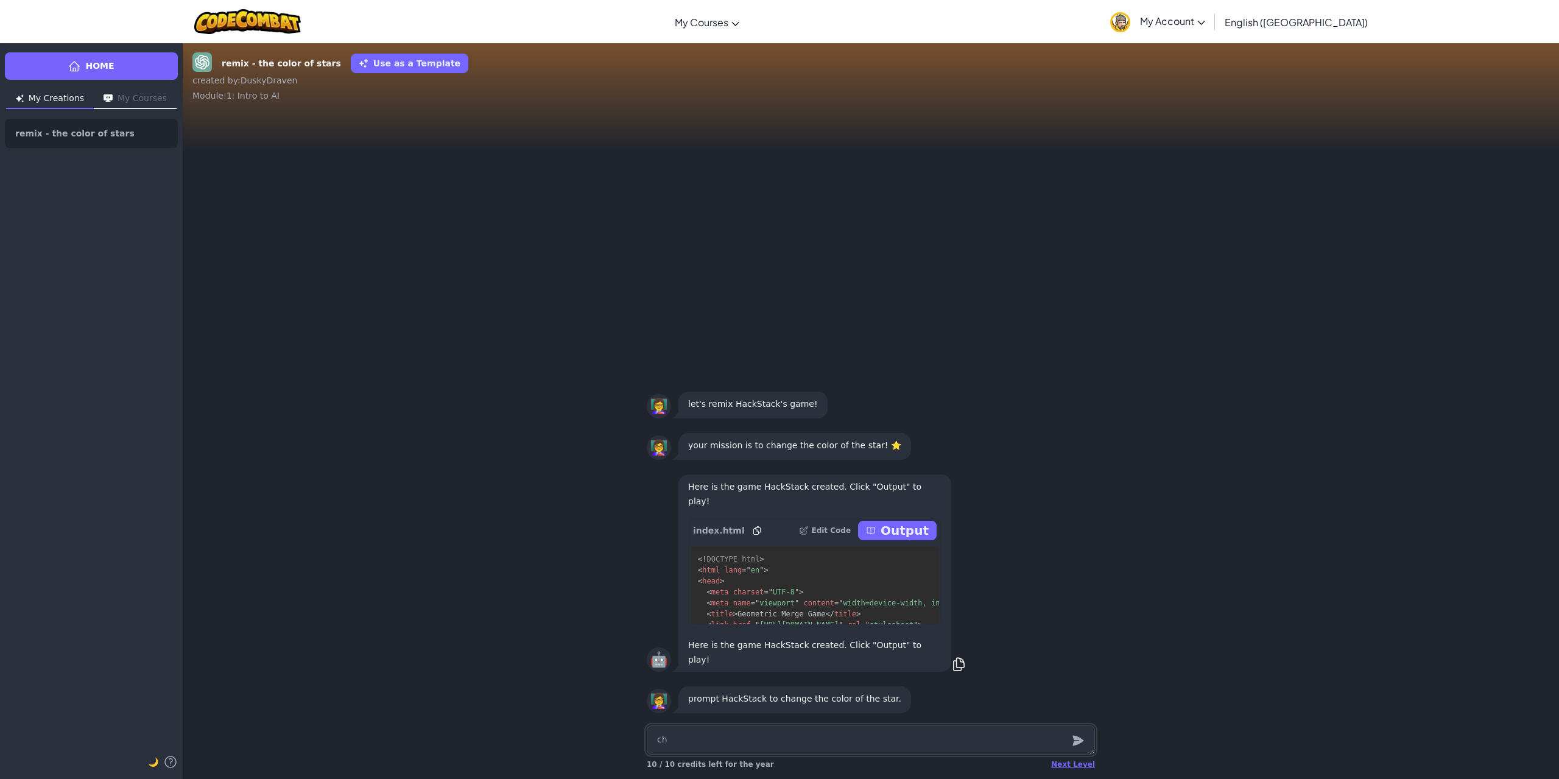
type textarea "x"
type textarea "cha"
type textarea "x"
type textarea "chan"
type textarea "x"
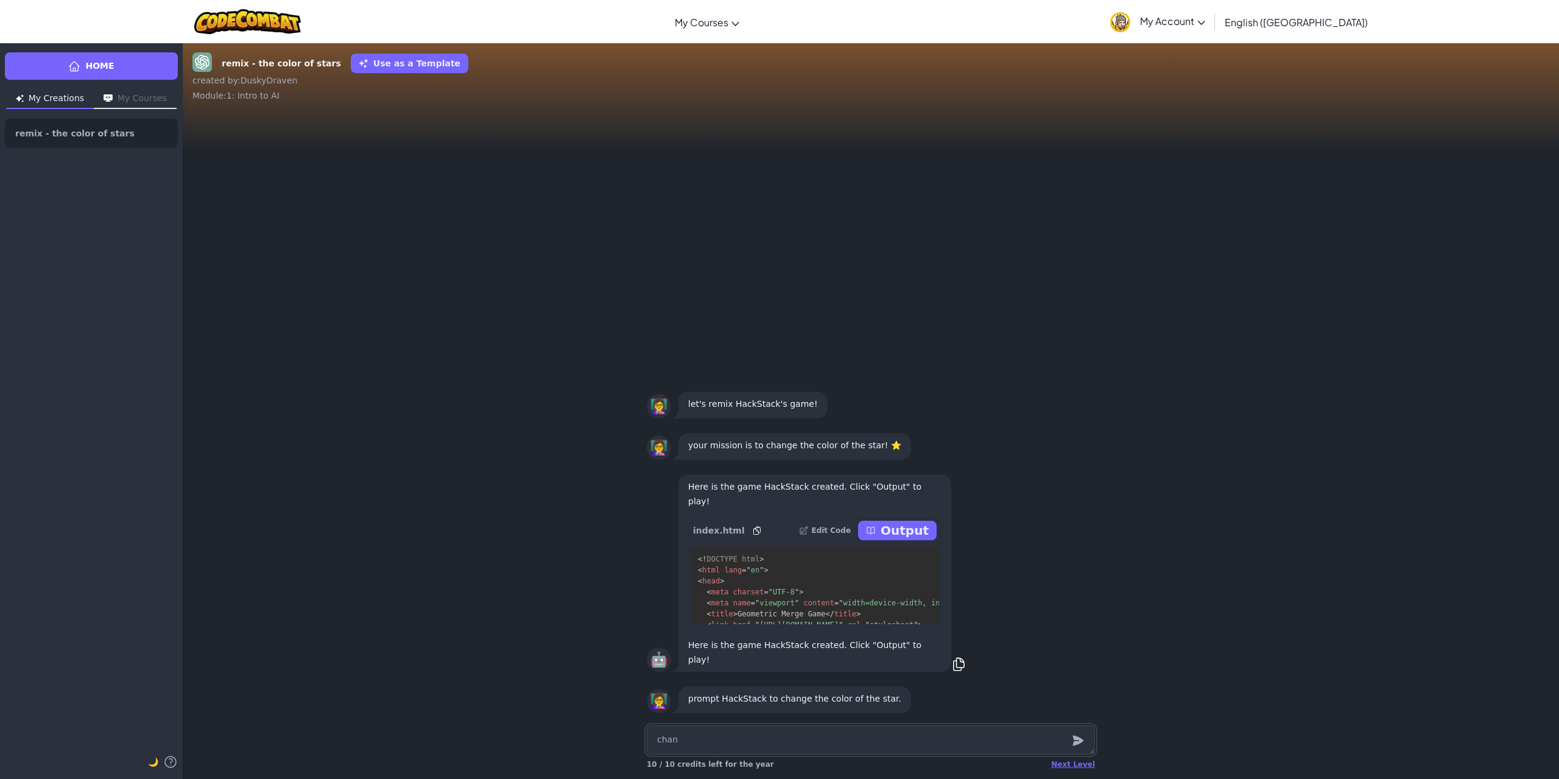
type textarea "[PERSON_NAME]"
type textarea "x"
type textarea "change"
type textarea "x"
type textarea "change"
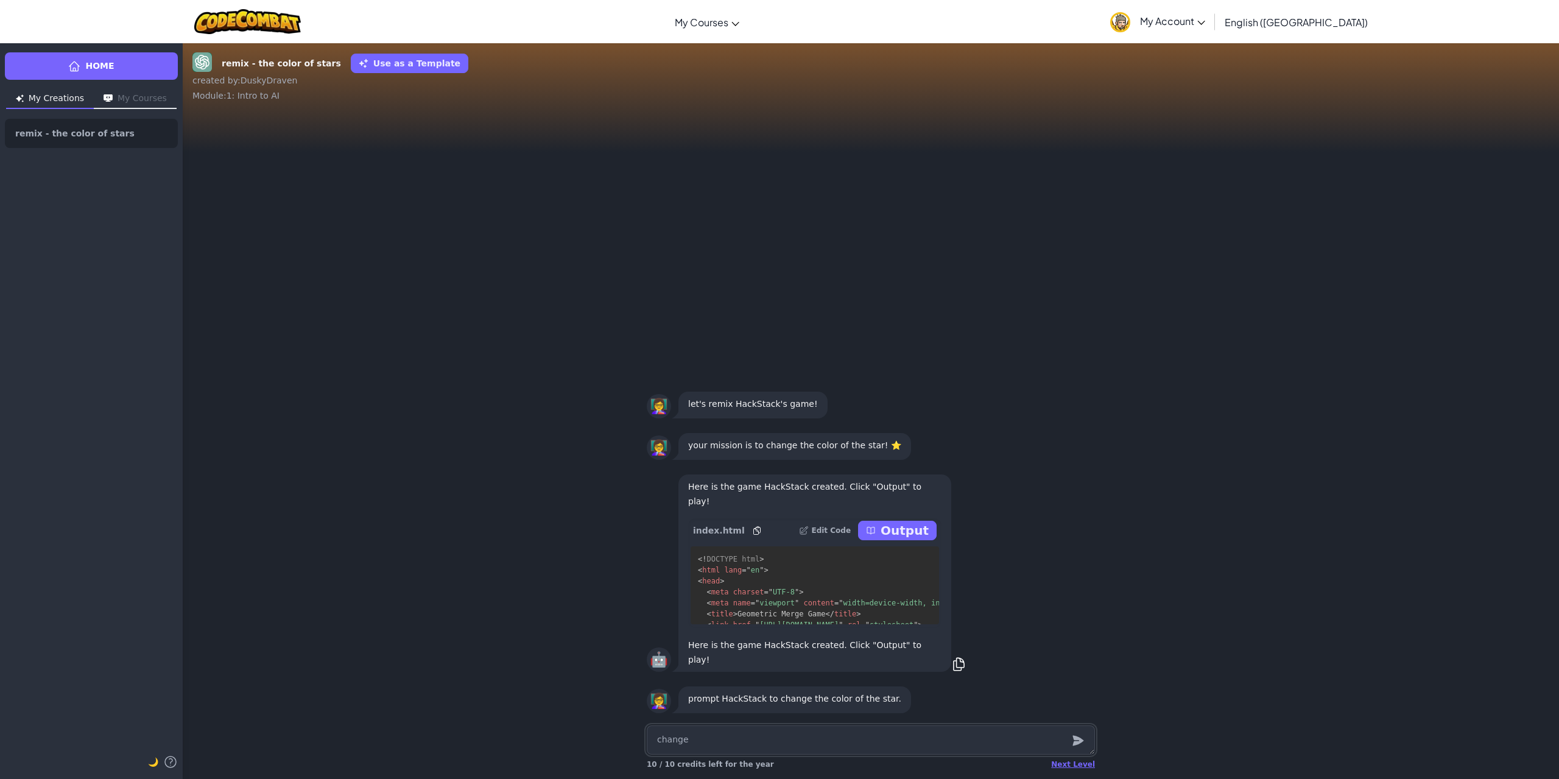
type textarea "x"
type textarea "change t"
type textarea "x"
type textarea "change th"
type textarea "x"
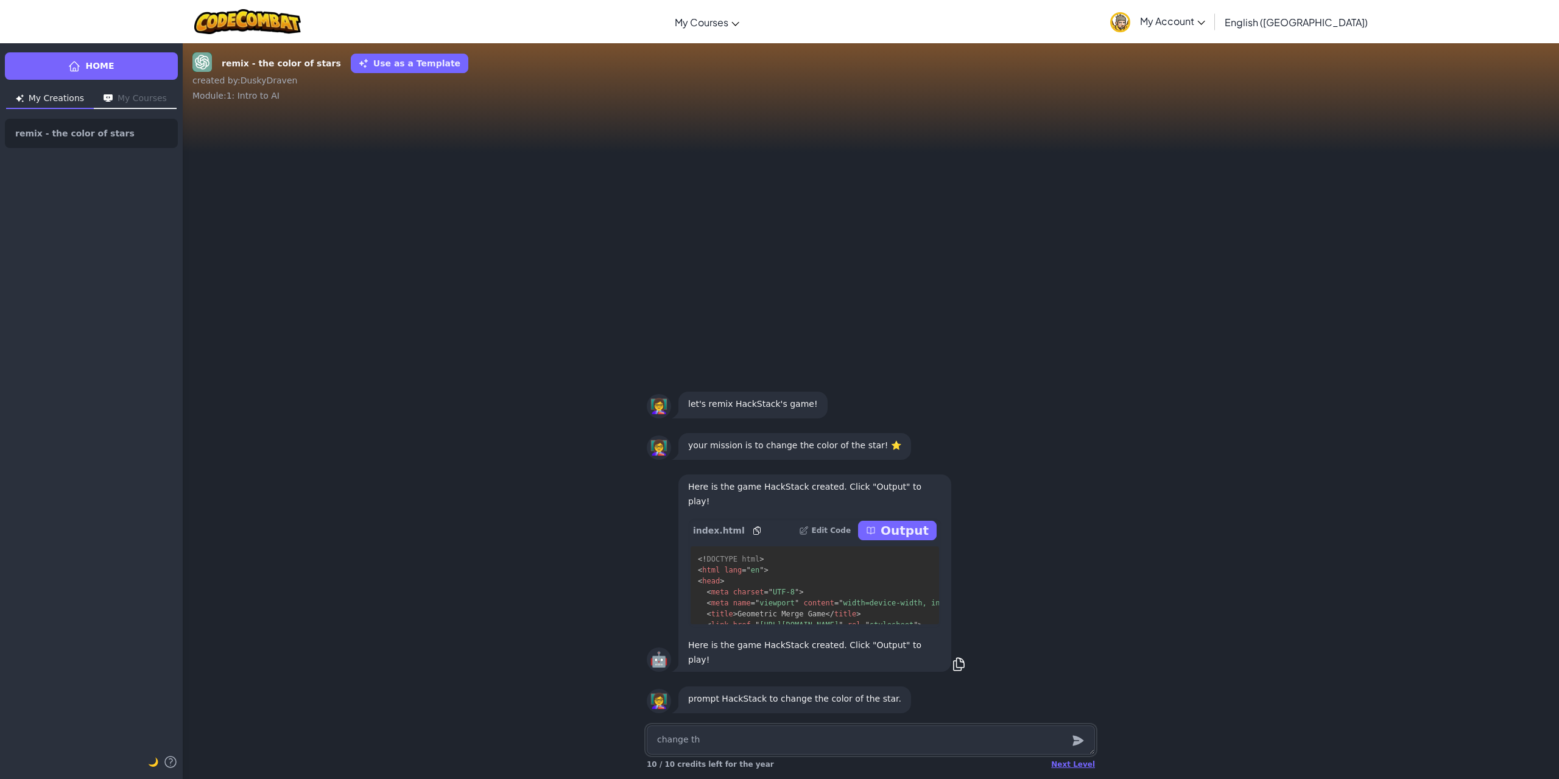
type textarea "change the"
type textarea "x"
type textarea "change the"
type textarea "x"
type textarea "change the z"
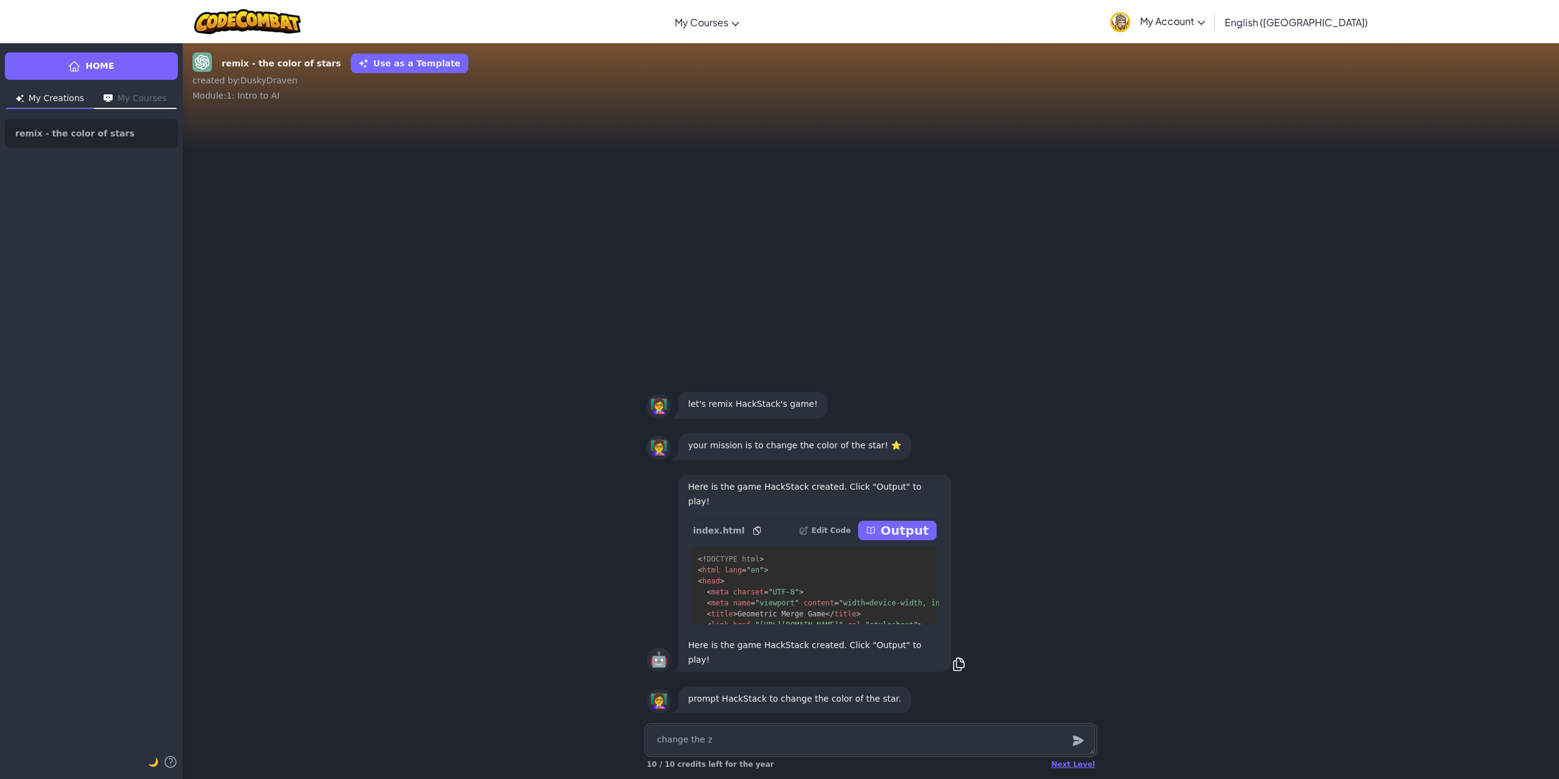
type textarea "x"
type textarea "change the zs"
type textarea "x"
type textarea "change the zst"
type textarea "x"
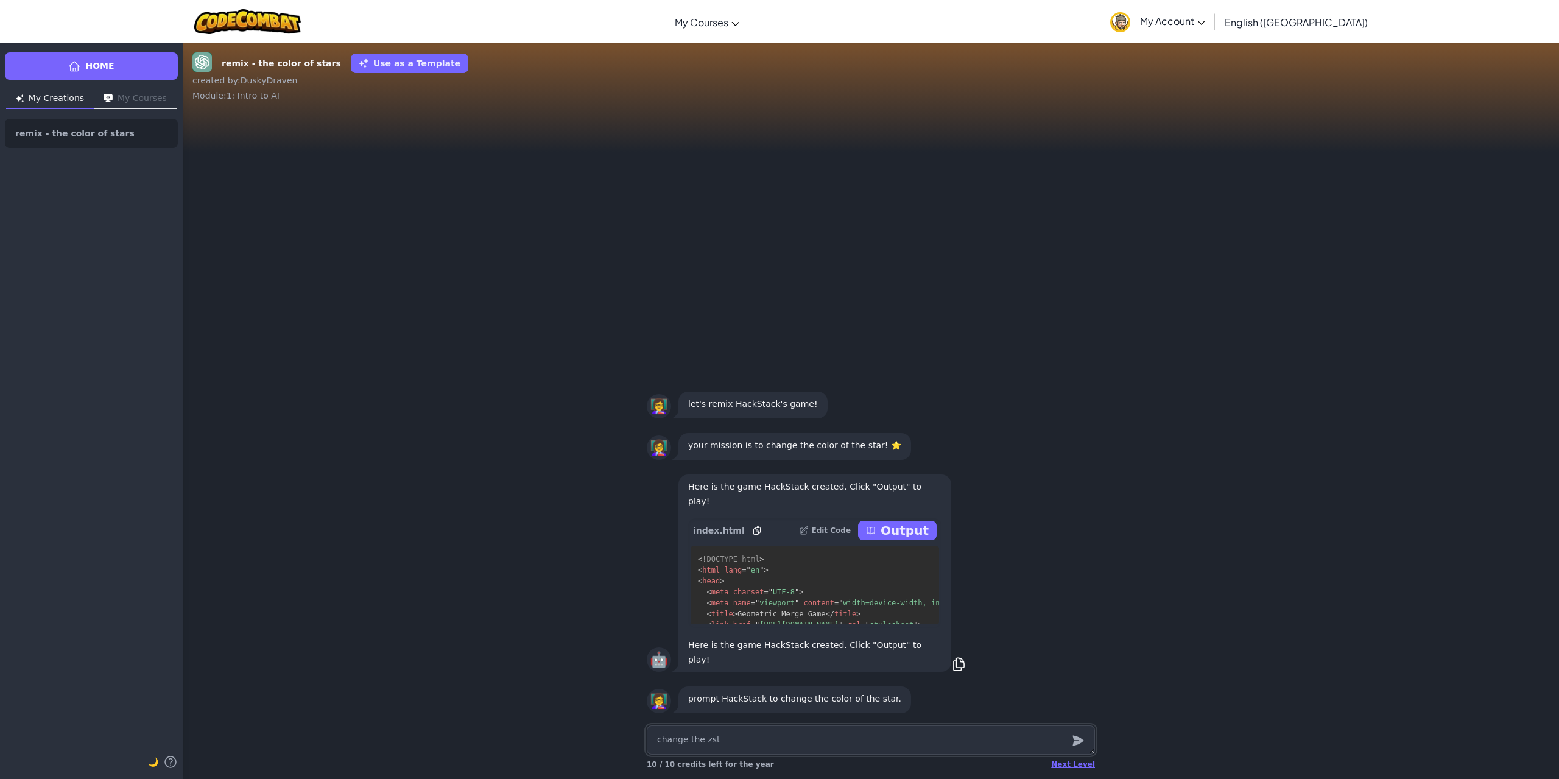
type textarea "change the zsta"
type textarea "x"
type textarea "change the zst"
type textarea "x"
type textarea "change the zs"
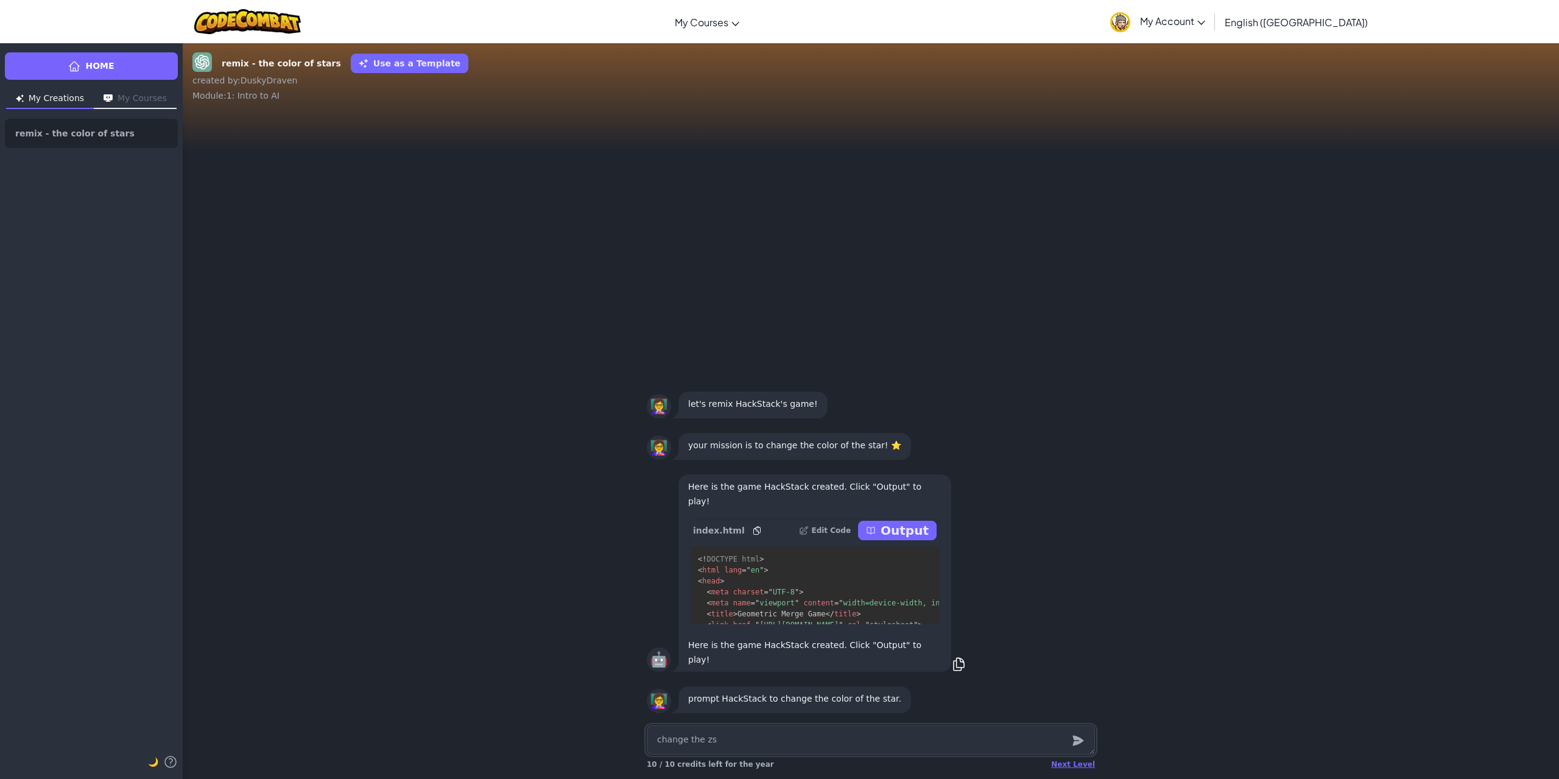
type textarea "x"
type textarea "change the z"
type textarea "x"
type textarea "change the"
type textarea "x"
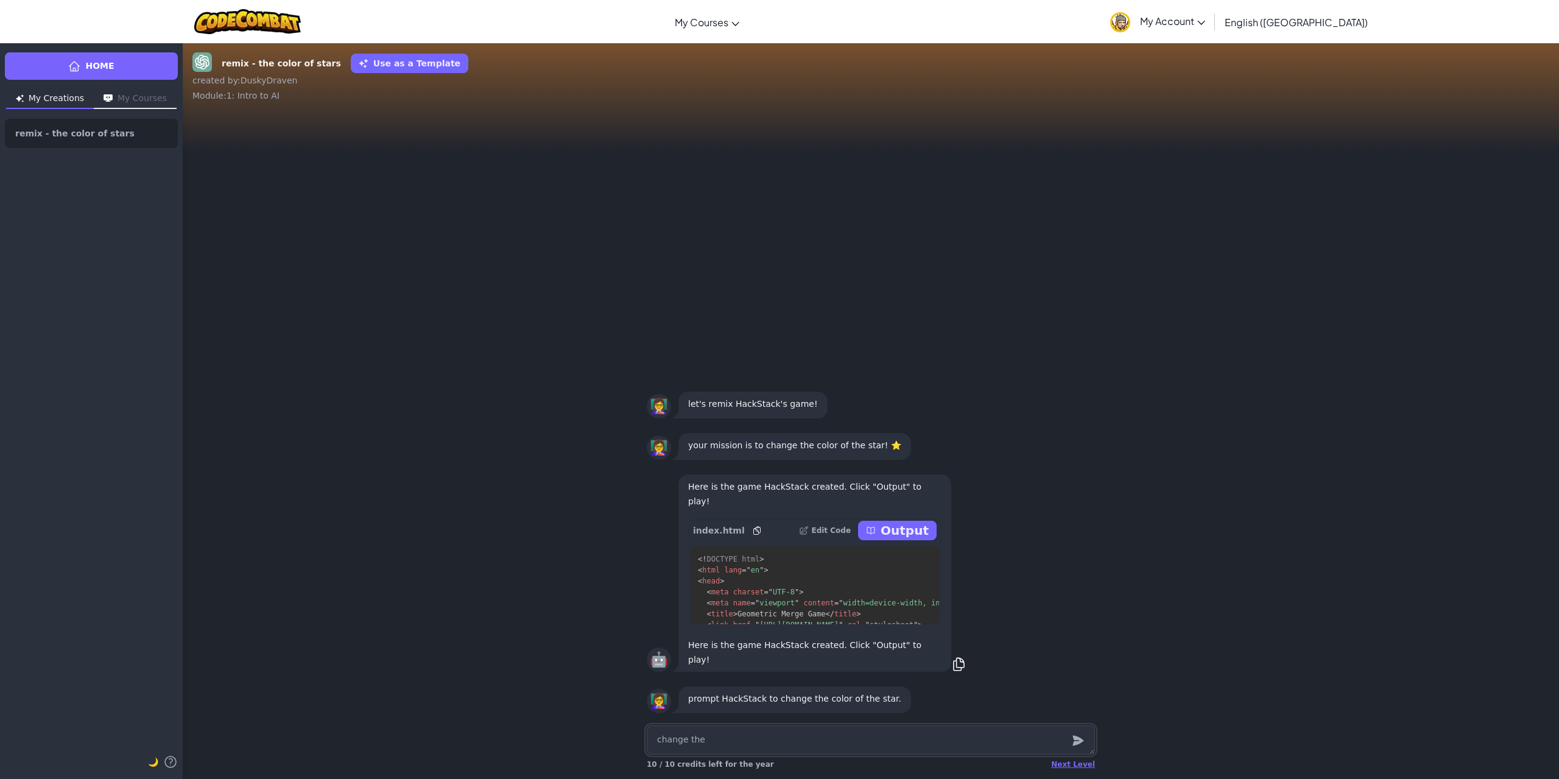
type textarea "change the s"
type textarea "x"
type textarea "change the st"
type textarea "x"
type textarea "change the sta"
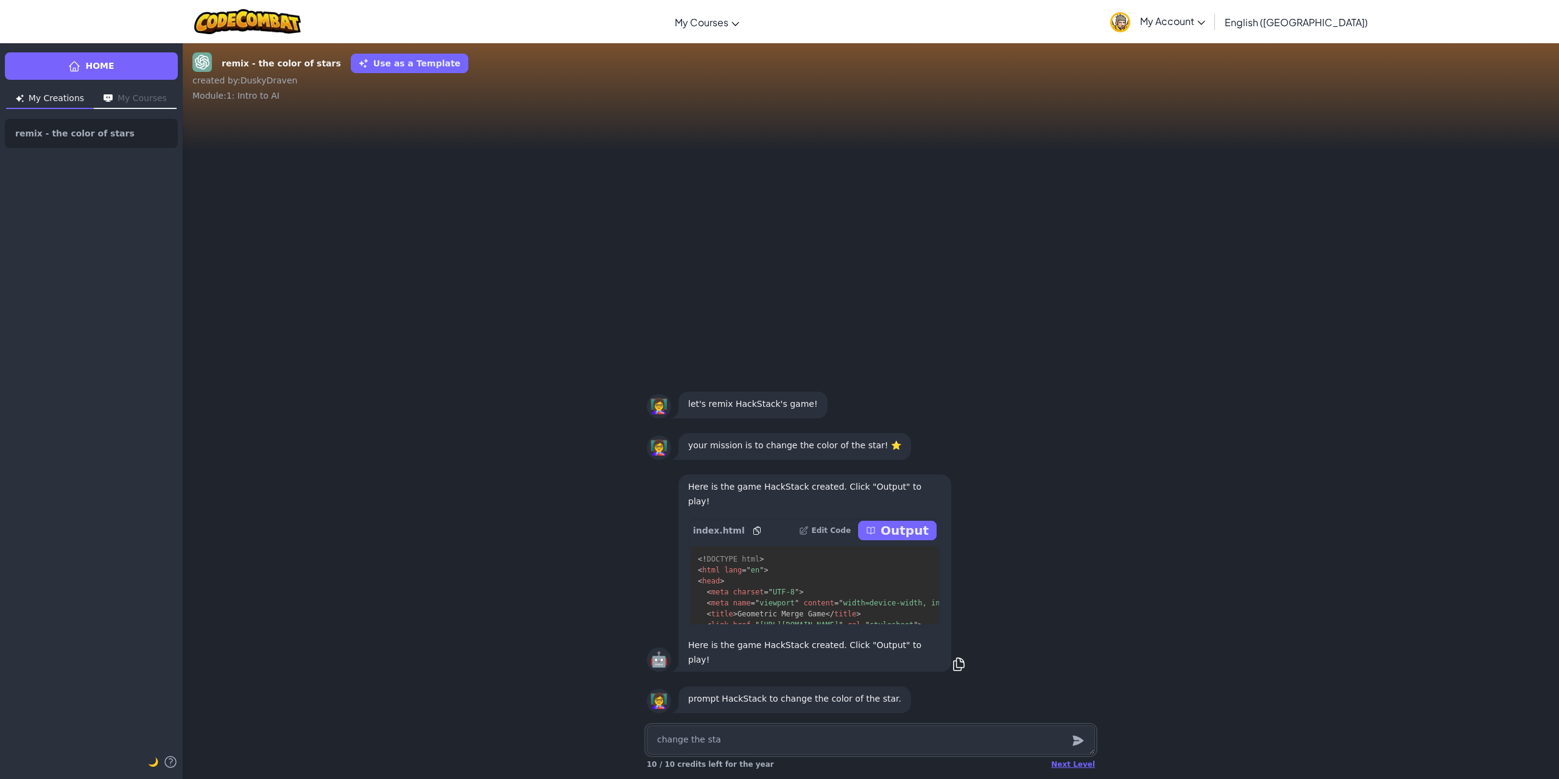
type textarea "x"
type textarea "change the star"
type textarea "x"
type textarea "change the star"
type textarea "x"
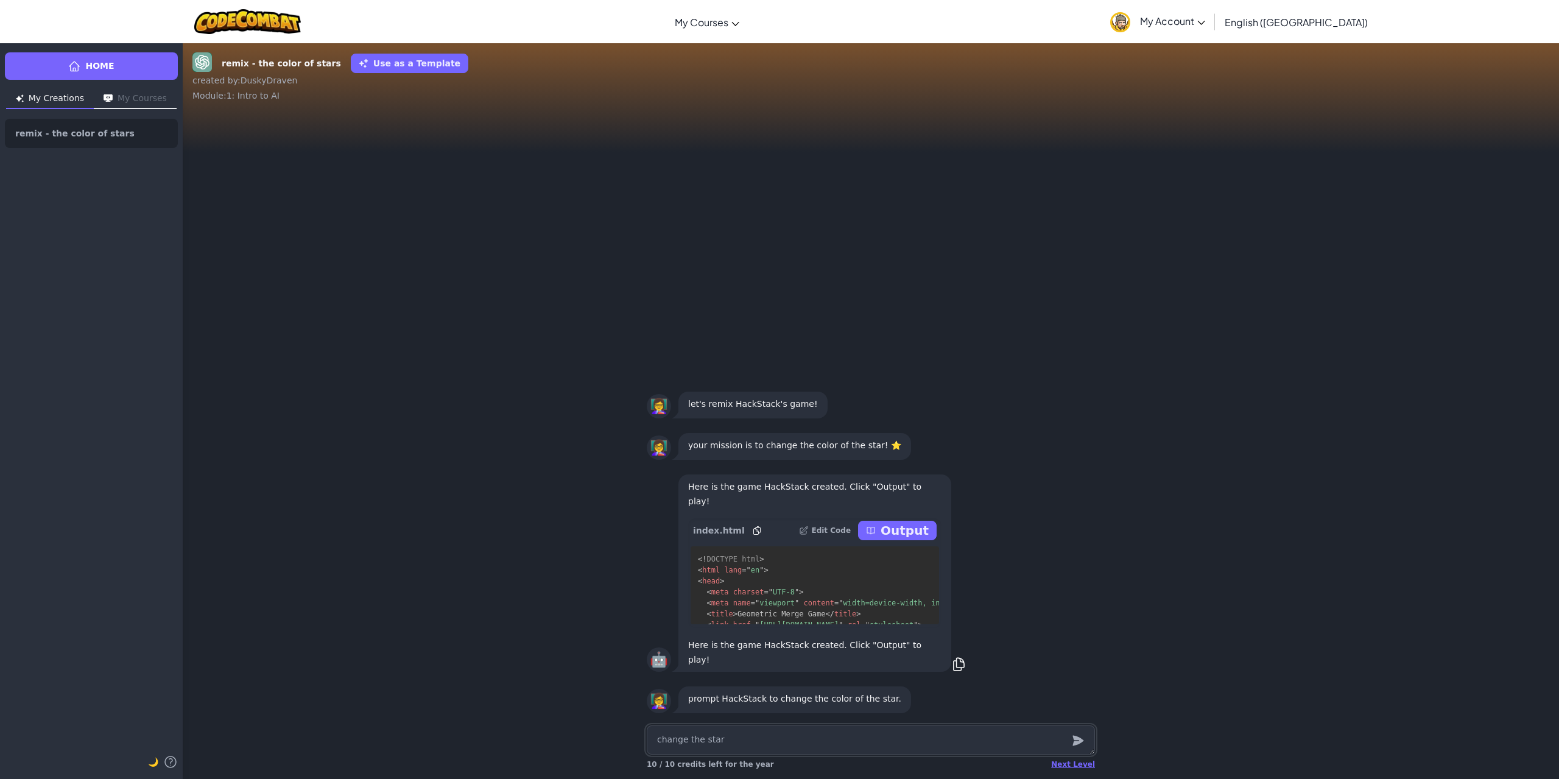
type textarea "change the star c"
type textarea "x"
type textarea "change the star co"
type textarea "x"
type textarea "change the star col"
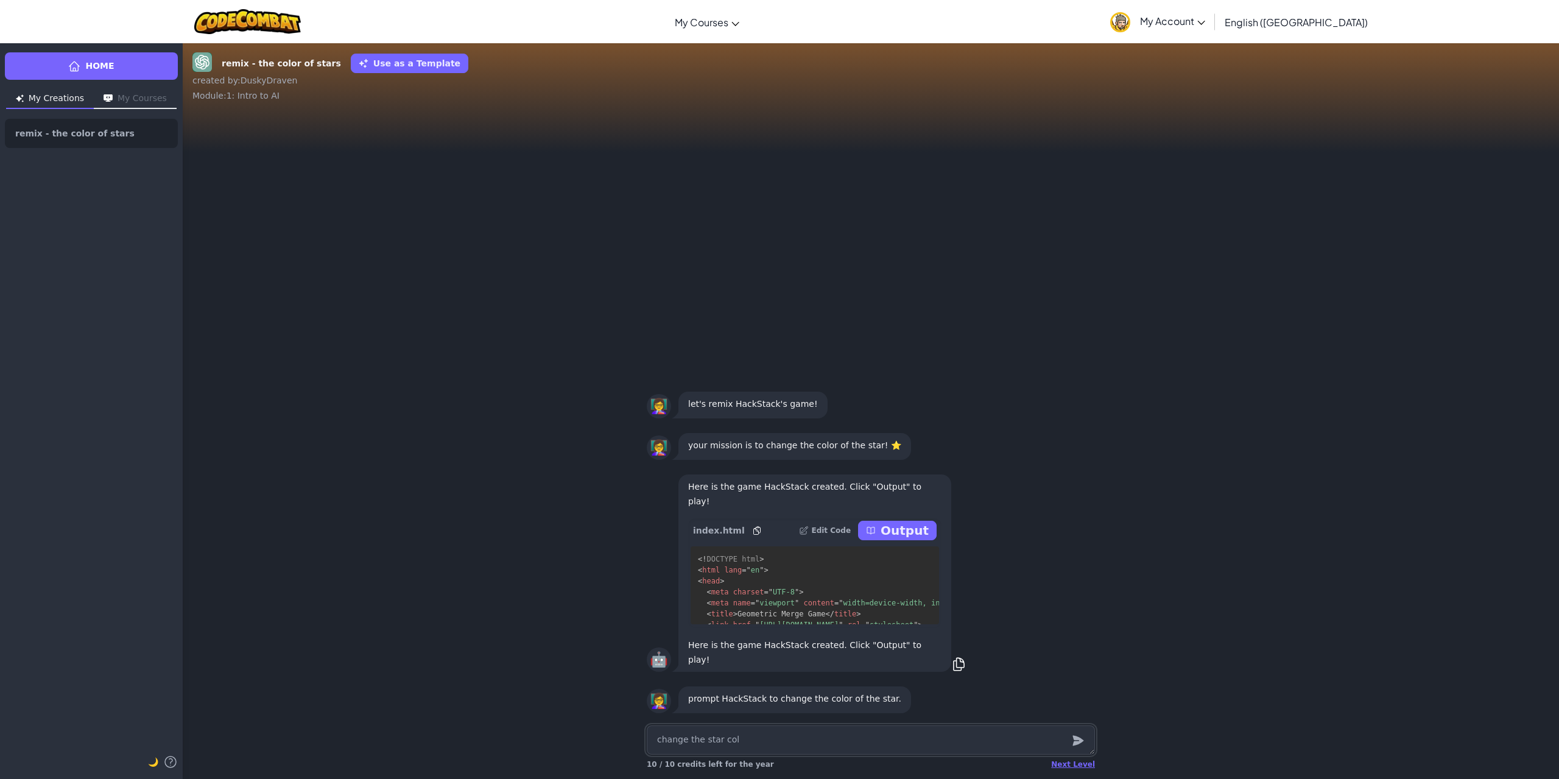
type textarea "x"
type textarea "change the star colo"
type textarea "x"
type textarea "change the star color"
type textarea "x"
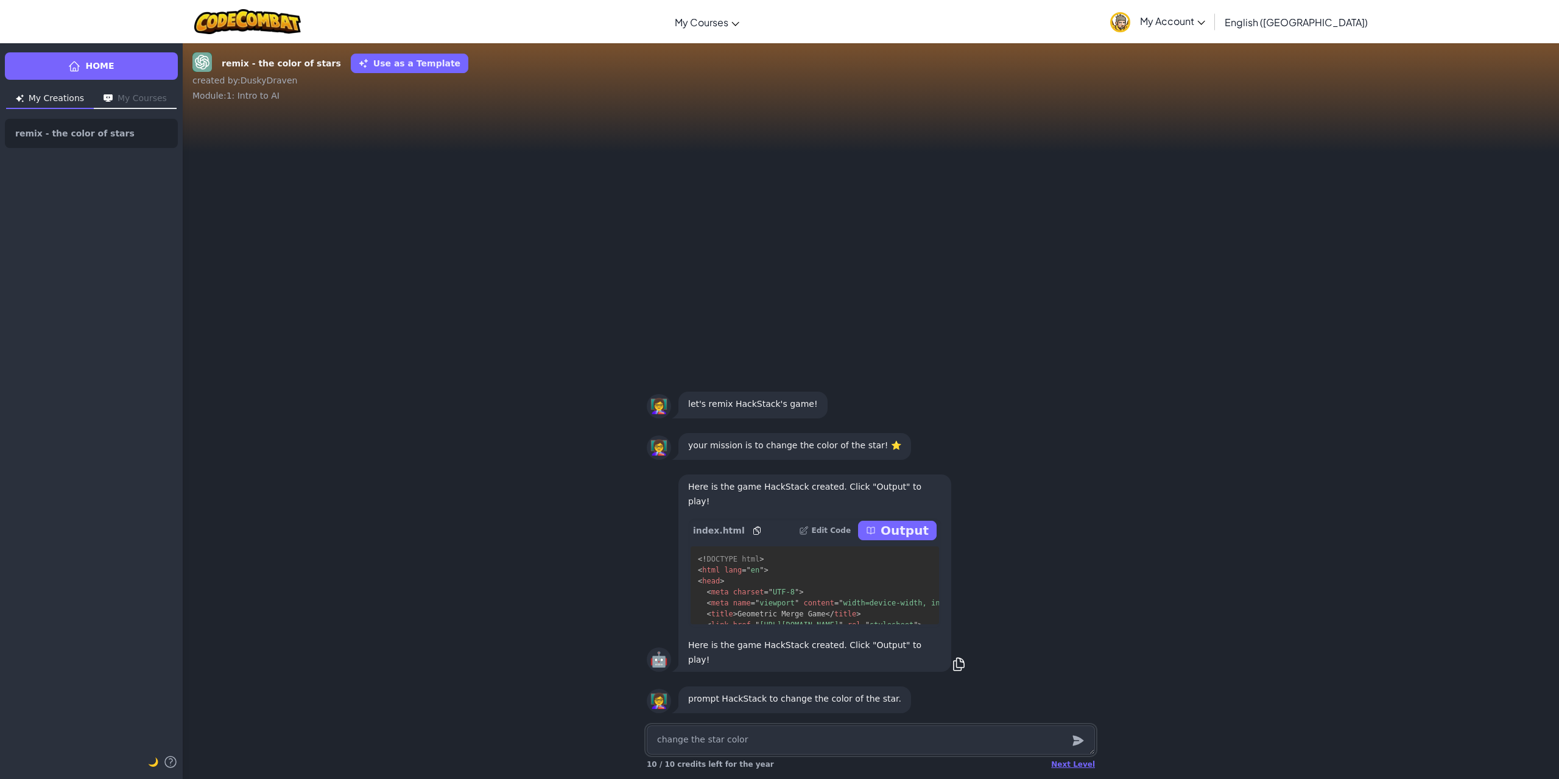
type textarea "change the star color"
type textarea "x"
type textarea "change the star color"
type textarea "x"
type textarea "change the star color t"
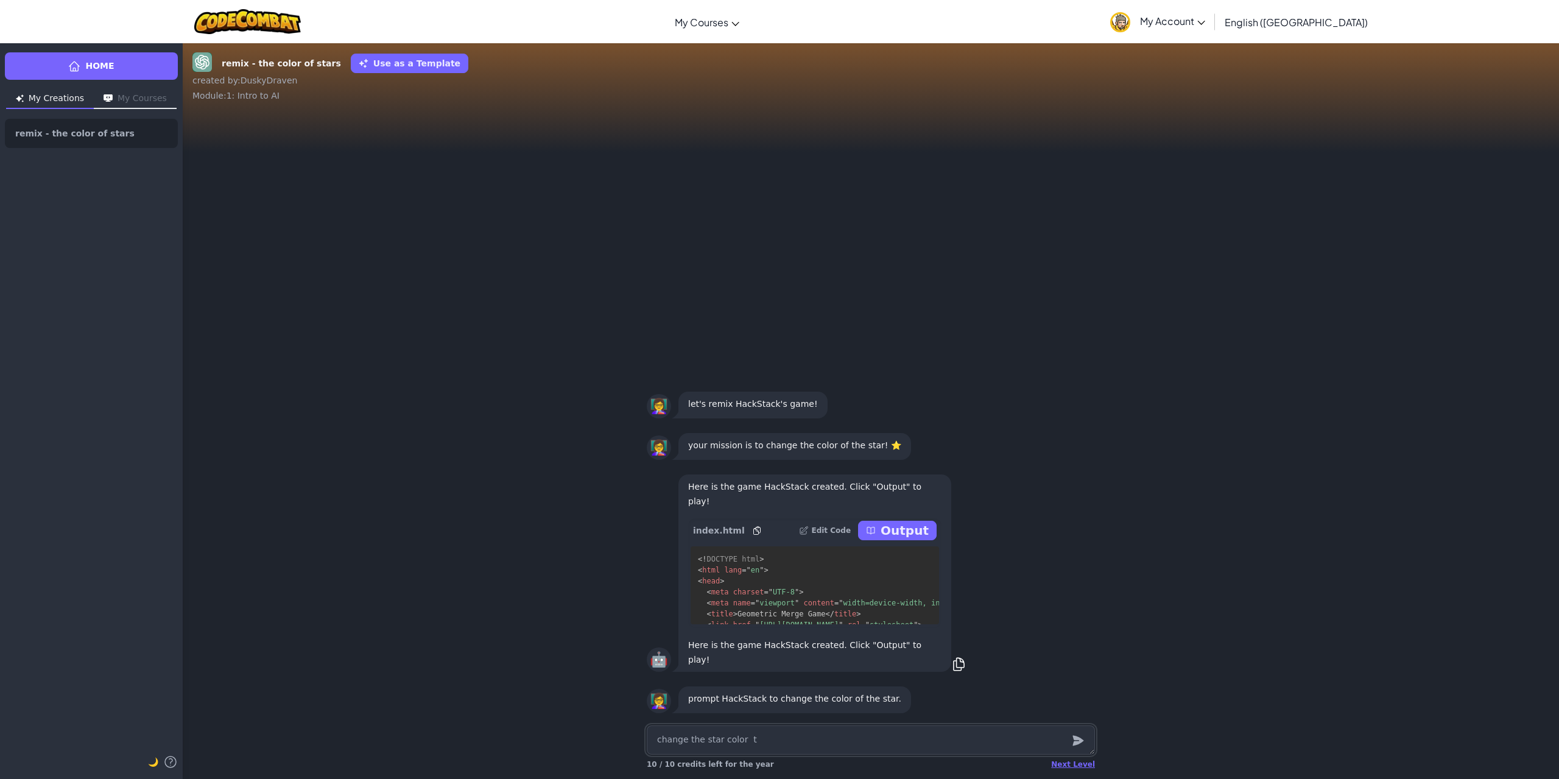
type textarea "x"
type textarea "change the star color to"
type textarea "x"
type textarea "change the star color to"
type textarea "x"
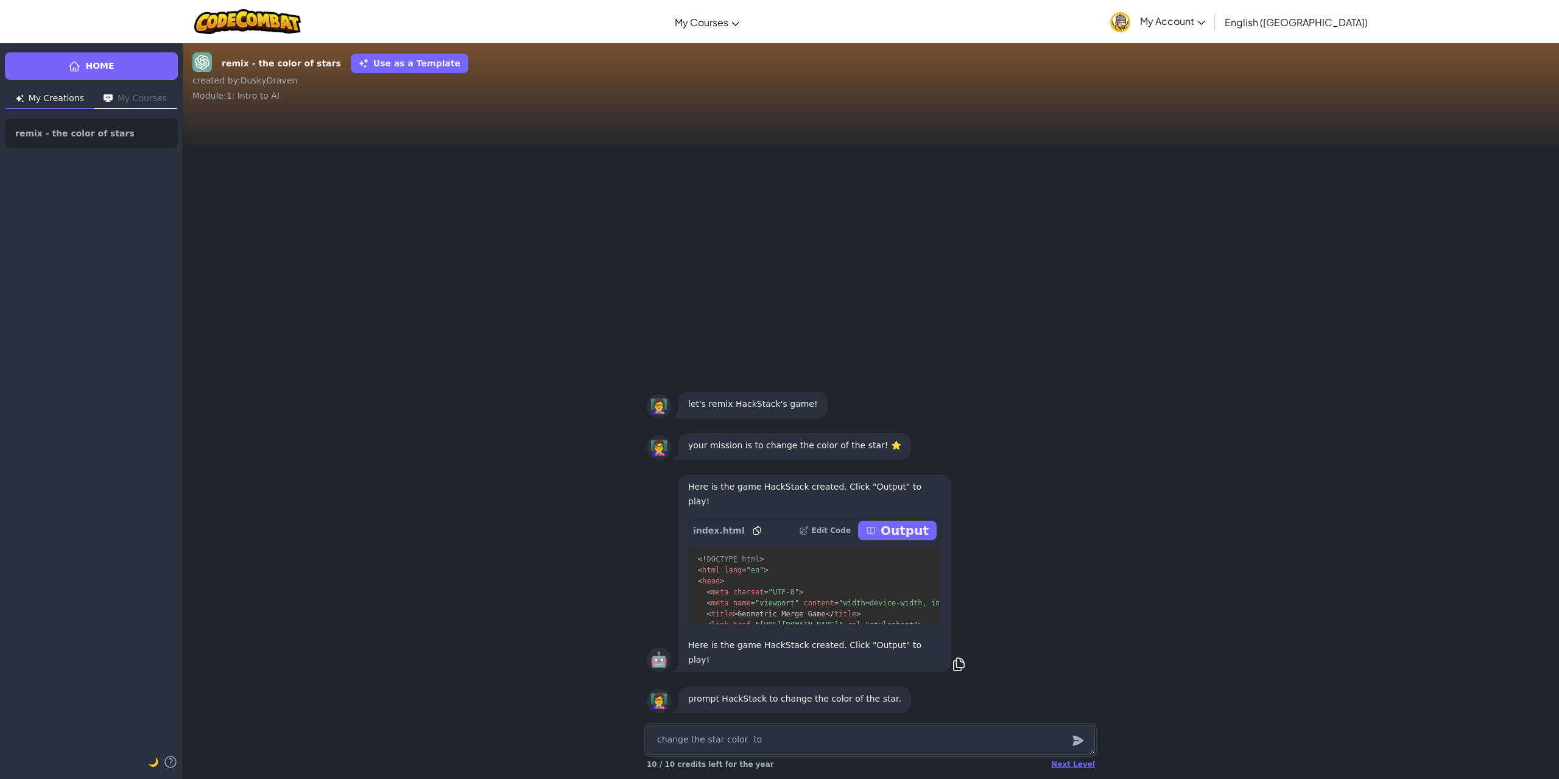
type textarea "change the star color to w"
type textarea "x"
type textarea "change the star color to wh"
type textarea "x"
type textarea "change the star color to whi"
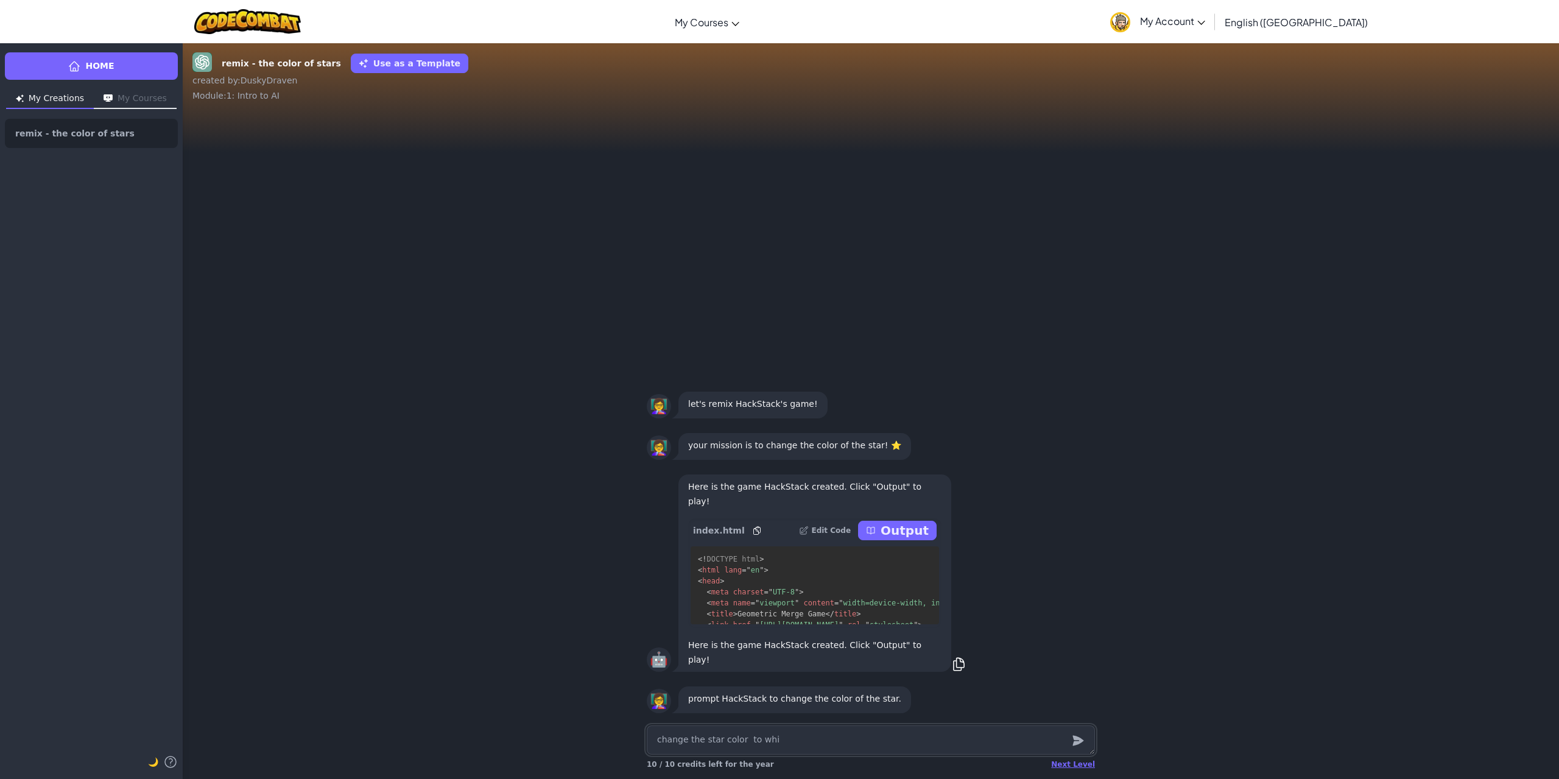
type textarea "x"
type textarea "change the star color to whit"
type textarea "x"
type textarea "change the star color to white"
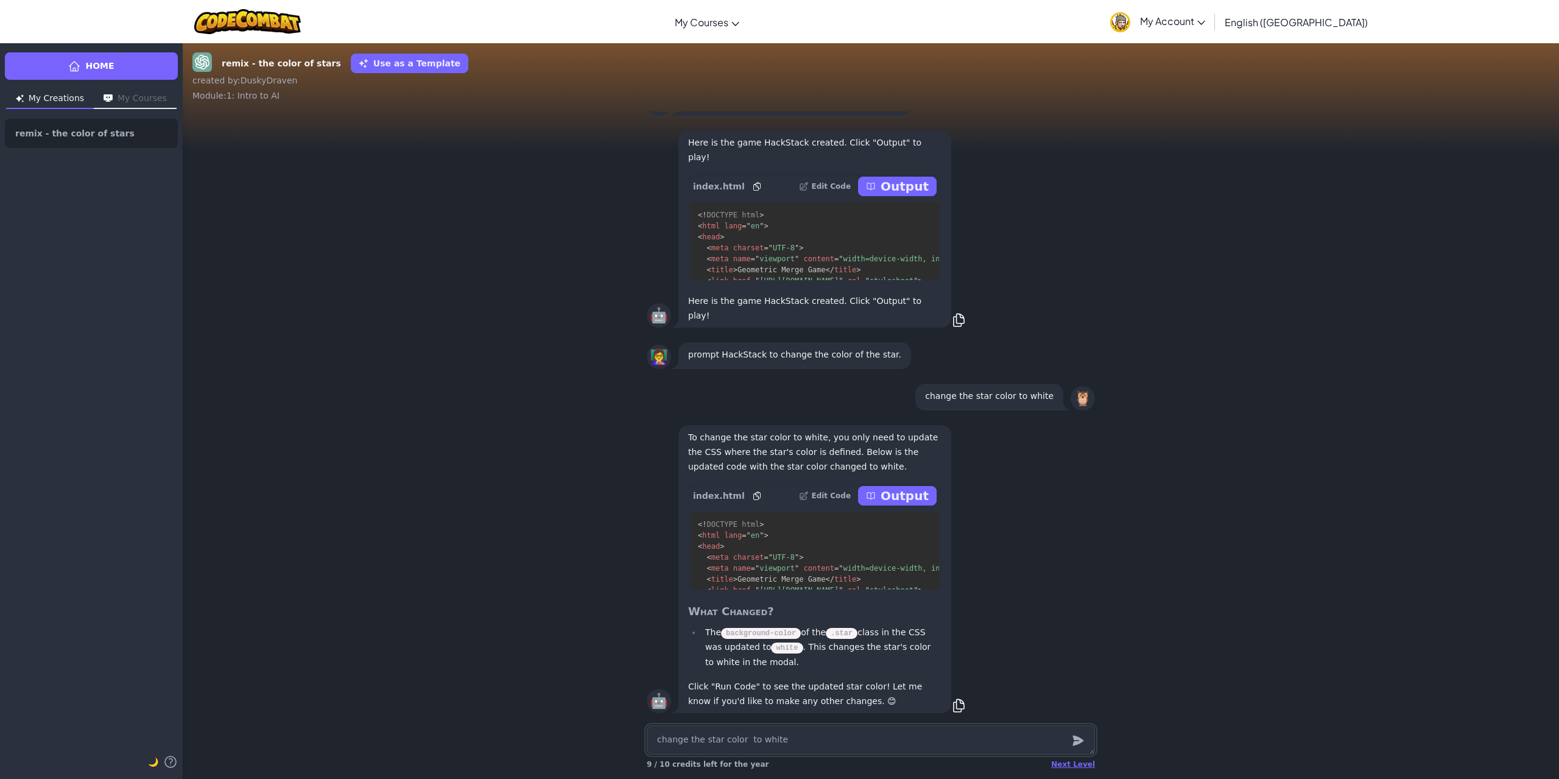
scroll to position [1, 0]
click at [566, 476] on div "🤖 To change the star color to white, you only need to update the CSS where the …" at bounding box center [871, 569] width 1376 height 303
click at [907, 494] on p "Output" at bounding box center [905, 495] width 48 height 17
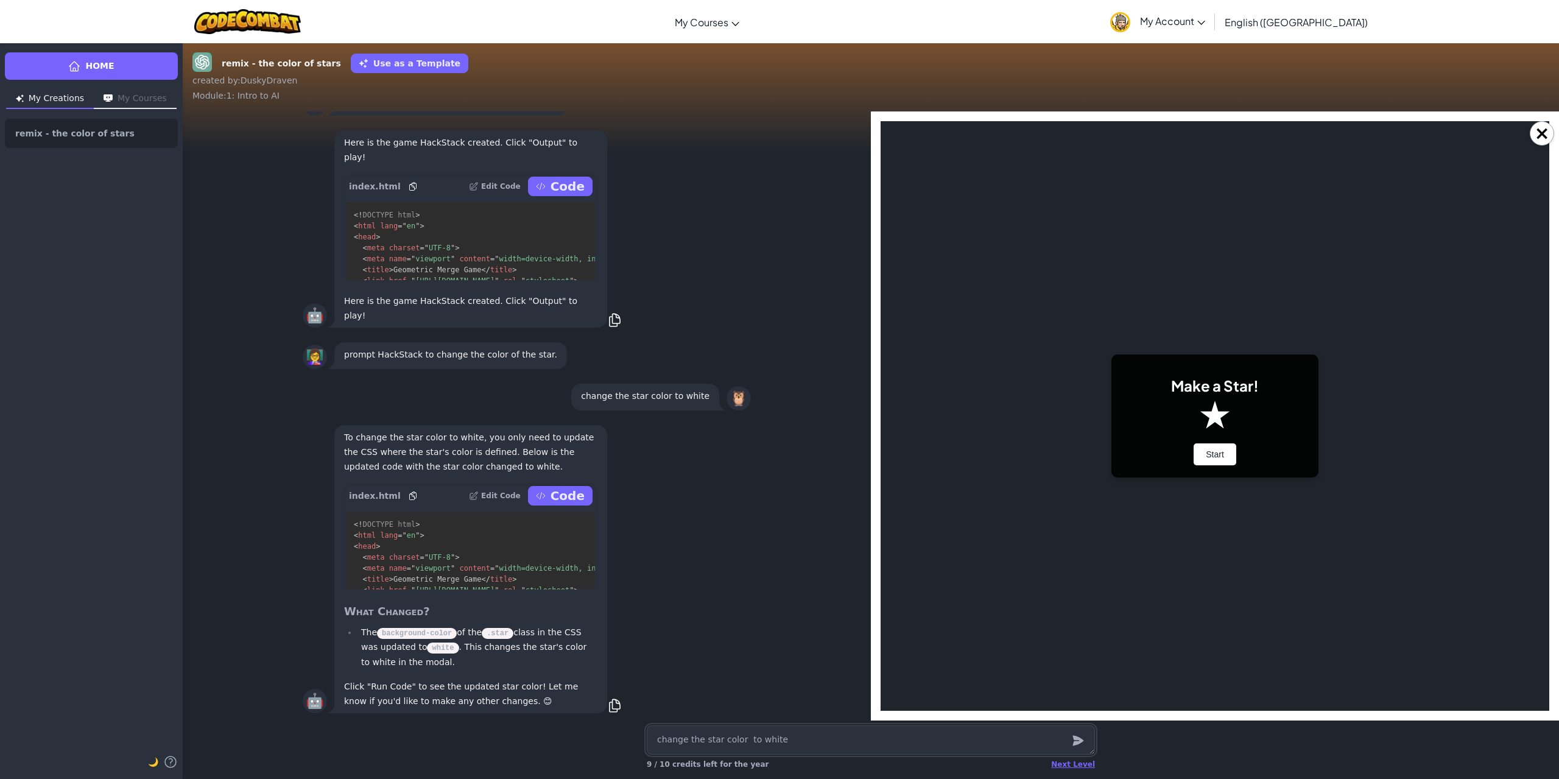
scroll to position [0, 0]
click at [1217, 449] on button "Start" at bounding box center [1215, 454] width 43 height 22
click at [1211, 463] on button "Start" at bounding box center [1215, 454] width 43 height 22
drag, startPoint x: 1217, startPoint y: 443, endPoint x: 1217, endPoint y: 452, distance: 9.2
click at [1216, 444] on div "Make a Star! Start" at bounding box center [1214, 415] width 207 height 123
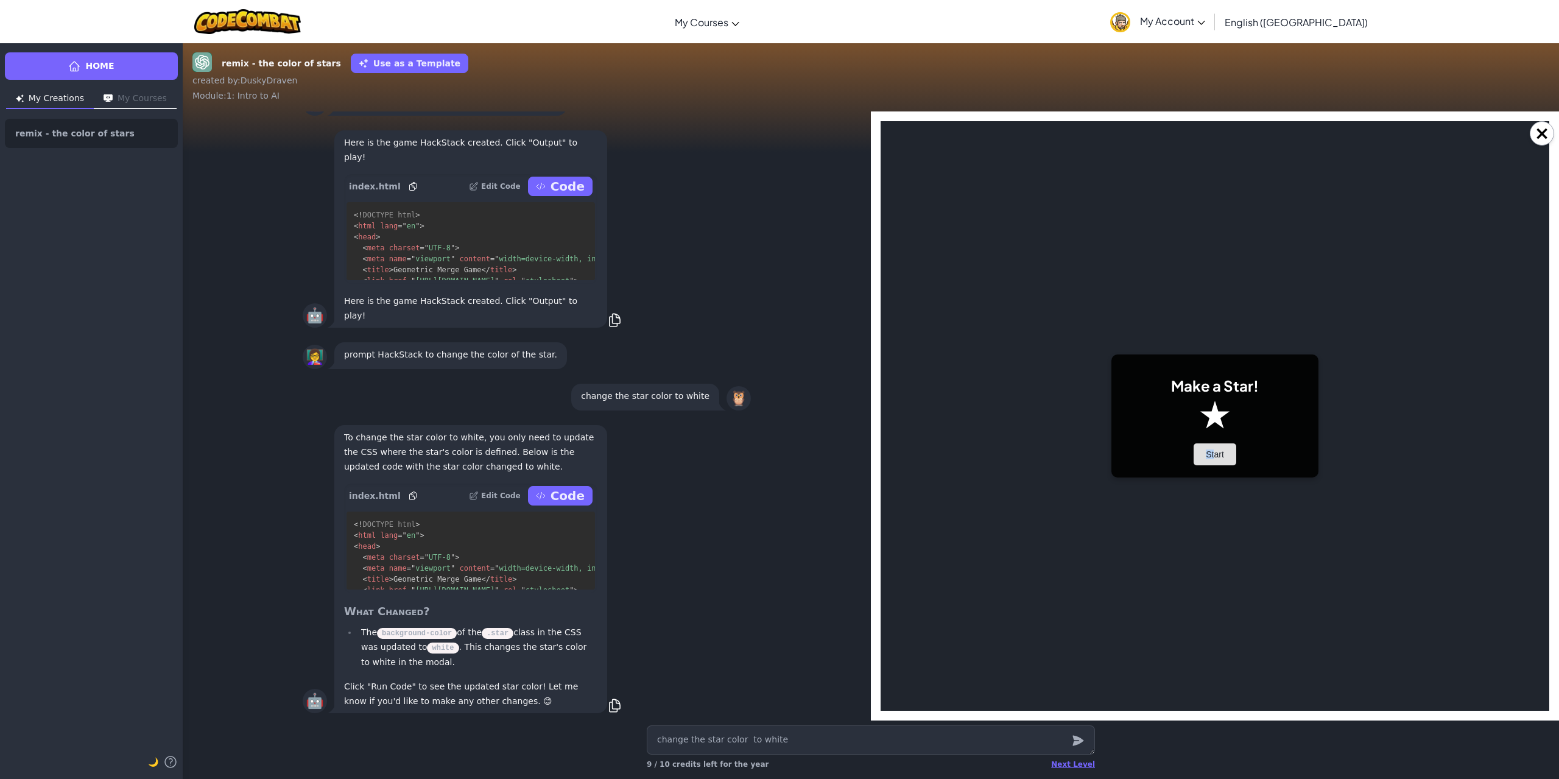
click at [1217, 452] on button "Start" at bounding box center [1215, 454] width 43 height 22
click at [1156, 524] on body "Make a Star! Start Score: 0 Next Shape: Circle Game Over Your stack reached the…" at bounding box center [1215, 415] width 669 height 589
click at [1209, 457] on button "Start" at bounding box center [1215, 454] width 43 height 22
click at [1208, 457] on button "Start" at bounding box center [1215, 454] width 43 height 22
drag, startPoint x: 1024, startPoint y: 597, endPoint x: 1662, endPoint y: 754, distance: 657.2
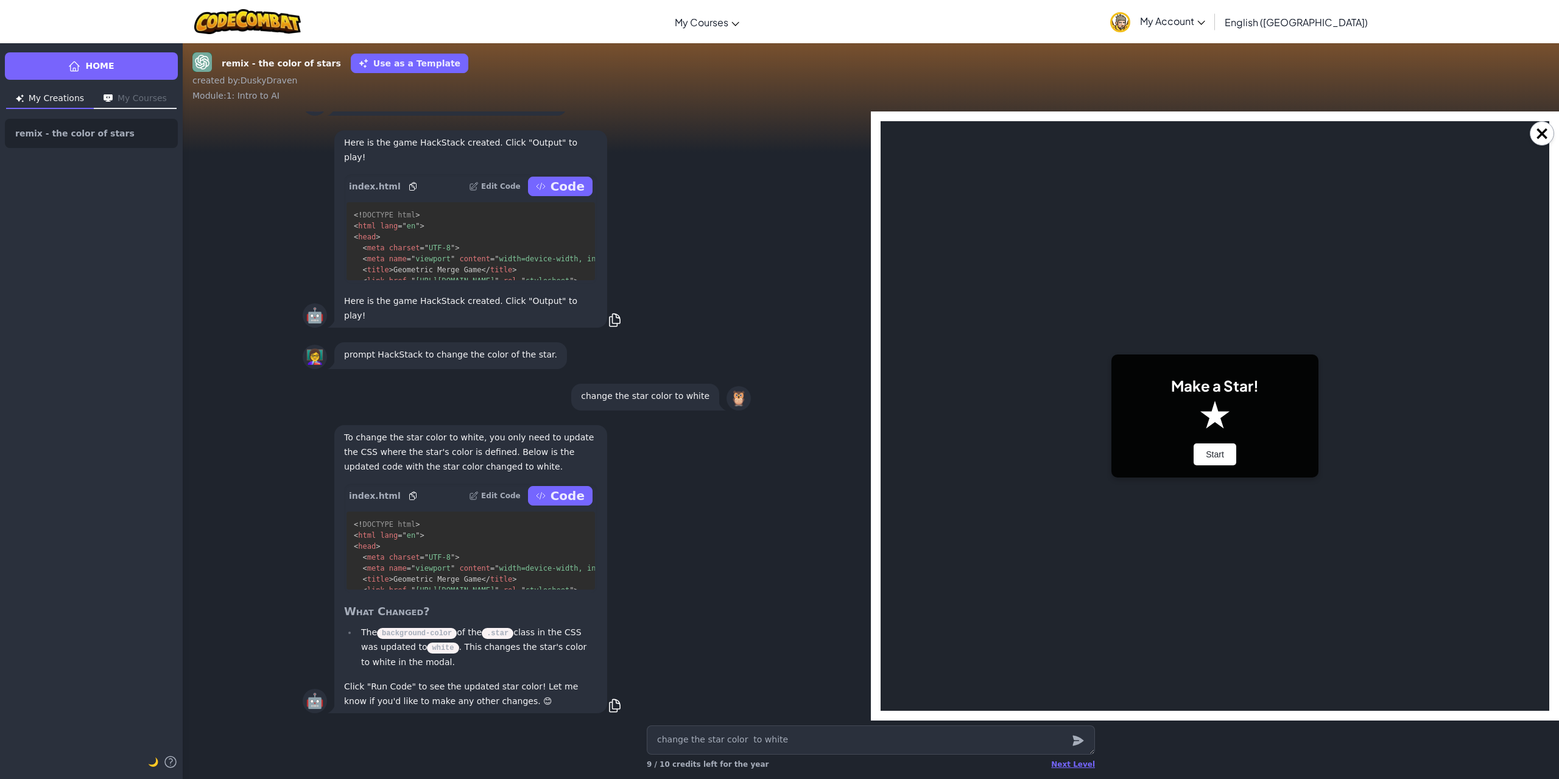
click at [1022, 597] on body "Make a Star! Start Score: 0 Next Shape: Circle Game Over Your stack reached the…" at bounding box center [1215, 415] width 669 height 589
drag, startPoint x: 713, startPoint y: 632, endPoint x: 736, endPoint y: 632, distance: 22.5
click at [728, 632] on div "🤖 To change the star color to white, you only need to update the CSS where the …" at bounding box center [527, 569] width 448 height 293
drag, startPoint x: 829, startPoint y: 653, endPoint x: 879, endPoint y: 627, distance: 56.4
click at [831, 650] on div "🤖 To change the star color to white, you only need to update the CSS where the …" at bounding box center [527, 569] width 688 height 303
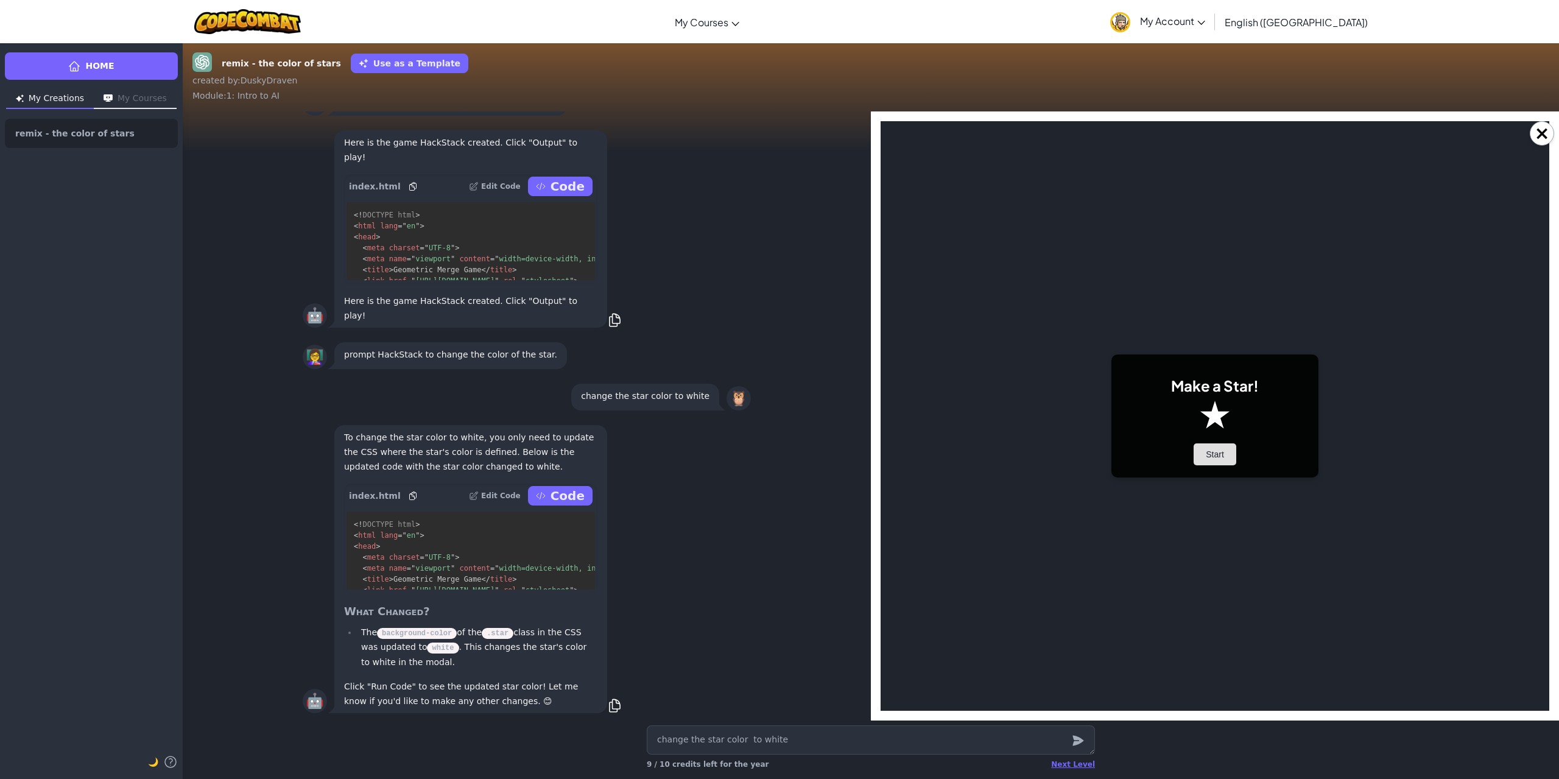
click at [1218, 457] on button "Start" at bounding box center [1215, 454] width 43 height 22
click at [997, 550] on body "Make a Star! Start Score: 0 Next Shape: Circle Game Over Your stack reached the…" at bounding box center [1215, 415] width 669 height 589
click at [780, 554] on div "🤖 To change the star color to white, you only need to update the CSS where the …" at bounding box center [527, 569] width 688 height 303
click at [1213, 415] on div at bounding box center [1215, 416] width 30 height 30
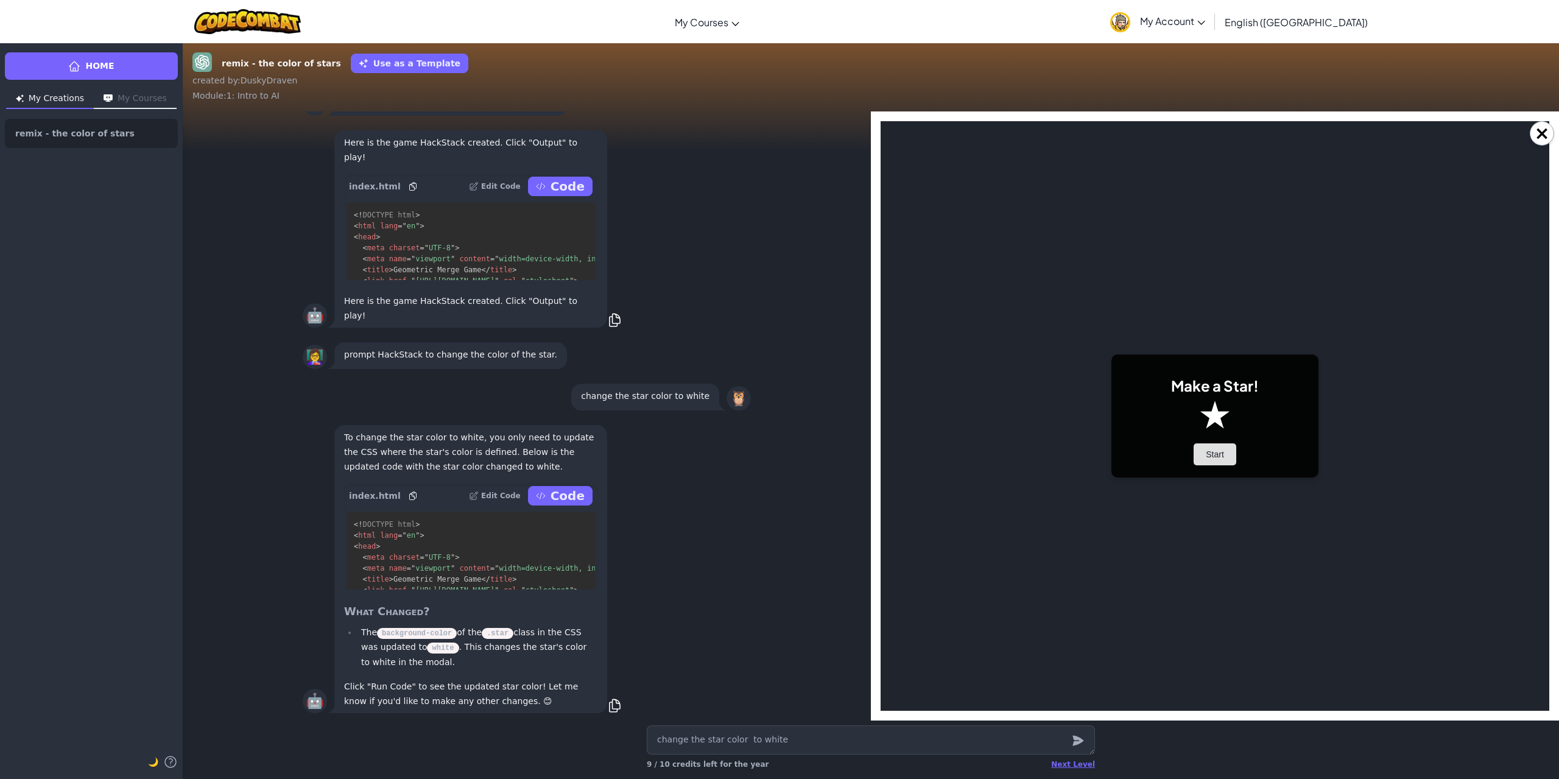
click at [1209, 449] on button "Start" at bounding box center [1215, 454] width 43 height 22
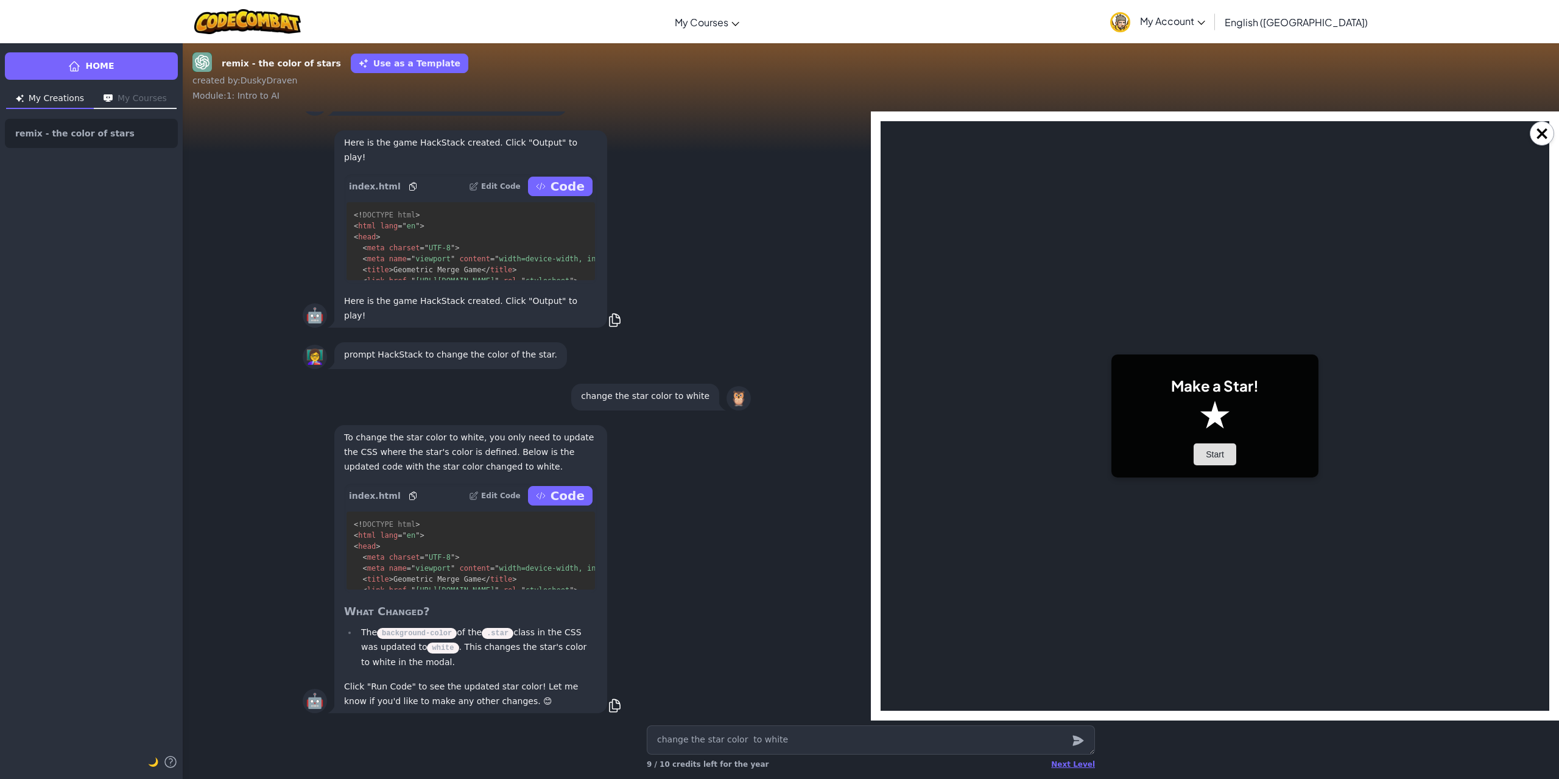
click at [1209, 449] on button "Start" at bounding box center [1215, 454] width 43 height 22
click at [871, 508] on div "×" at bounding box center [1215, 415] width 688 height 609
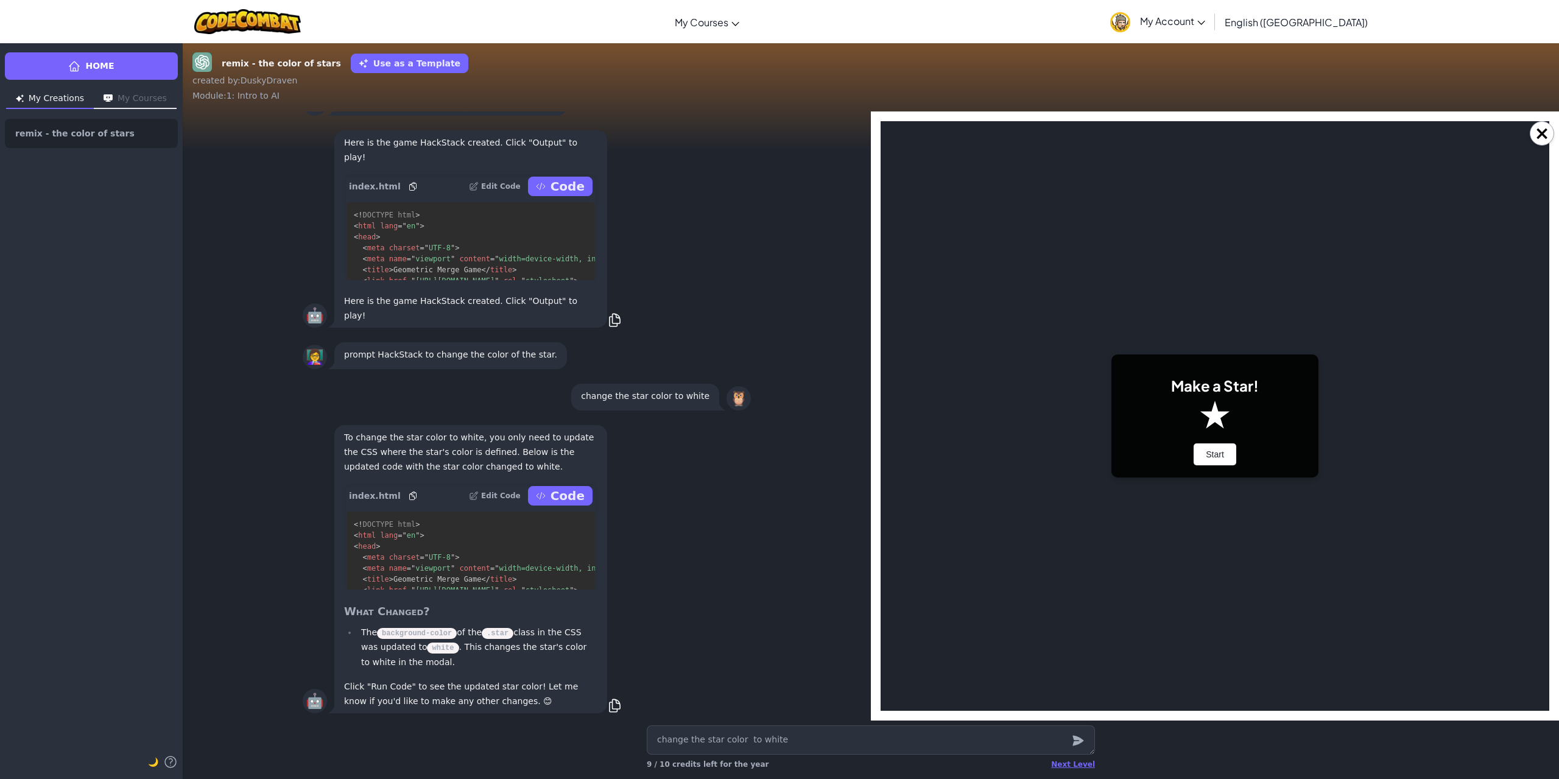
click at [568, 494] on p "Code" at bounding box center [567, 495] width 34 height 17
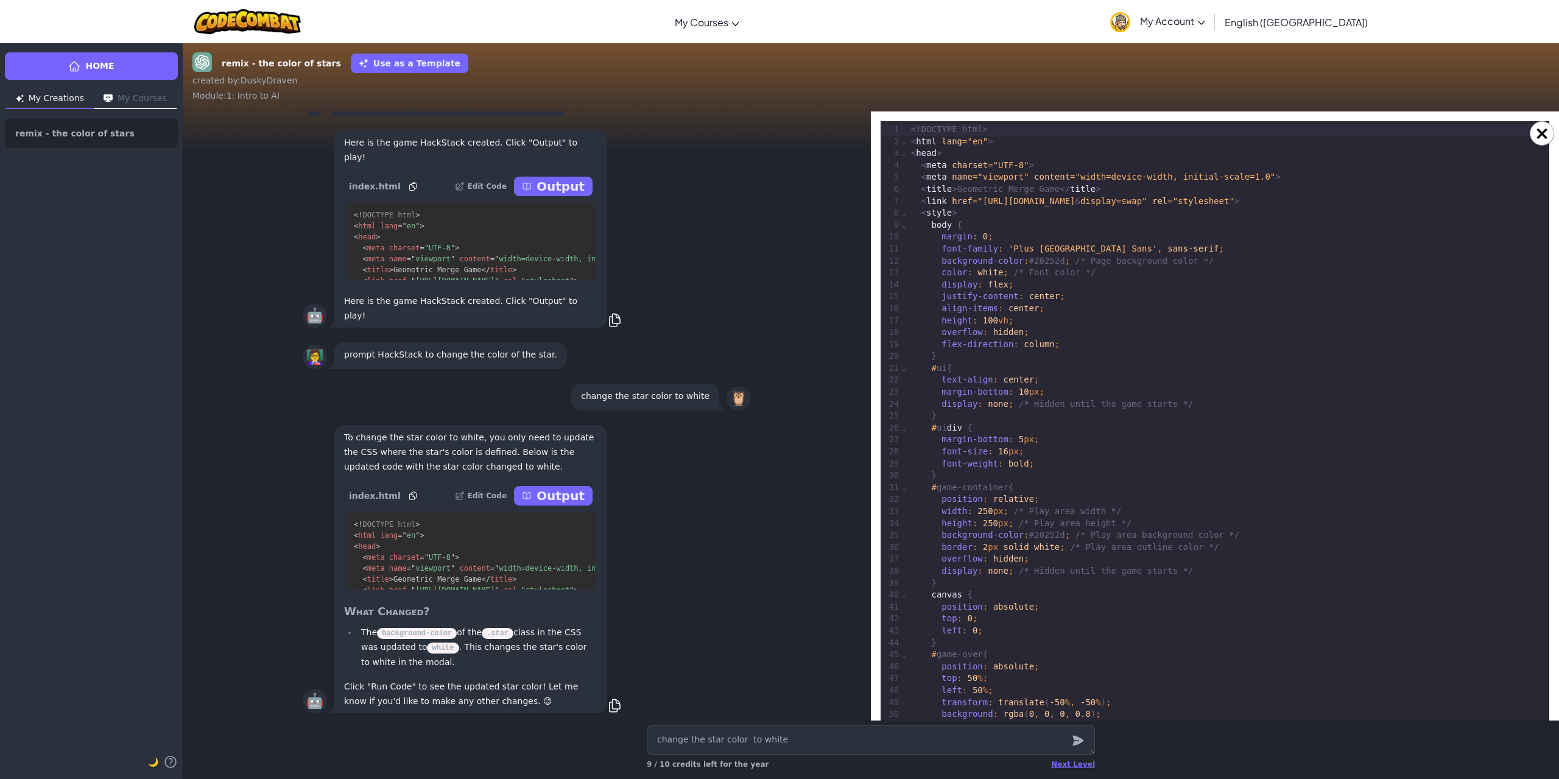
click at [568, 494] on p "Output" at bounding box center [560, 495] width 48 height 17
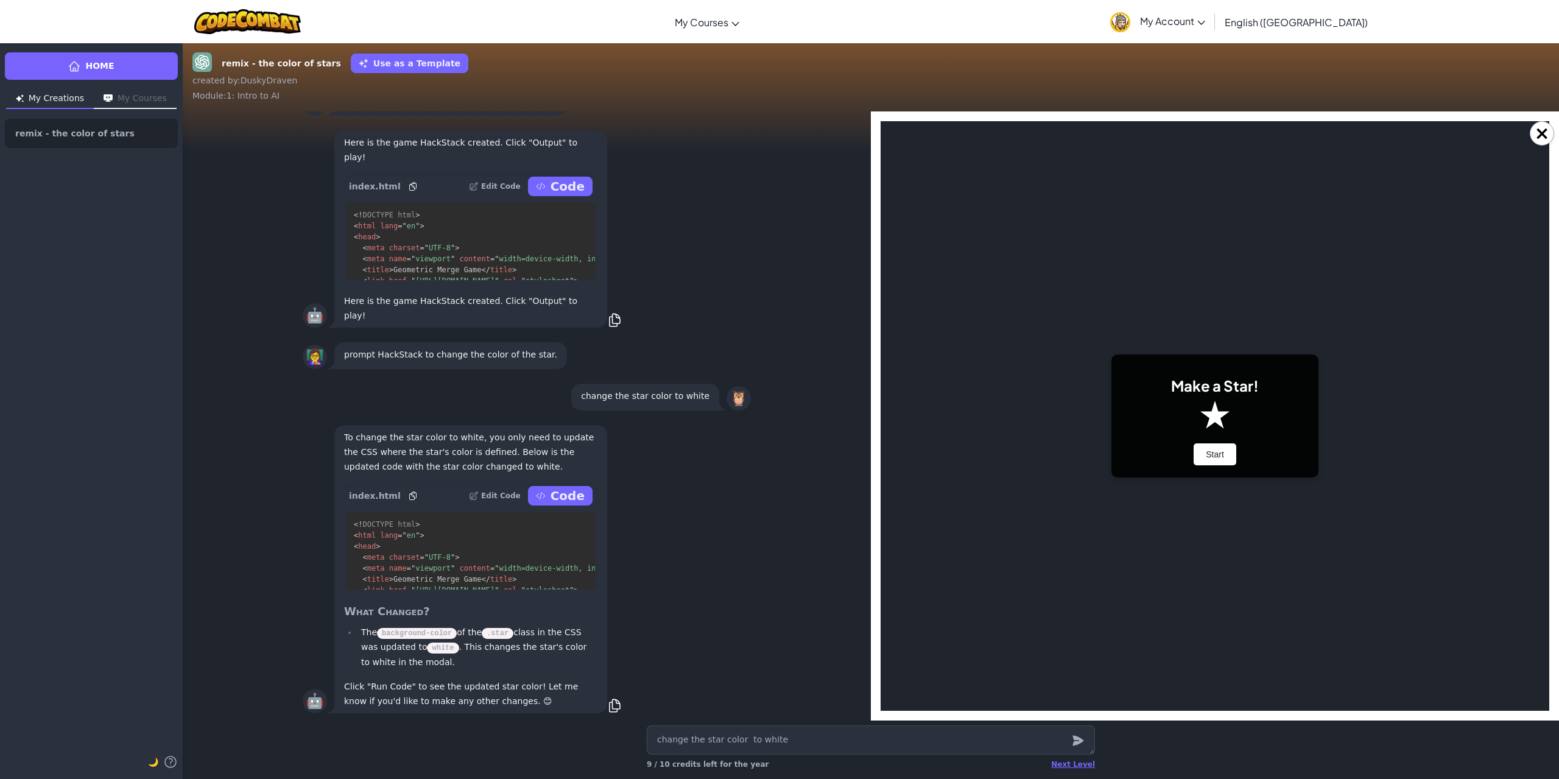
click at [812, 487] on div "🤖 To change the star color to white, you only need to update the CSS where the …" at bounding box center [527, 569] width 688 height 303
click at [1215, 454] on button "Start" at bounding box center [1215, 454] width 43 height 22
click at [1539, 136] on button "×" at bounding box center [1542, 133] width 24 height 24
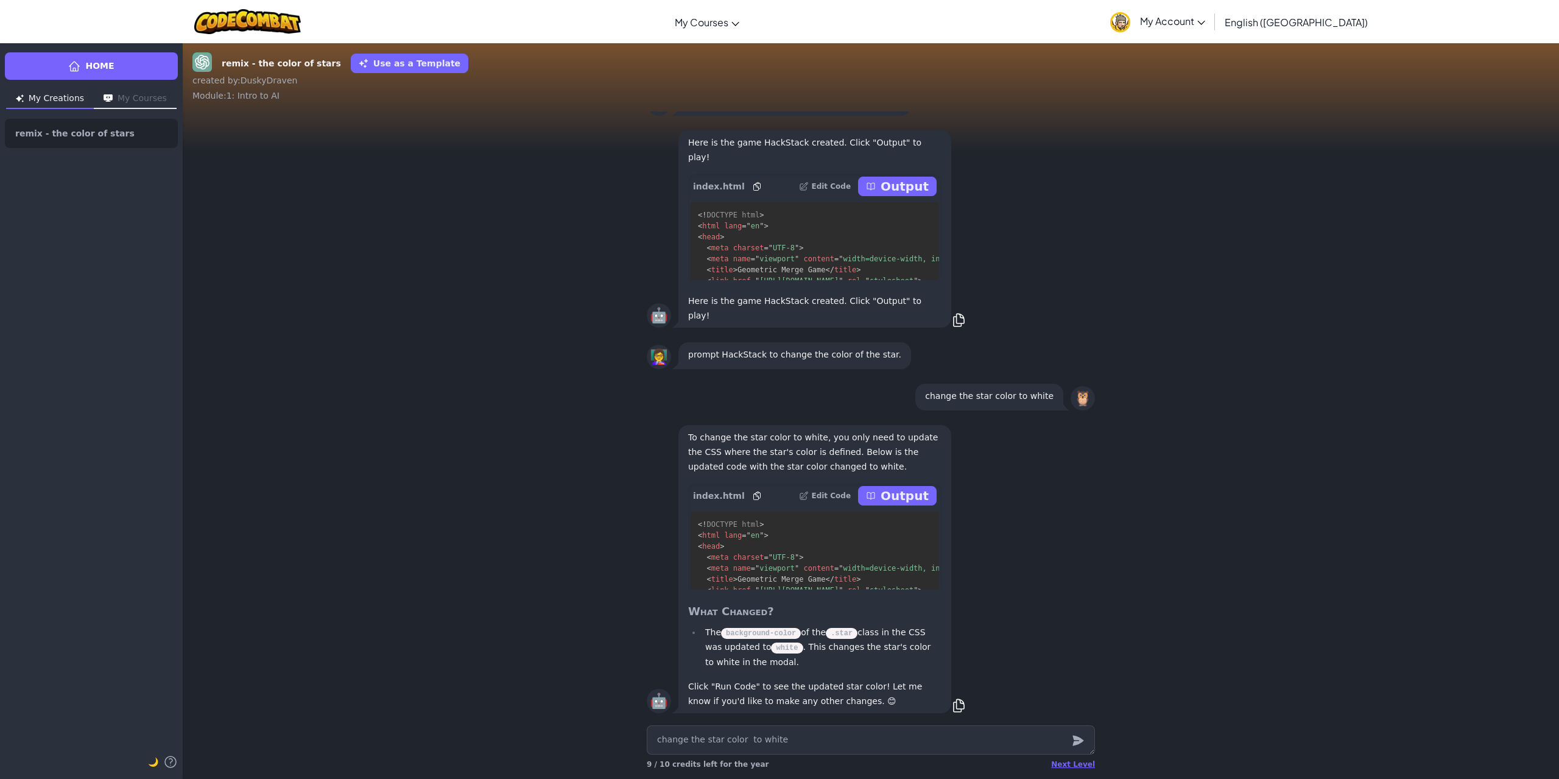
click at [1072, 468] on div "🤖 To change the star color to white, you only need to update the CSS where the …" at bounding box center [871, 569] width 448 height 293
click at [1060, 522] on div "🤖 To change the star color to white, you only need to update the CSS where the …" at bounding box center [871, 569] width 448 height 293
drag, startPoint x: 932, startPoint y: 588, endPoint x: 926, endPoint y: 598, distance: 12.3
click at [931, 610] on div "To change the star color to white, you only need to update the CSS where the st…" at bounding box center [814, 569] width 273 height 288
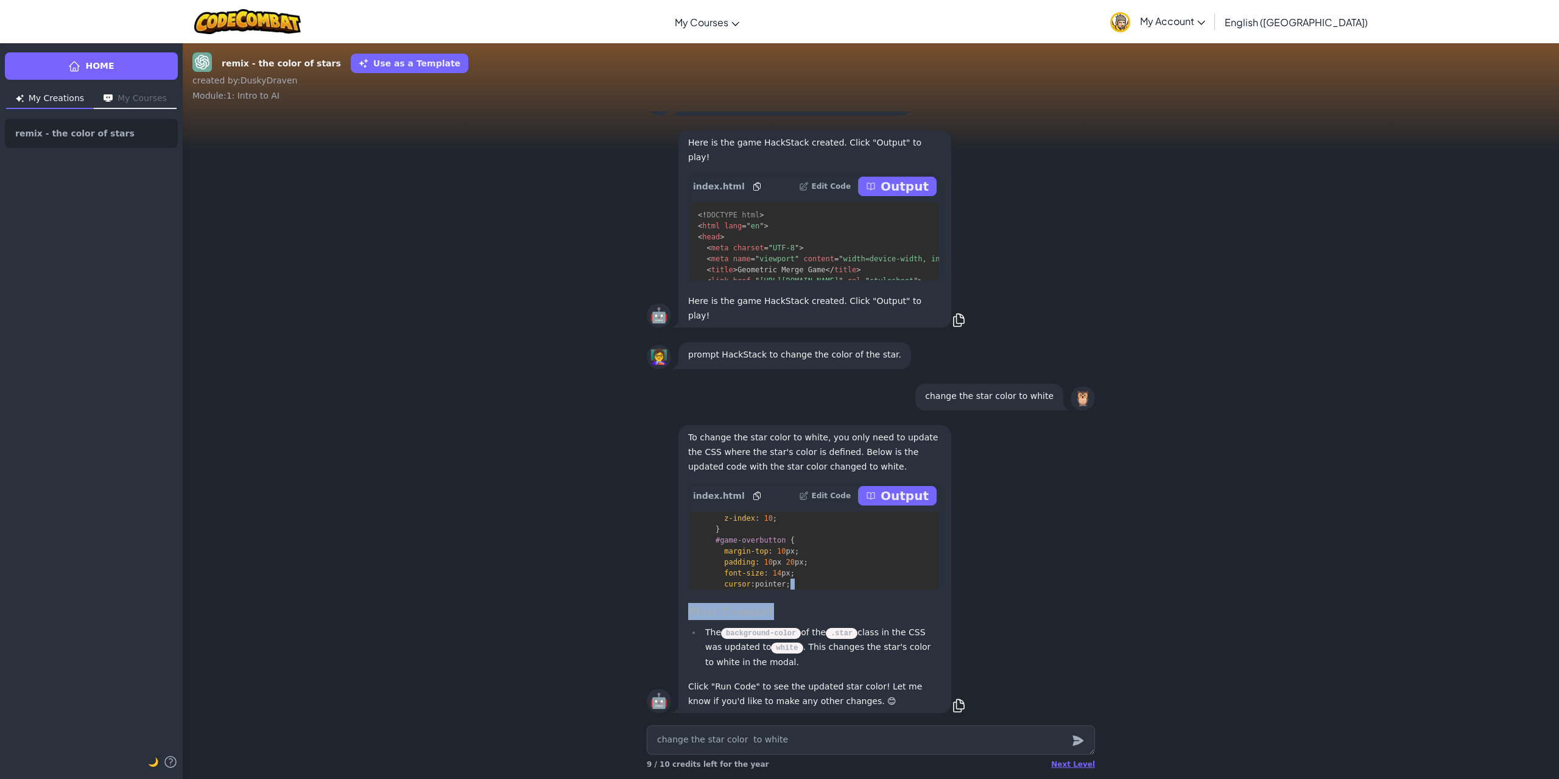
click at [926, 598] on div "To change the star color to white, you only need to update the CSS where the st…" at bounding box center [814, 569] width 273 height 288
click at [775, 496] on div "index.html Edit Code Output" at bounding box center [814, 495] width 253 height 24
click at [607, 580] on div "🤖 To change the star color to white, you only need to update the CSS where the …" at bounding box center [871, 569] width 1376 height 303
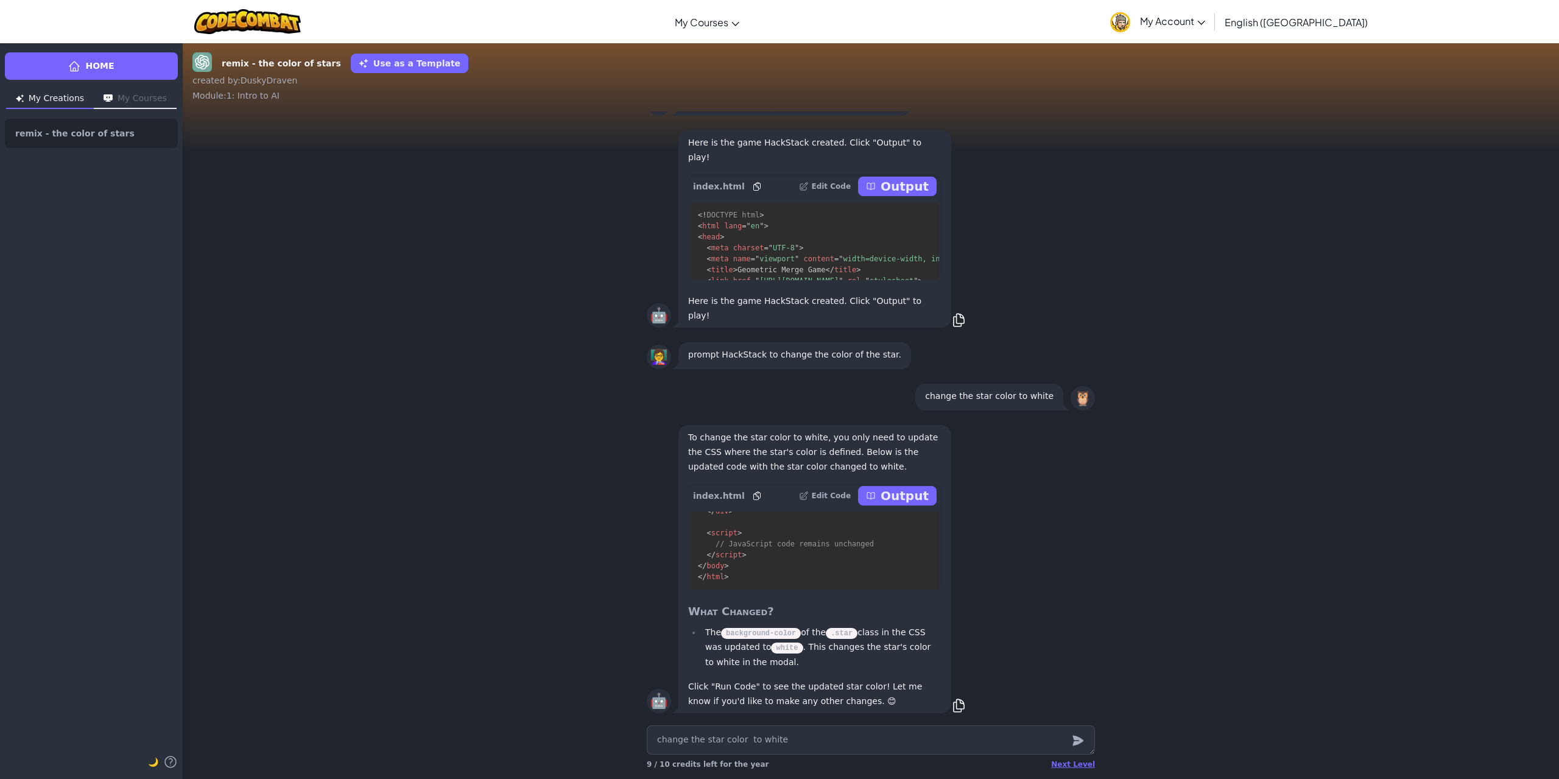
click at [908, 499] on p "Output" at bounding box center [905, 495] width 48 height 17
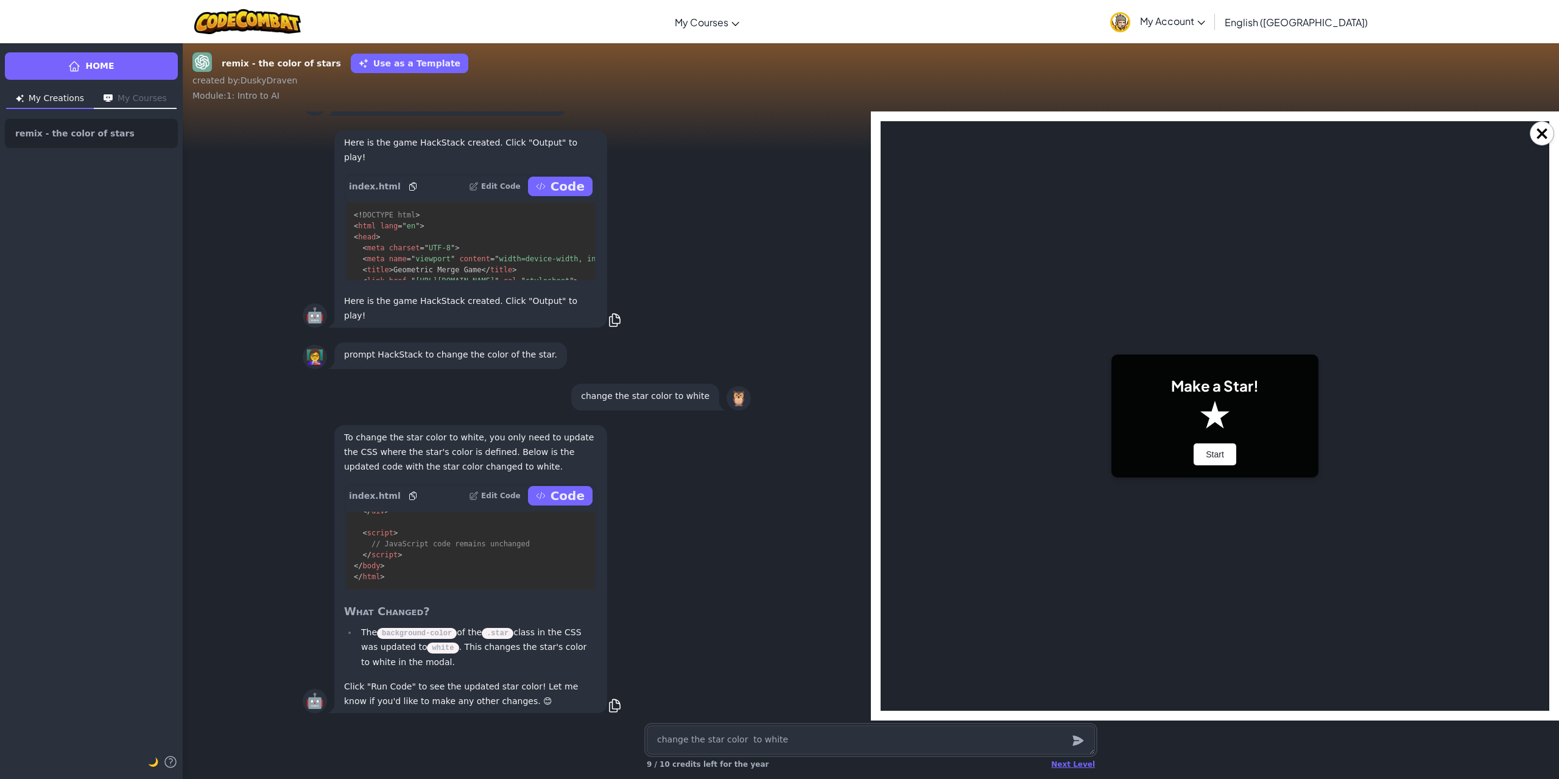
scroll to position [0, 0]
click at [1208, 451] on button "Start" at bounding box center [1215, 454] width 43 height 22
click at [1189, 449] on div "Make a Star! Start" at bounding box center [1214, 415] width 207 height 123
click at [1211, 452] on button "Start" at bounding box center [1215, 454] width 43 height 22
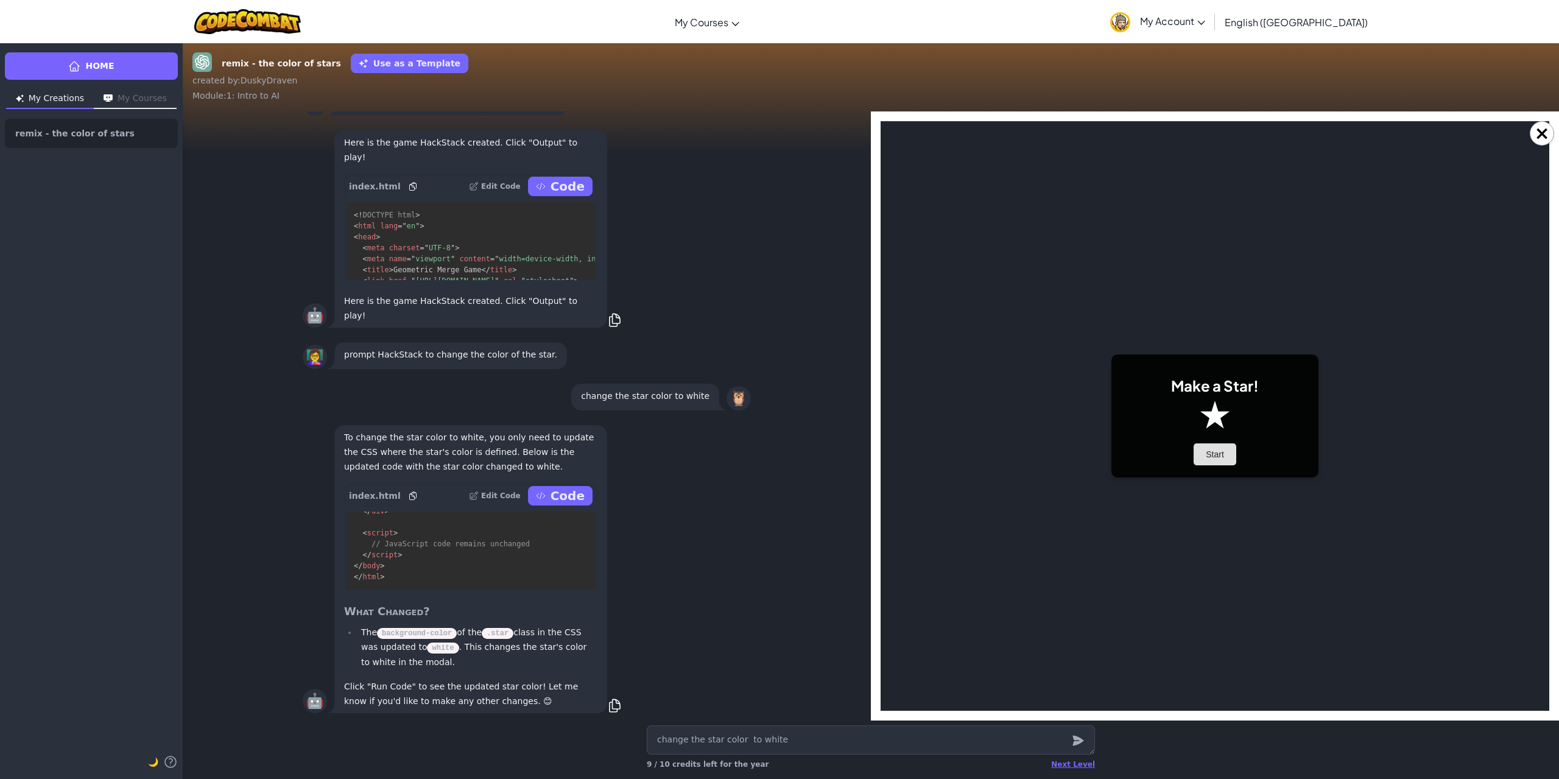
click at [1211, 452] on button "Start" at bounding box center [1215, 454] width 43 height 22
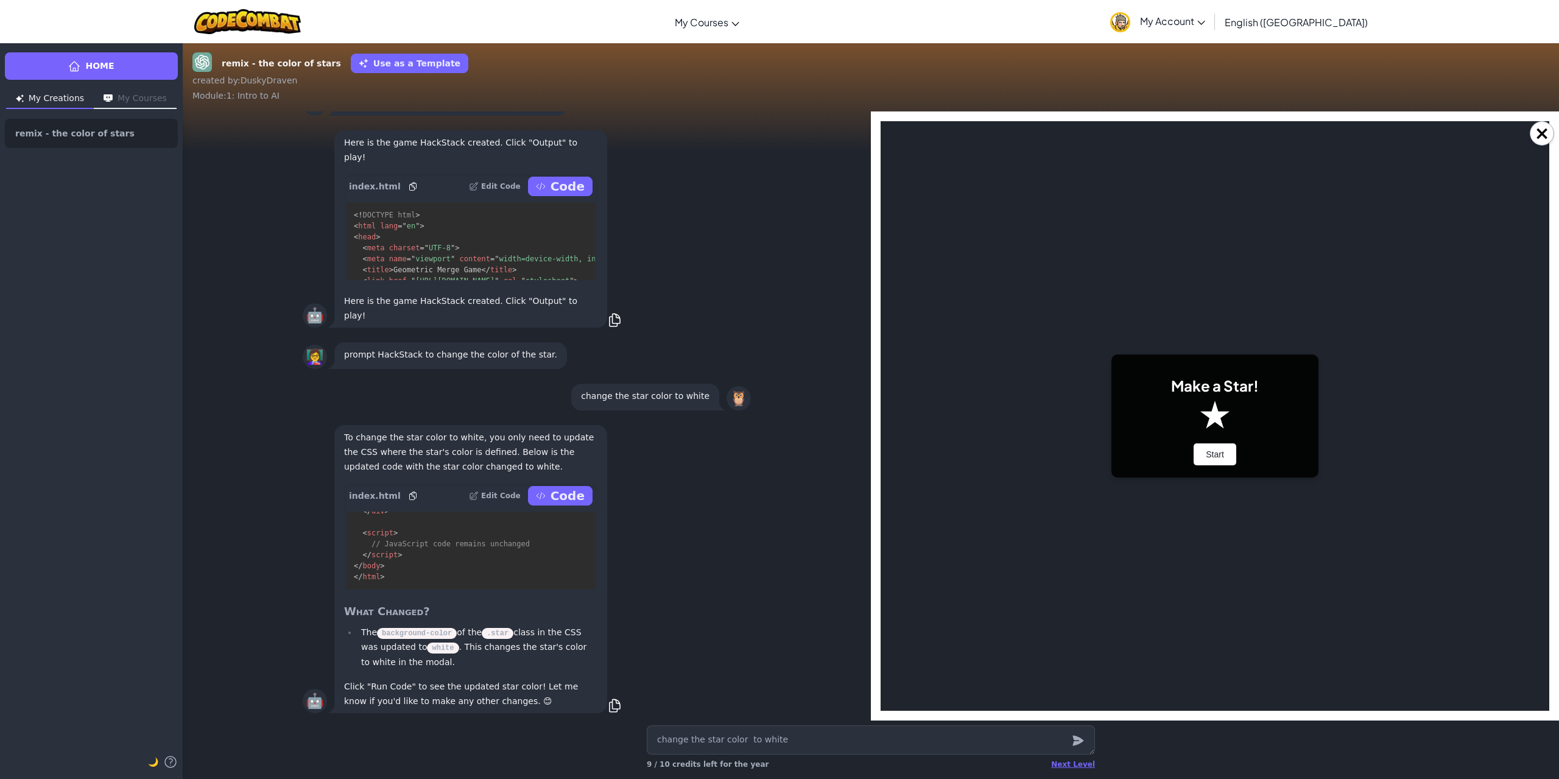
click at [1206, 592] on body "Make a Star! Start Score: 0 Next Shape: Circle Game Over Your stack reached the…" at bounding box center [1215, 415] width 669 height 589
click at [1090, 767] on div "Next Level" at bounding box center [1073, 764] width 44 height 10
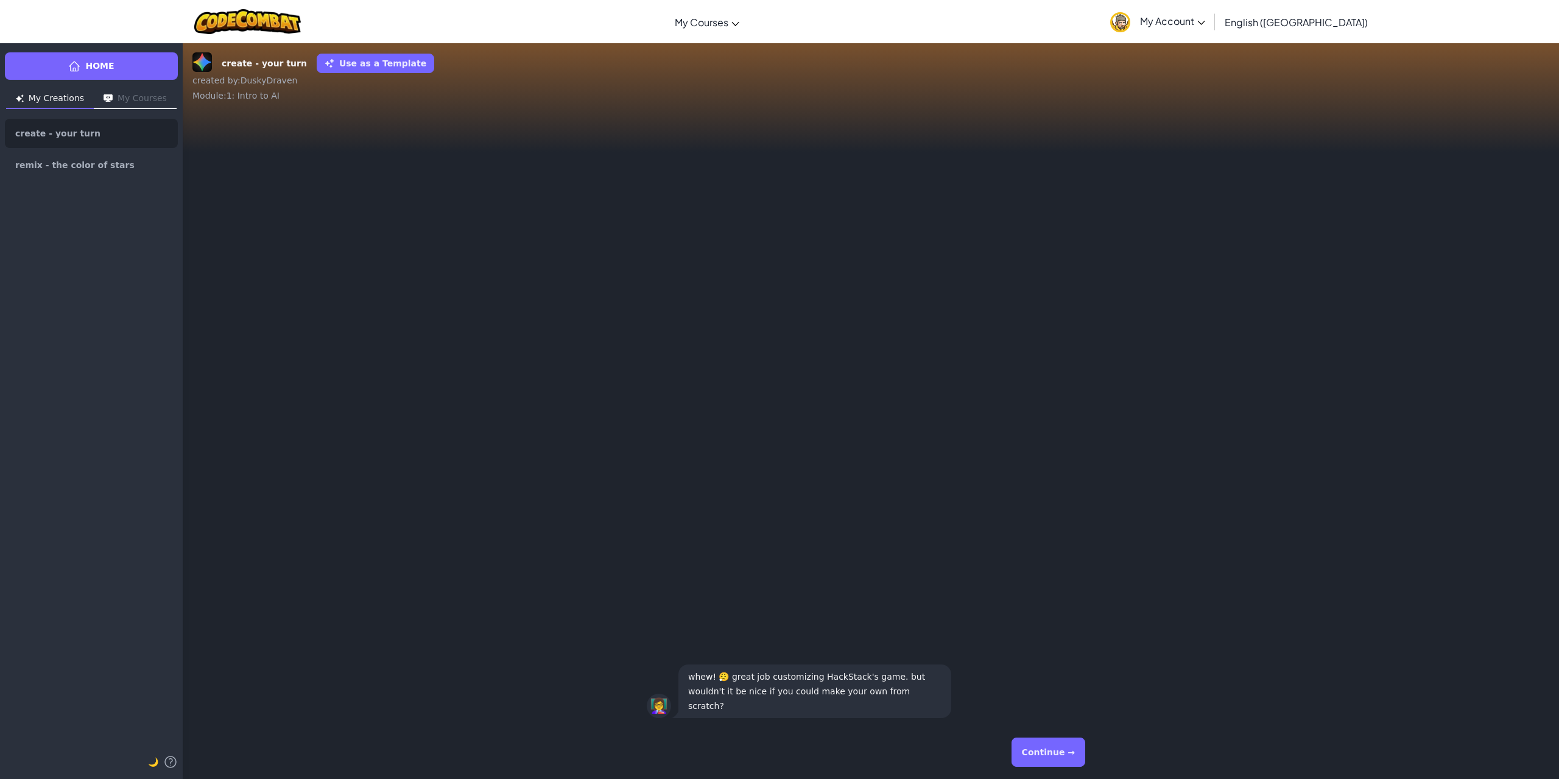
drag, startPoint x: 1273, startPoint y: 380, endPoint x: 1260, endPoint y: 401, distance: 24.7
click at [1262, 395] on div "👩‍🏫 whew! 😮‍💨 great job customizing HackStack's game. but wouldn't it be nice i…" at bounding box center [871, 418] width 1376 height 614
click at [1042, 751] on button "Continue →" at bounding box center [1048, 751] width 74 height 29
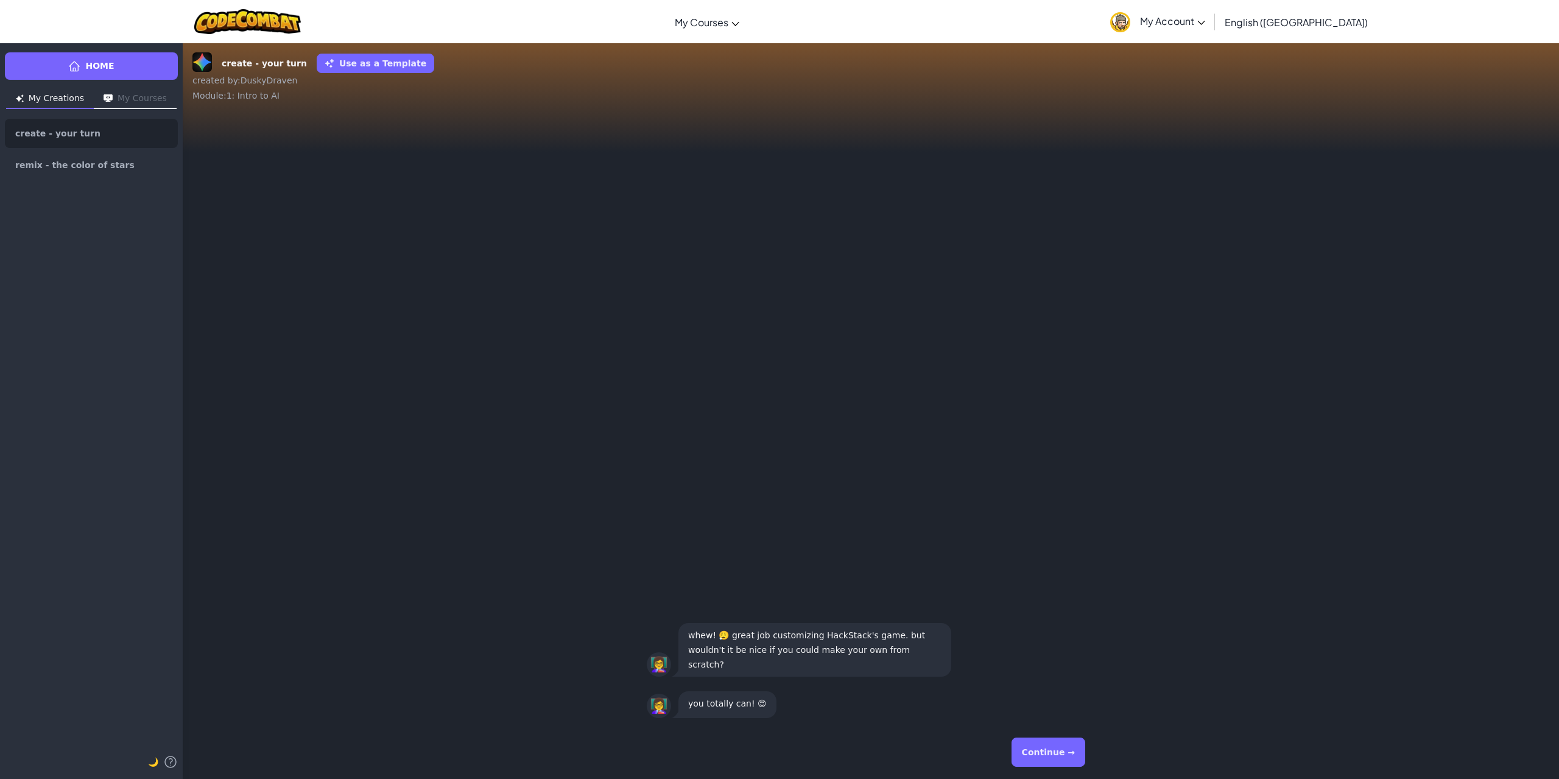
click at [1041, 758] on button "Continue →" at bounding box center [1048, 751] width 74 height 29
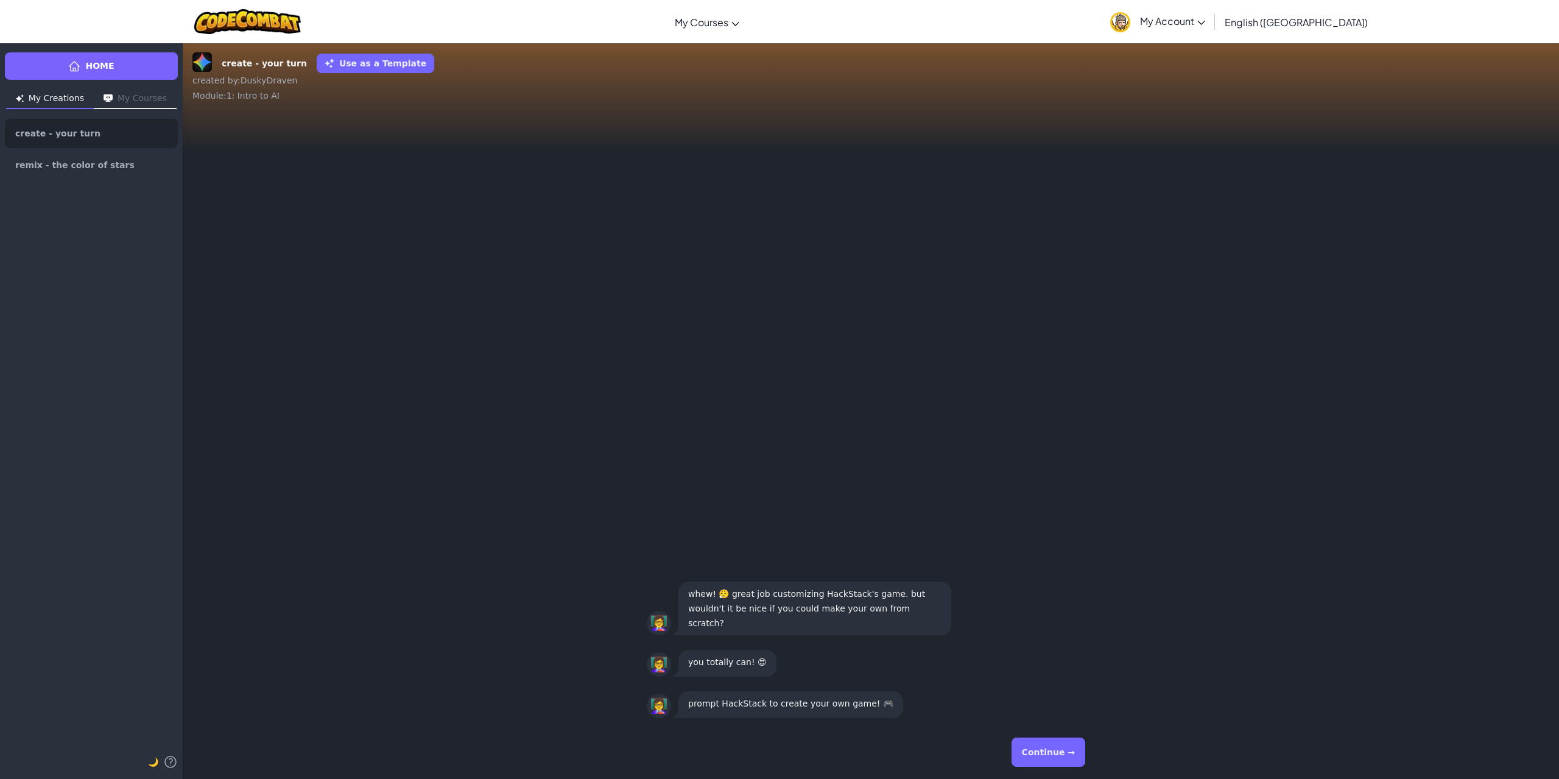
click at [1049, 753] on button "Continue →" at bounding box center [1048, 751] width 74 height 29
click at [1016, 751] on textarea at bounding box center [871, 739] width 448 height 29
type textarea "x"
type textarea "m"
type textarea "x"
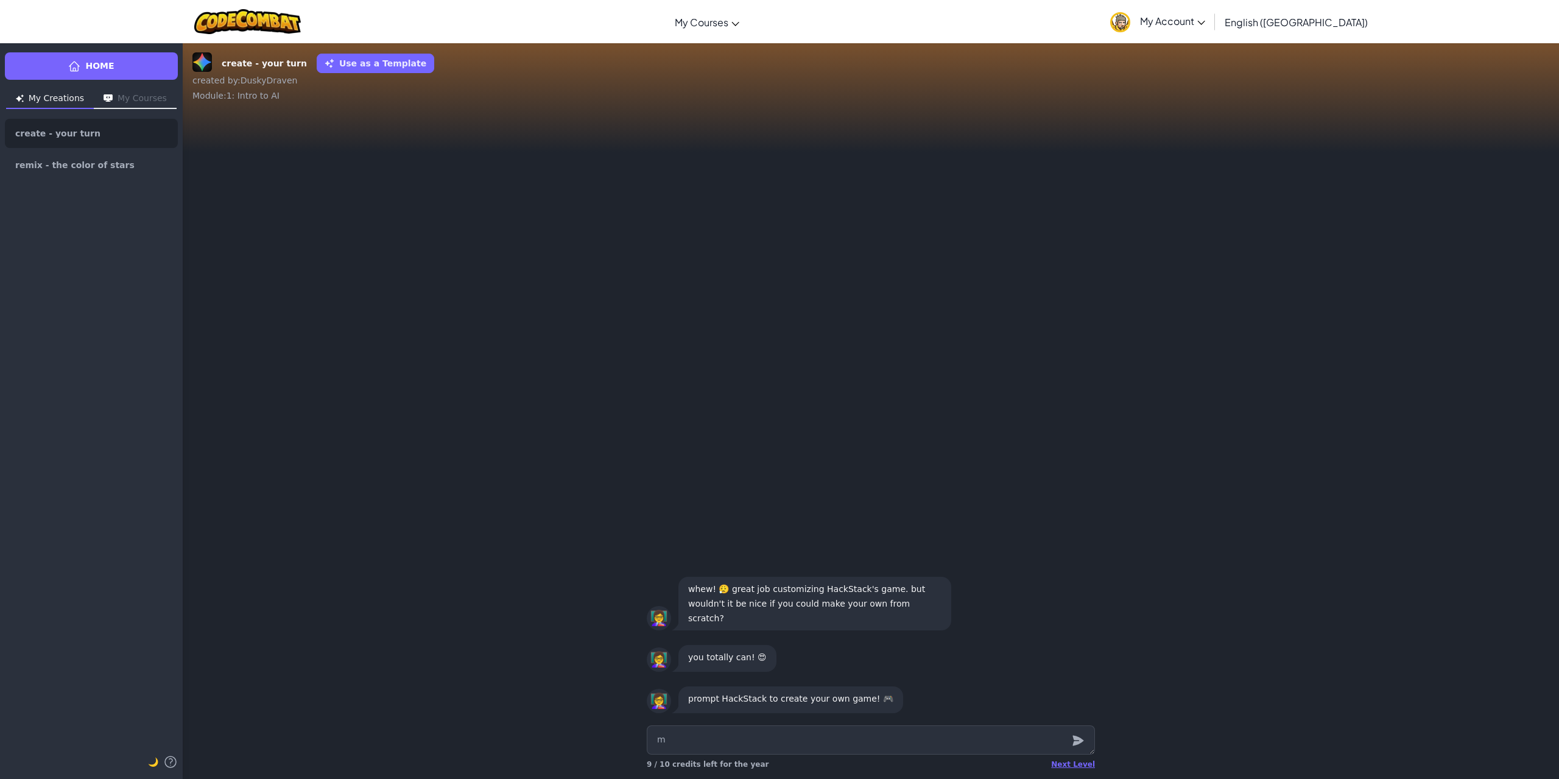
type textarea "ma"
type textarea "x"
type textarea "mak"
type textarea "x"
type textarea "make"
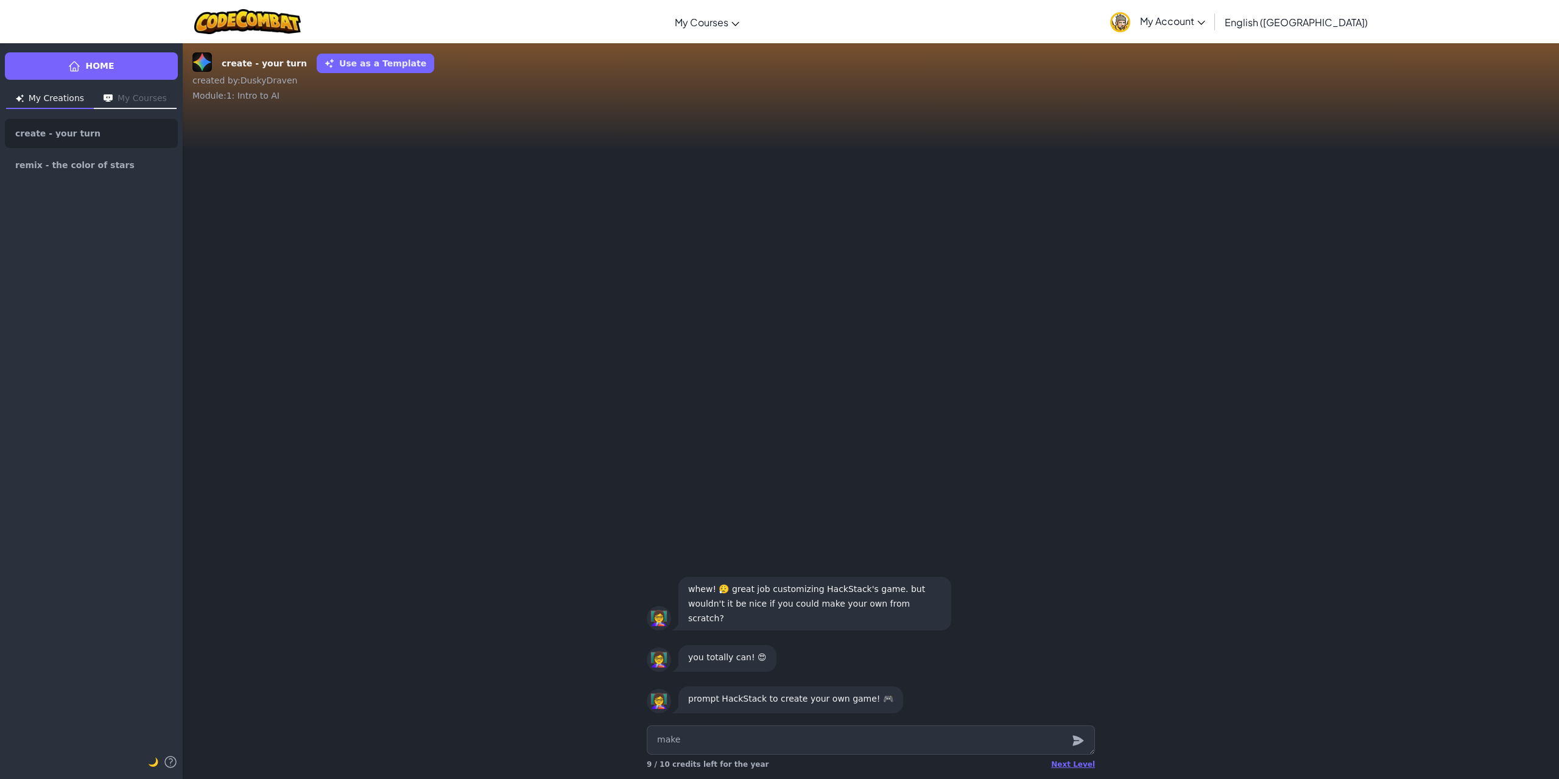
type textarea "x"
type textarea "make"
type textarea "x"
type textarea "make m"
type textarea "x"
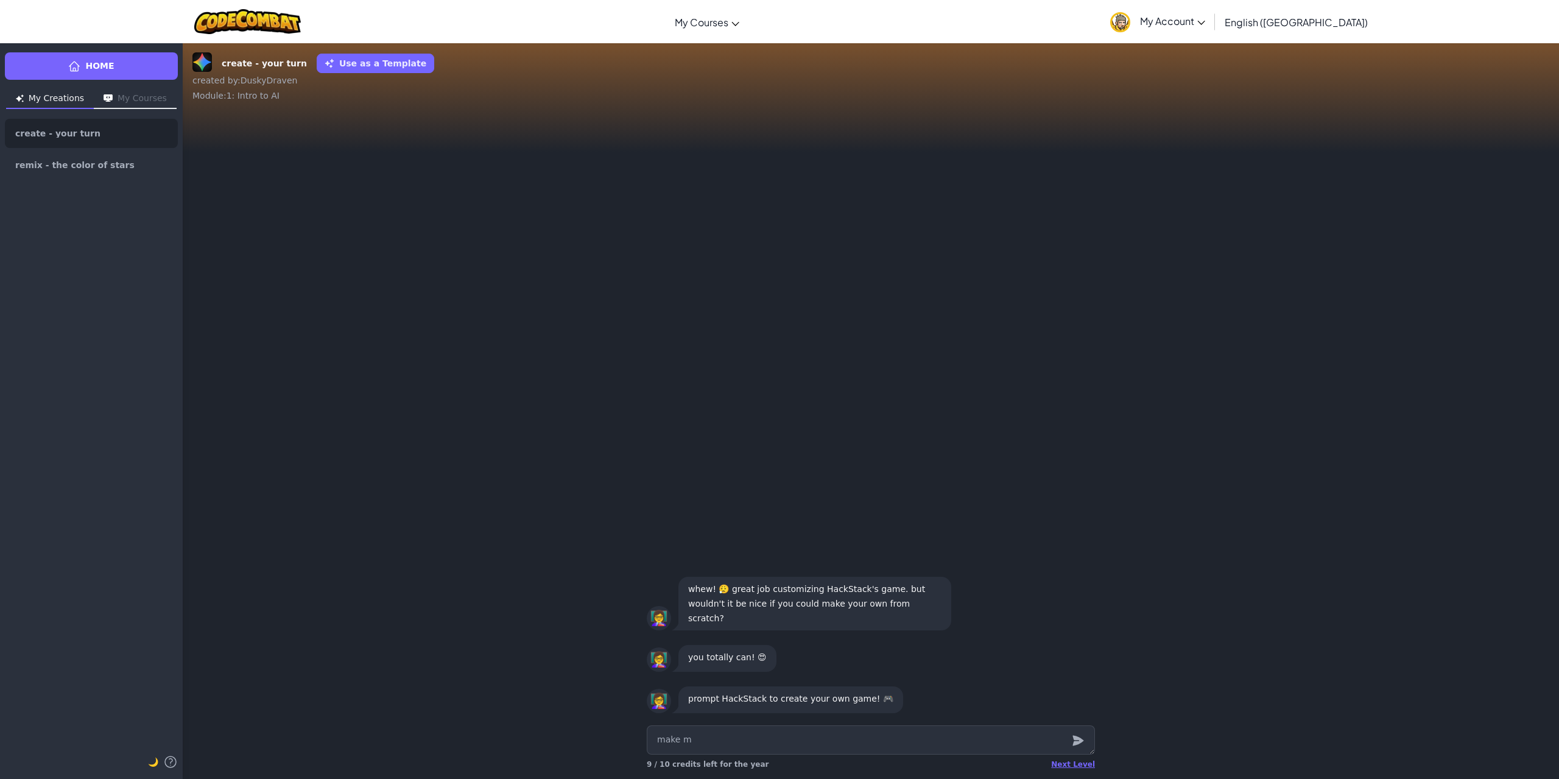
type textarea "make my"
type textarea "x"
type textarea "make my"
type textarea "x"
type textarea "make my"
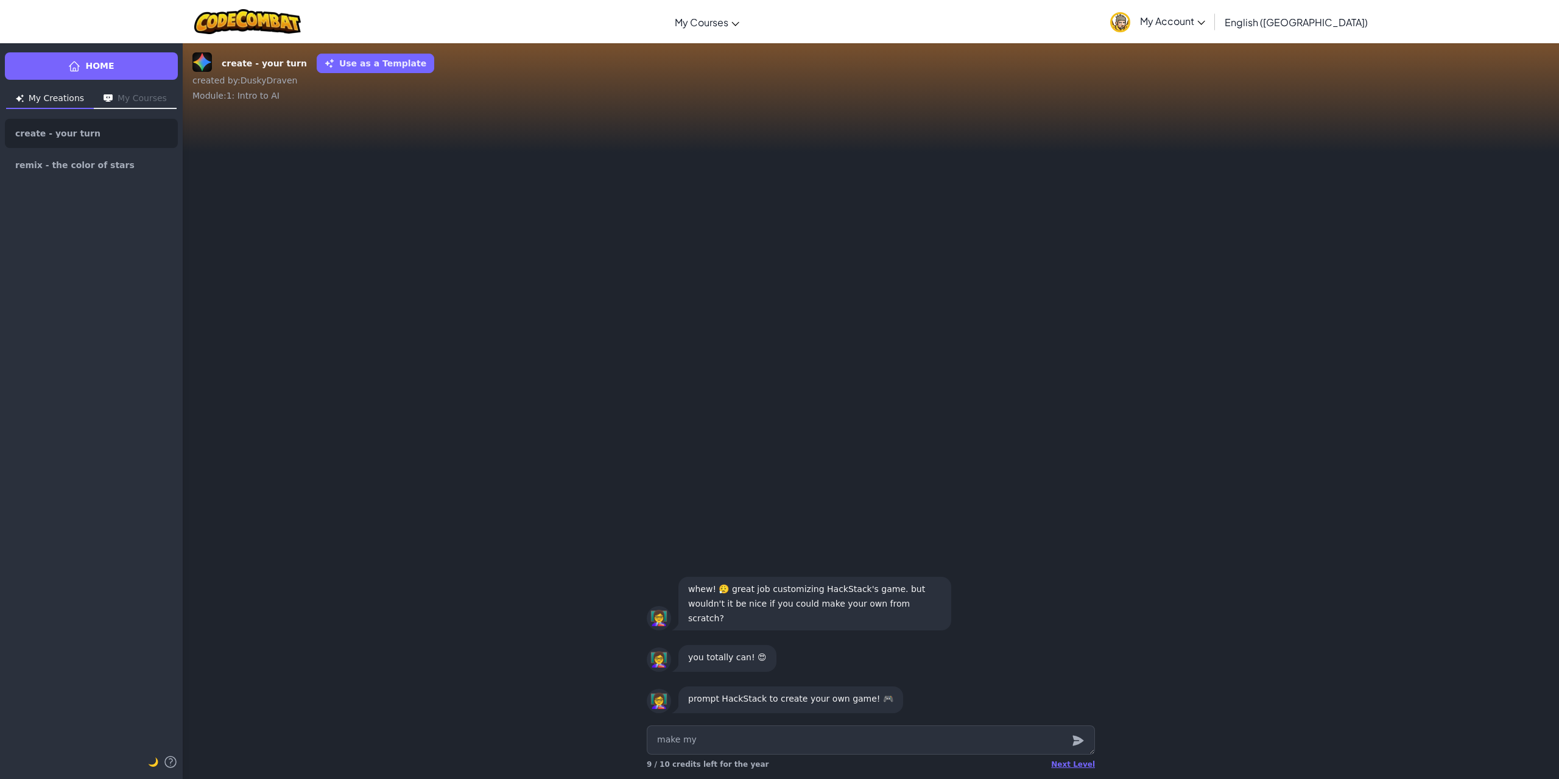
type textarea "x"
type textarea "make my o"
type textarea "x"
type textarea "make my ow"
type textarea "x"
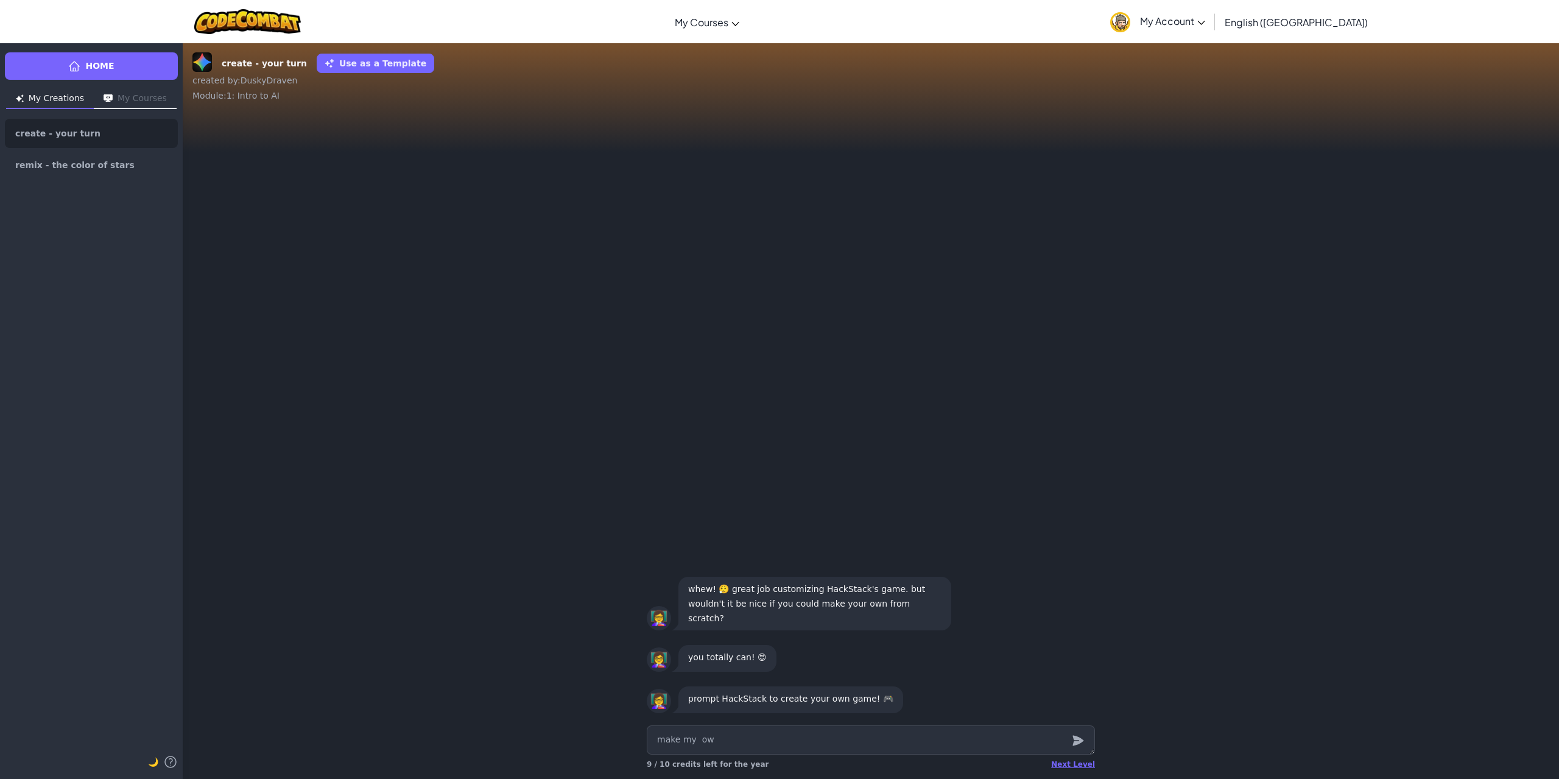
type textarea "make my own"
type textarea "x"
type textarea "make my own"
type textarea "x"
type textarea "make my own g"
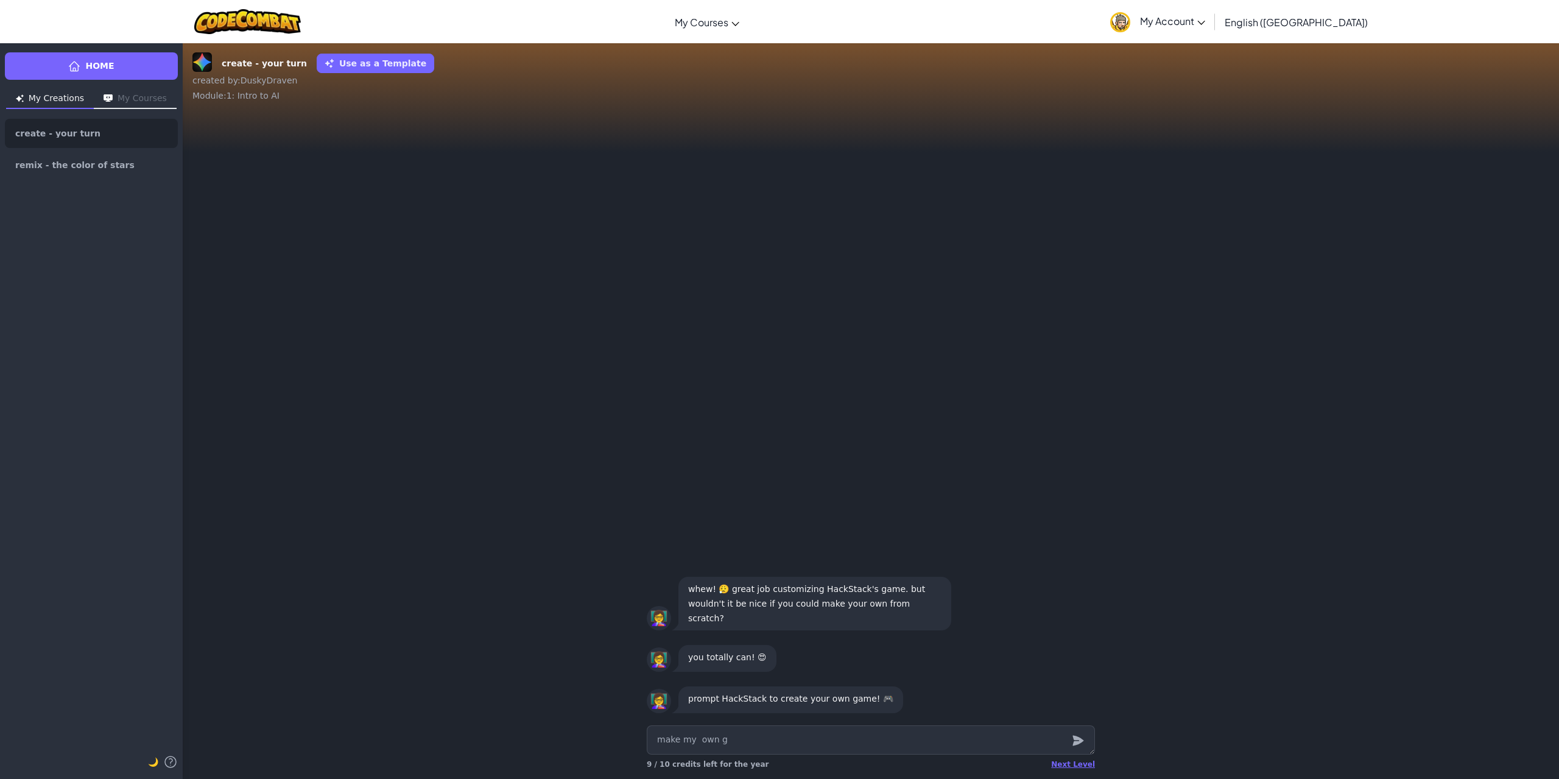
type textarea "x"
type textarea "make my own ga"
type textarea "x"
type textarea "make my own gam"
type textarea "x"
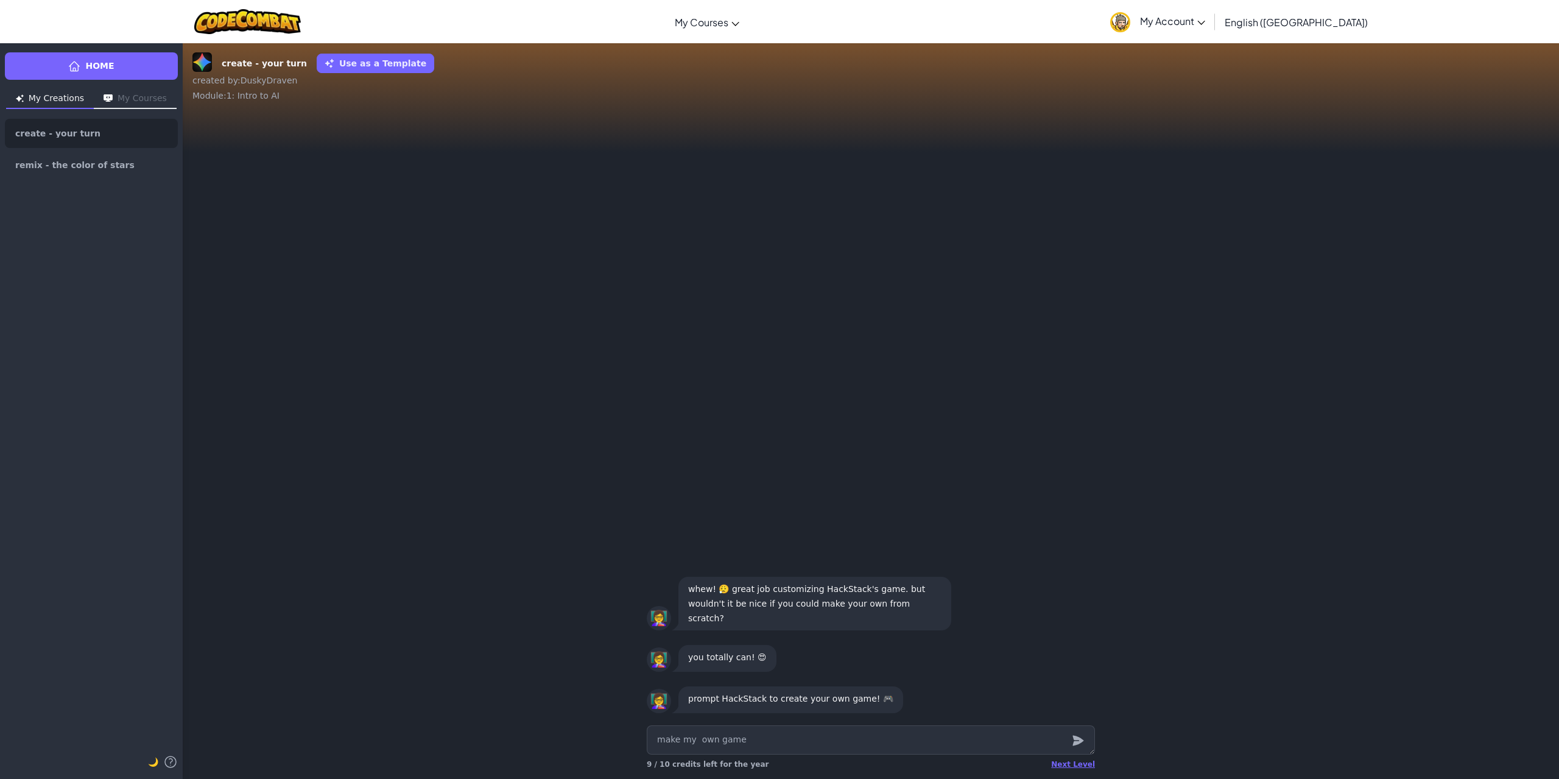
type textarea "make my own game"
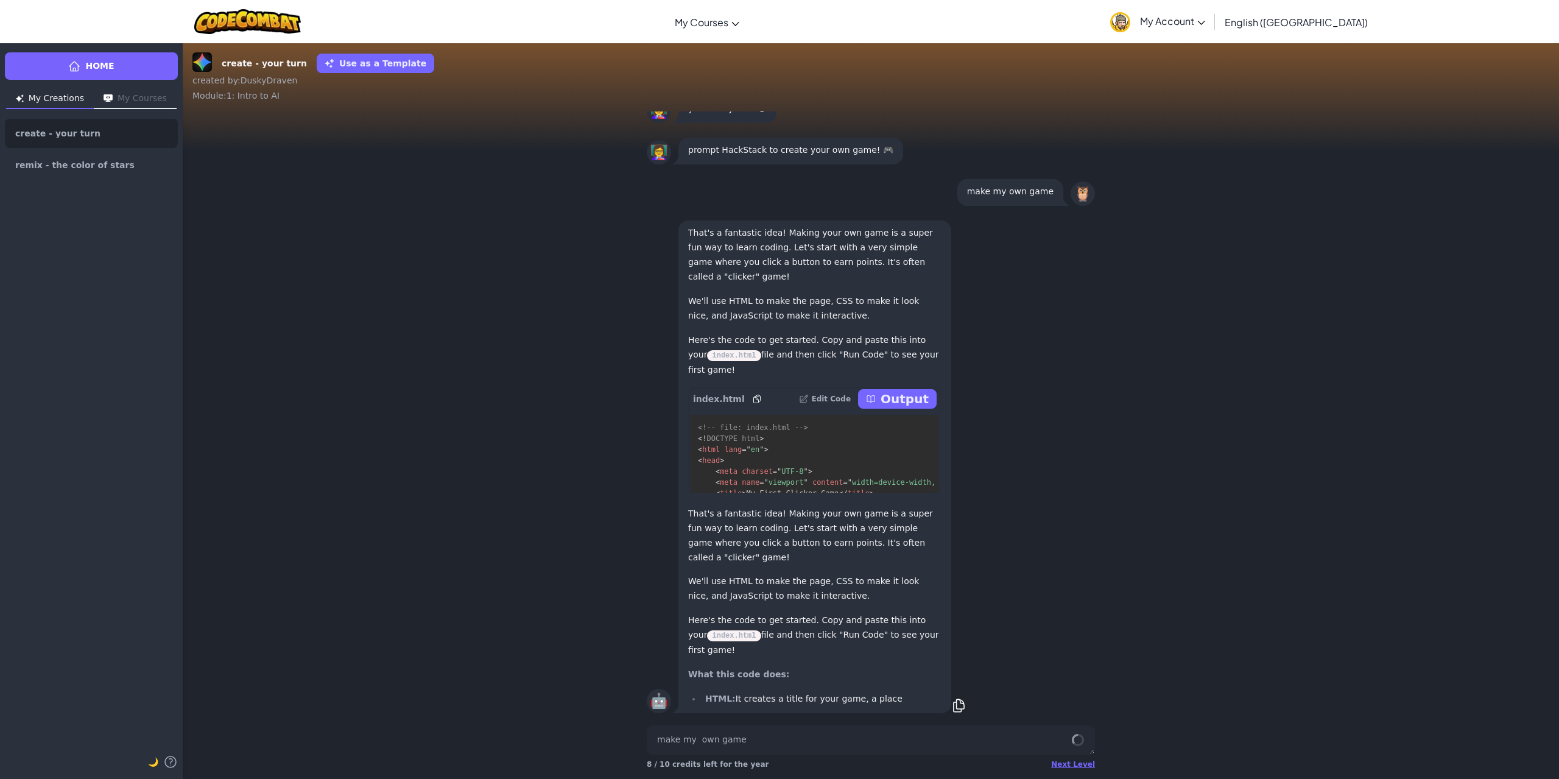
scroll to position [1, 0]
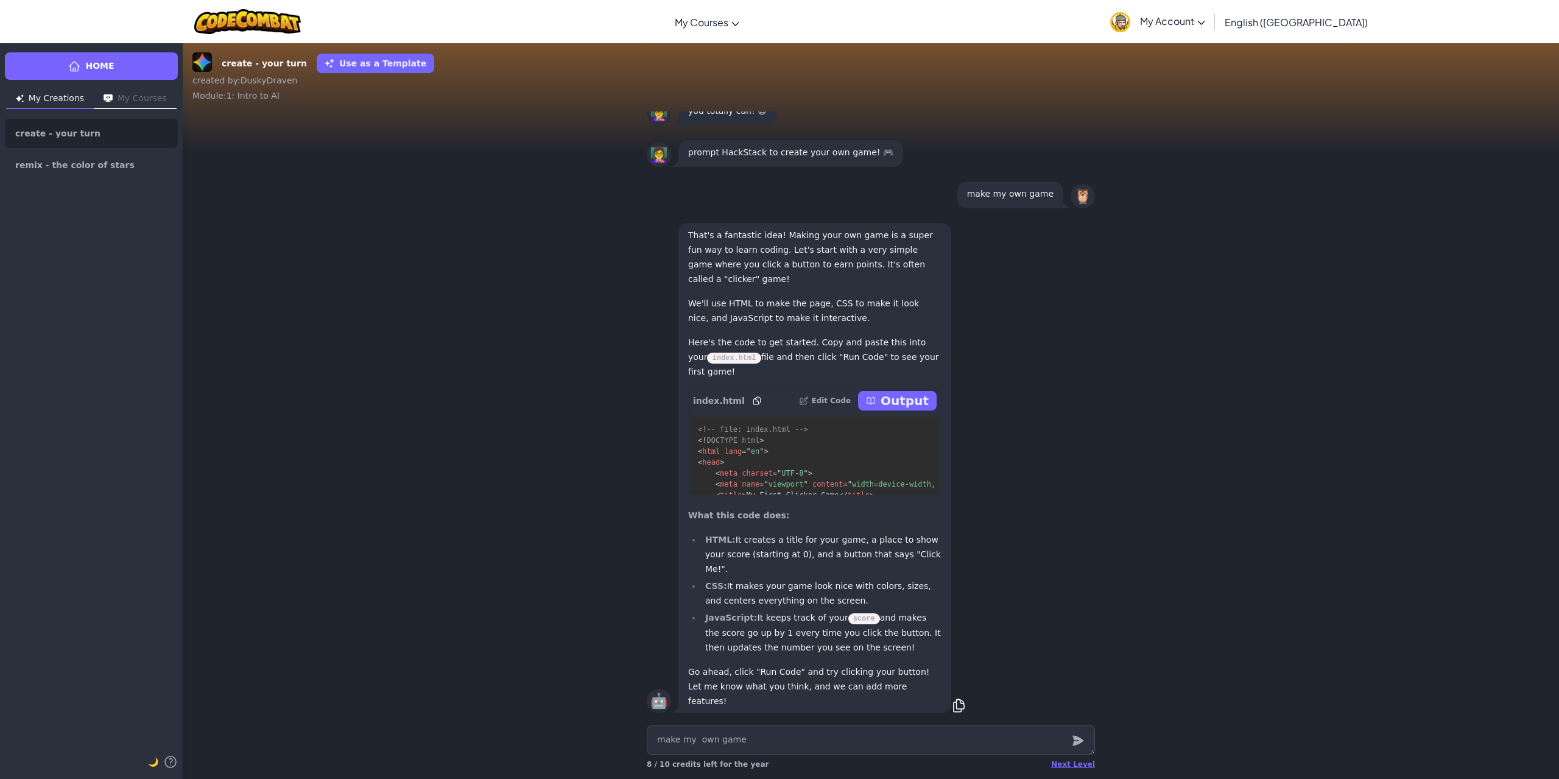
click at [1036, 463] on div "🤖 That's a fantastic idea! Making your own game is a super fun way to learn cod…" at bounding box center [871, 467] width 448 height 495
click at [881, 410] on button "Output" at bounding box center [897, 400] width 79 height 19
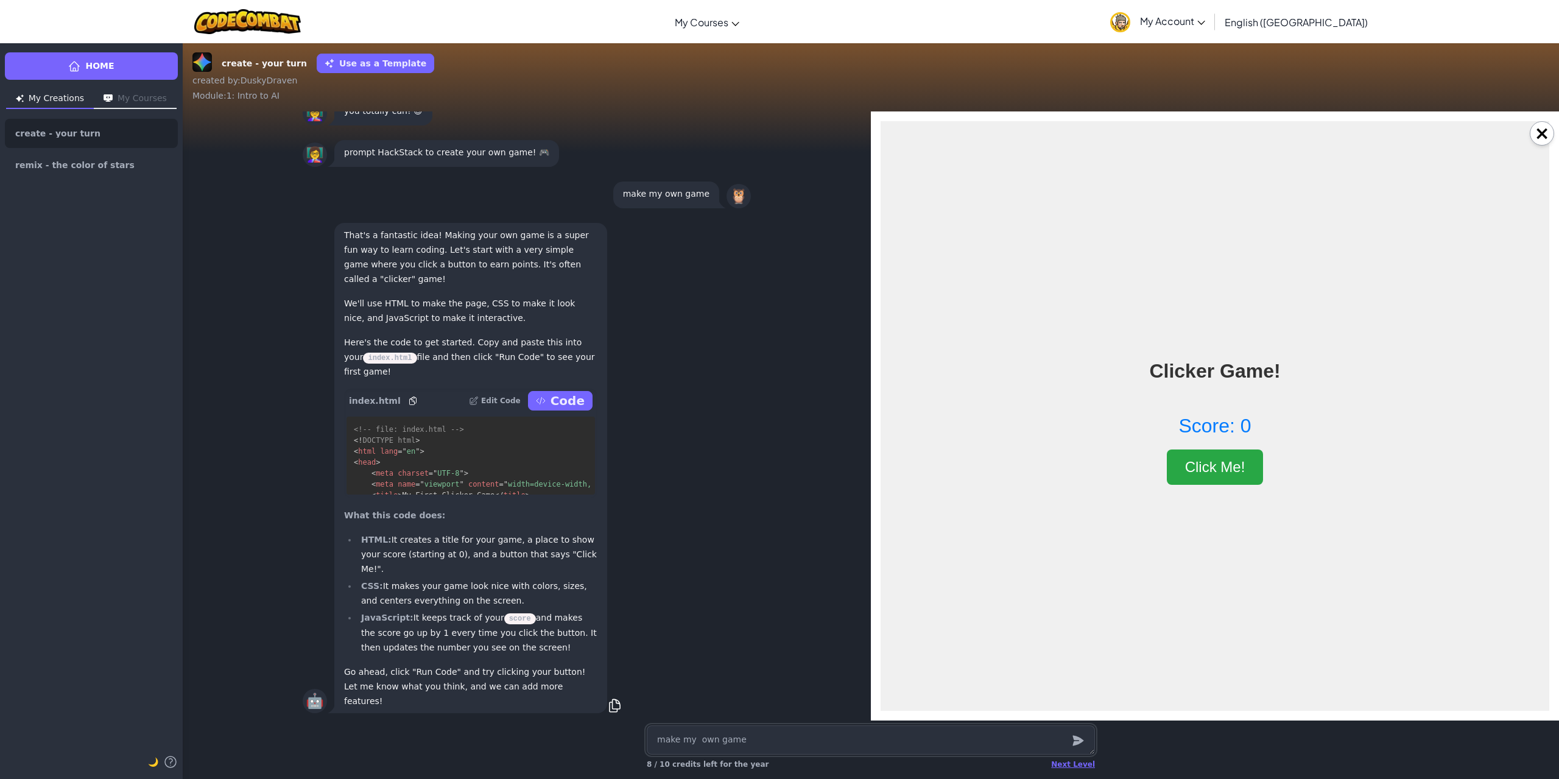
scroll to position [0, 0]
click at [1197, 476] on button "Click Me!" at bounding box center [1215, 466] width 97 height 35
click at [1203, 479] on button "Click Me!" at bounding box center [1215, 466] width 97 height 35
click at [1218, 474] on button "Click Me!" at bounding box center [1215, 466] width 97 height 35
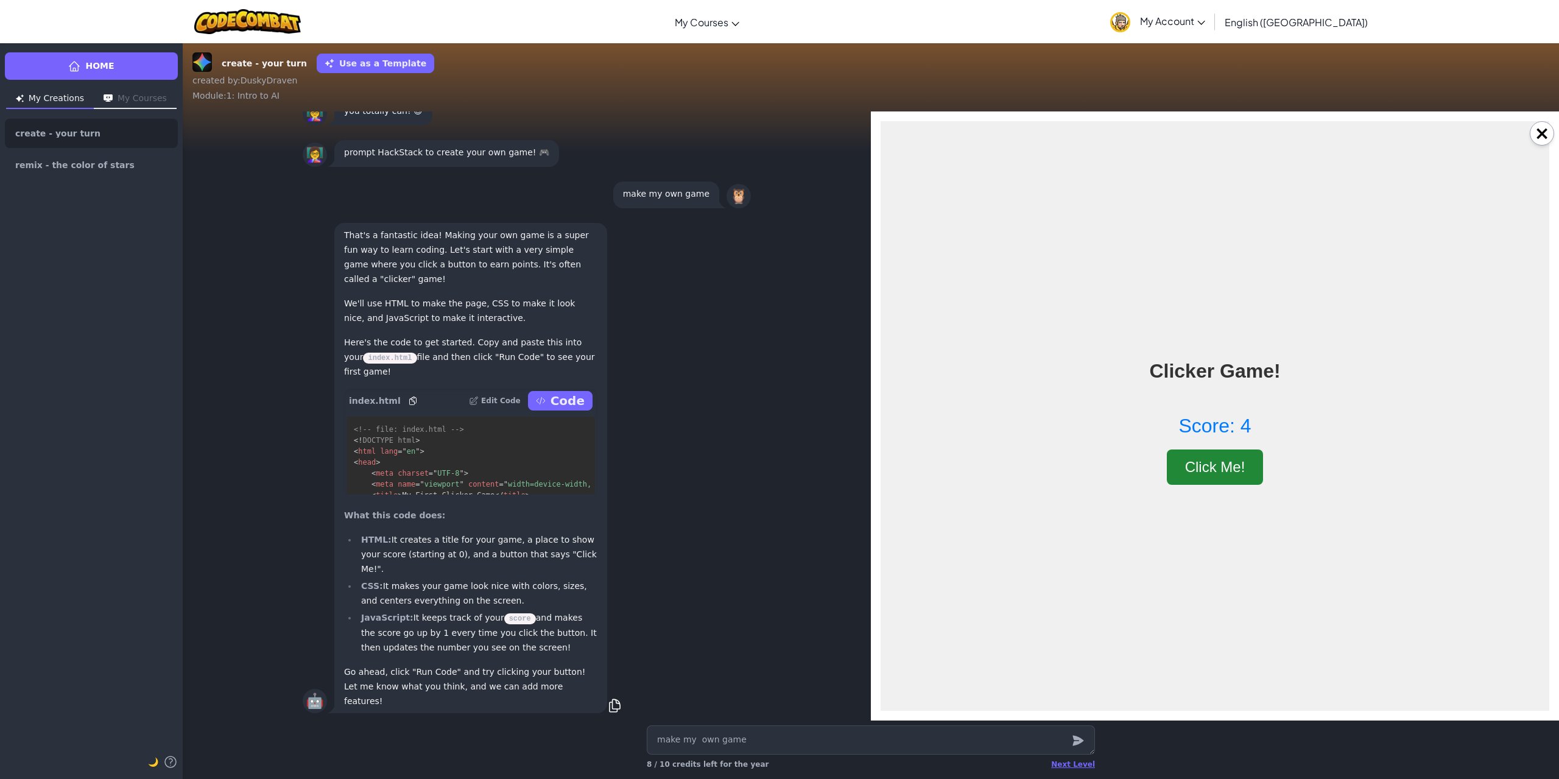
click at [1219, 473] on button "Click Me!" at bounding box center [1215, 466] width 97 height 35
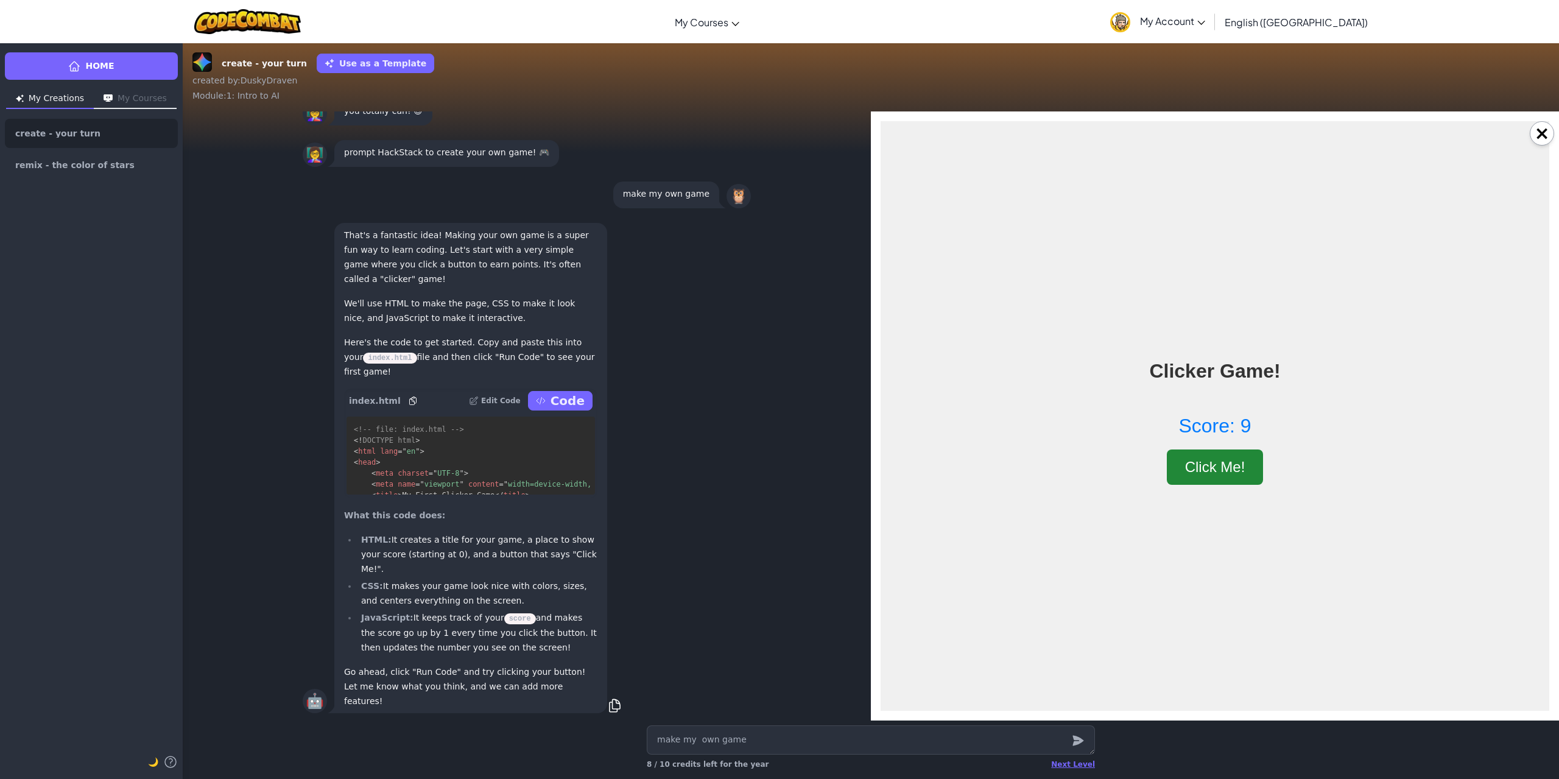
click at [1219, 473] on button "Click Me!" at bounding box center [1215, 466] width 97 height 35
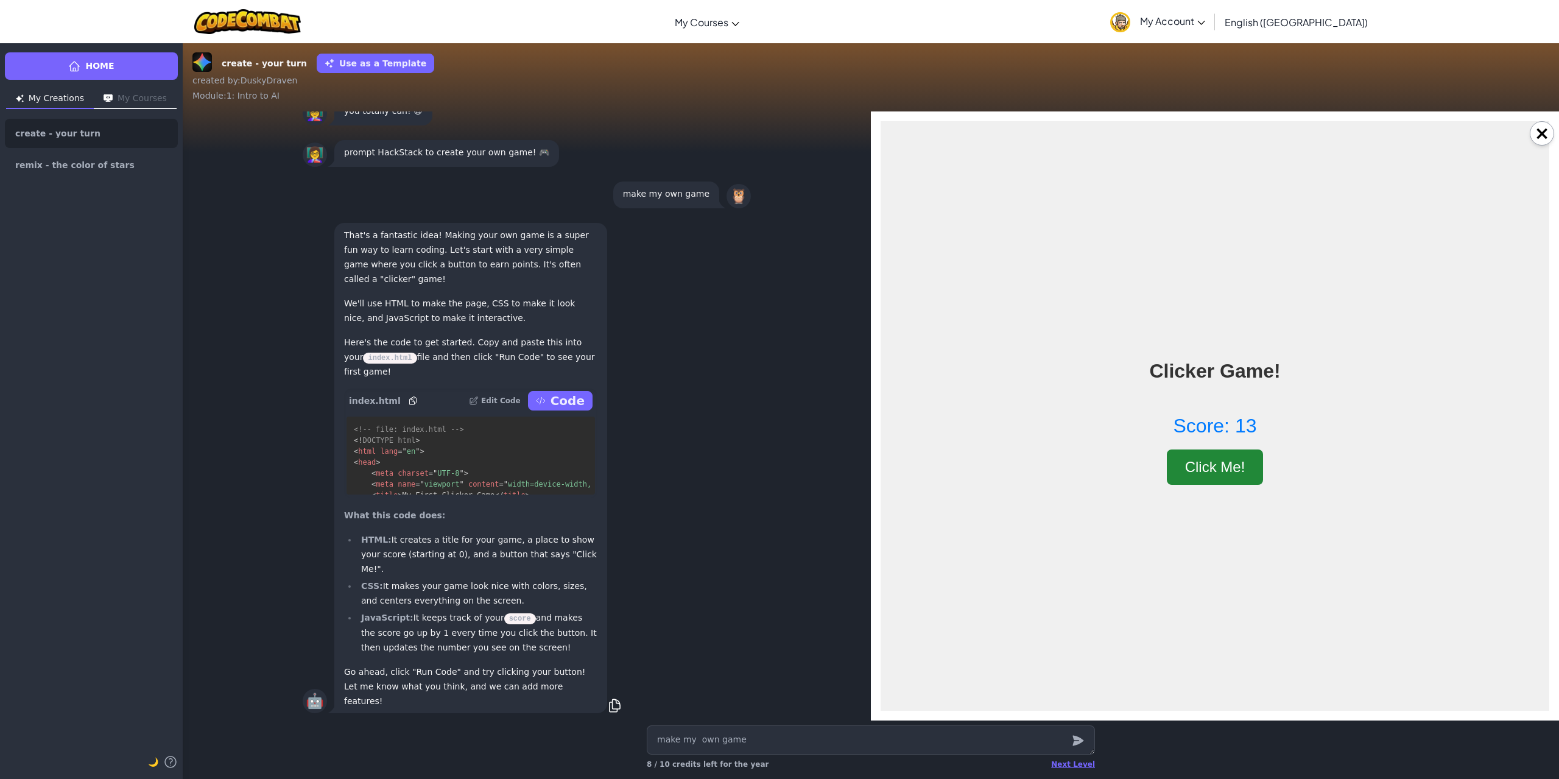
click at [1219, 473] on button "Click Me!" at bounding box center [1215, 466] width 97 height 35
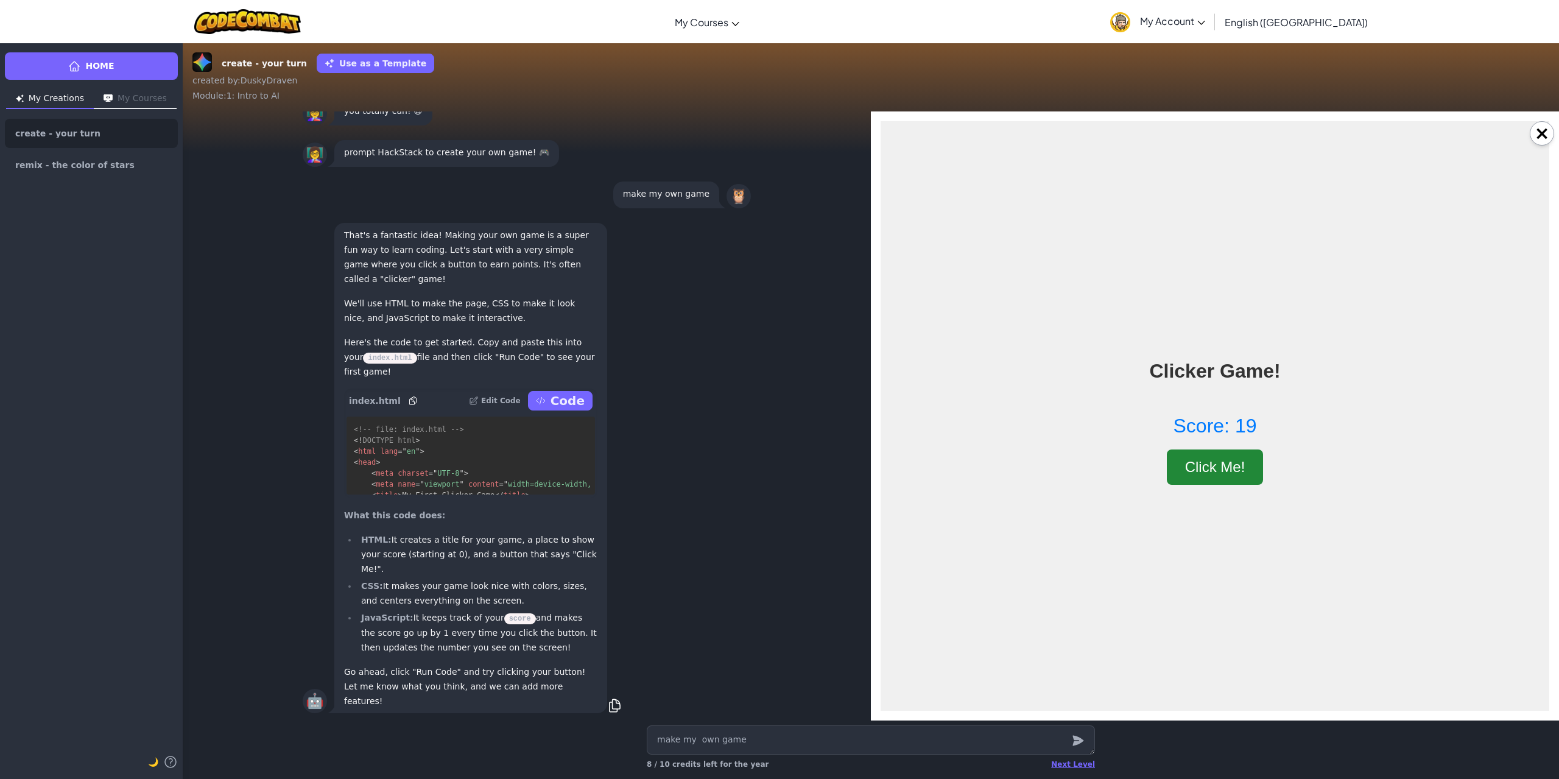
click at [1219, 473] on button "Click Me!" at bounding box center [1215, 466] width 97 height 35
click at [1380, 393] on body "Clicker Game! Score: 20 Click Me!" at bounding box center [1215, 415] width 669 height 589
click at [1539, 136] on button "×" at bounding box center [1542, 133] width 24 height 24
type textarea "x"
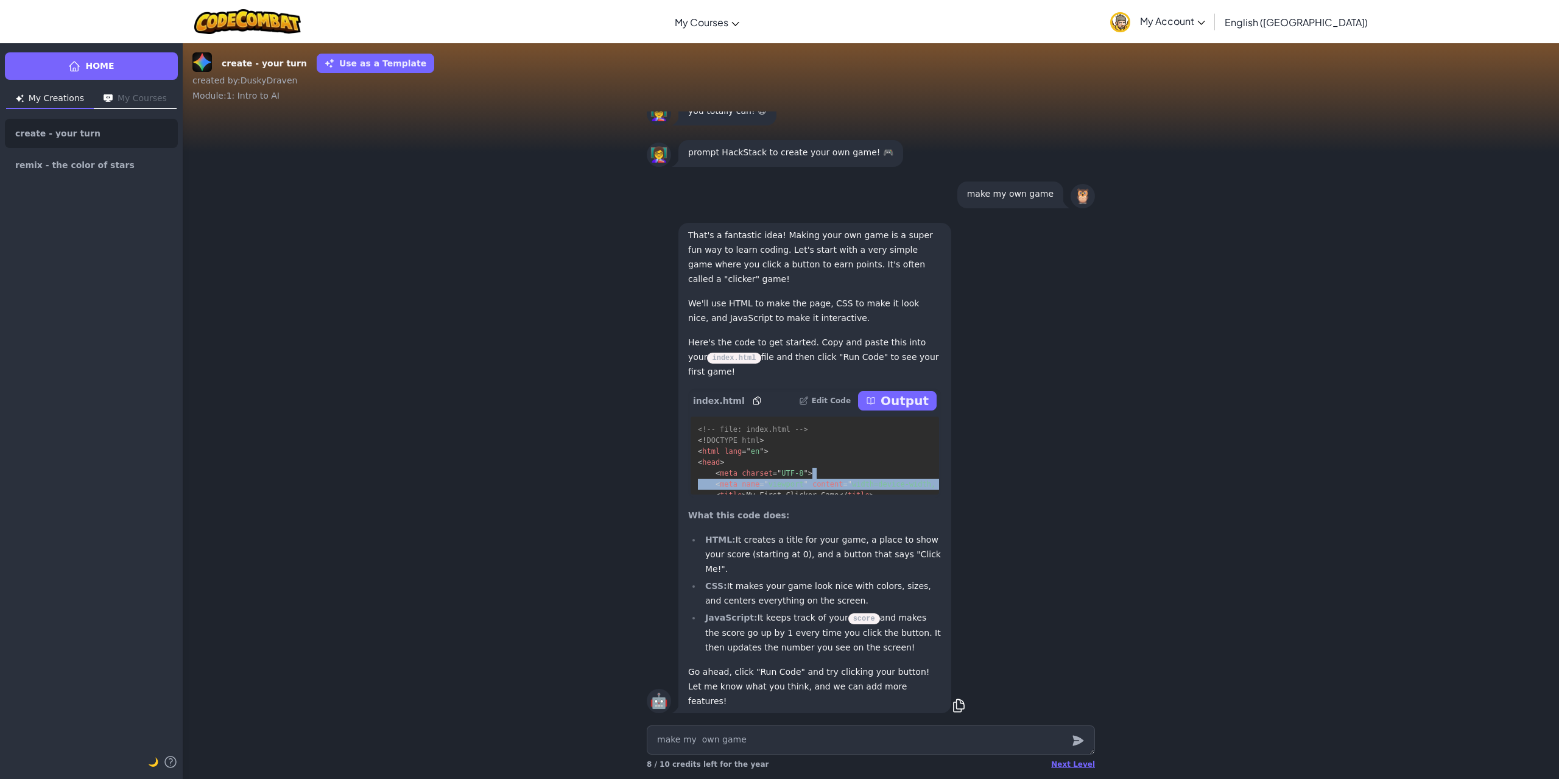
click at [1232, 516] on div "🤖 That's a fantastic idea! Making your own game is a super fun way to learn cod…" at bounding box center [871, 468] width 1376 height 505
